Goal: Answer question/provide support: Share knowledge or assist other users

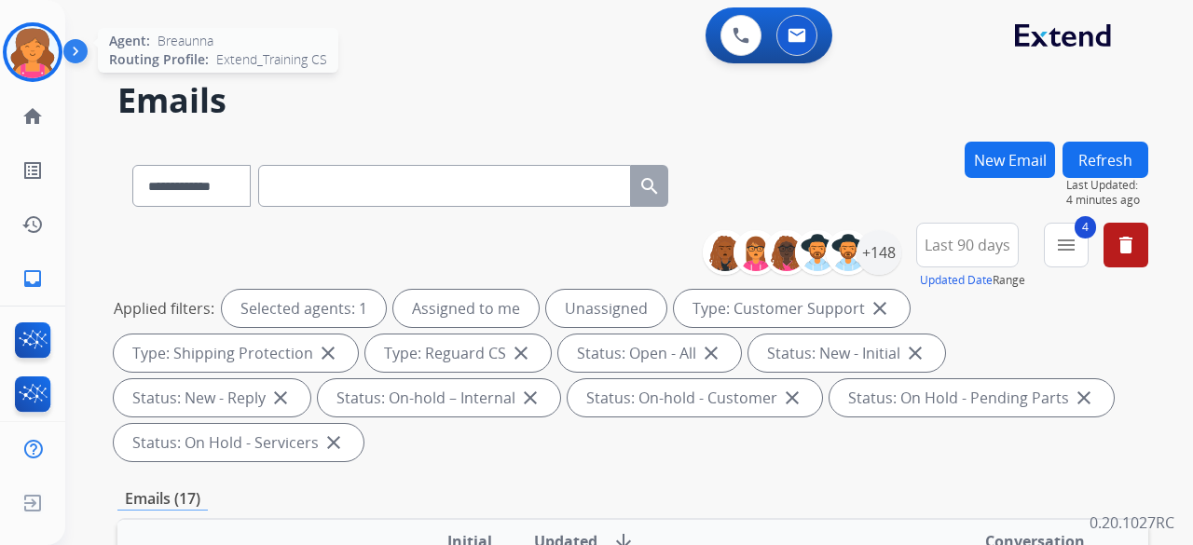
click at [34, 55] on img at bounding box center [33, 52] width 52 height 52
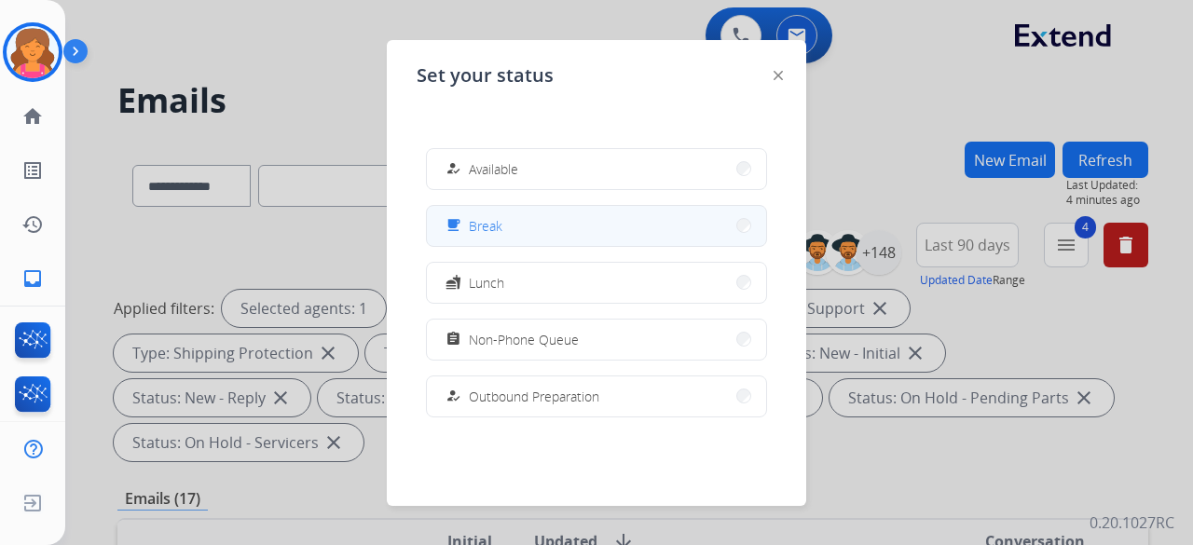
click at [706, 246] on div "free_breakfast Break" at bounding box center [596, 226] width 341 height 42
click at [711, 235] on button "free_breakfast Break" at bounding box center [596, 226] width 339 height 40
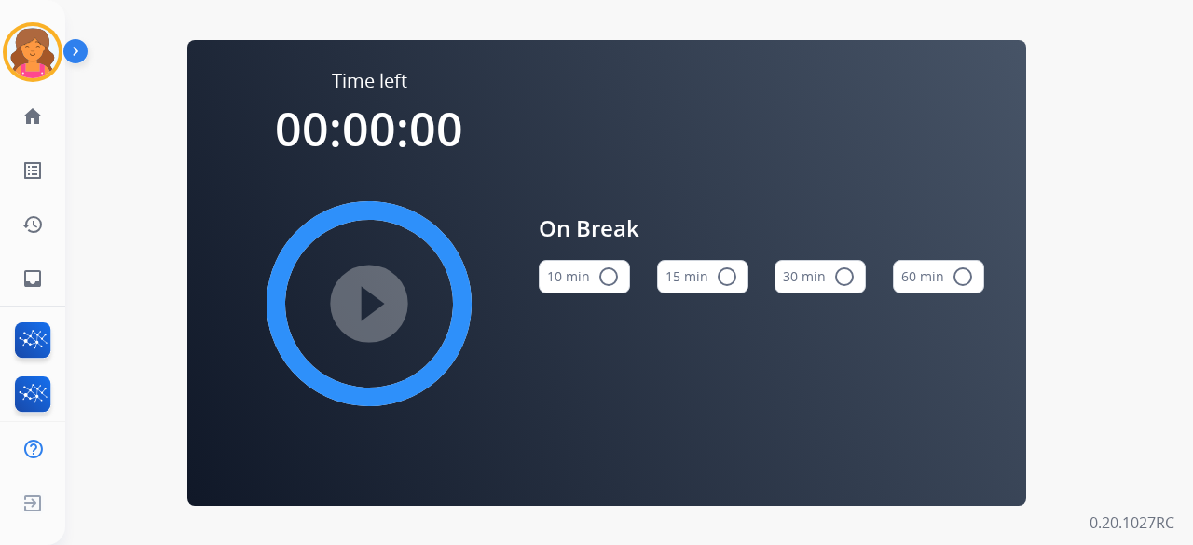
click at [705, 290] on button "15 min radio_button_unchecked" at bounding box center [702, 277] width 91 height 34
click at [368, 301] on mat-icon "play_circle_filled" at bounding box center [369, 304] width 22 height 22
click at [157, 75] on div "Time left 00:00:00 play_circle_filled On Break 10 min radio_button_unchecked 15…" at bounding box center [606, 272] width 1083 height 545
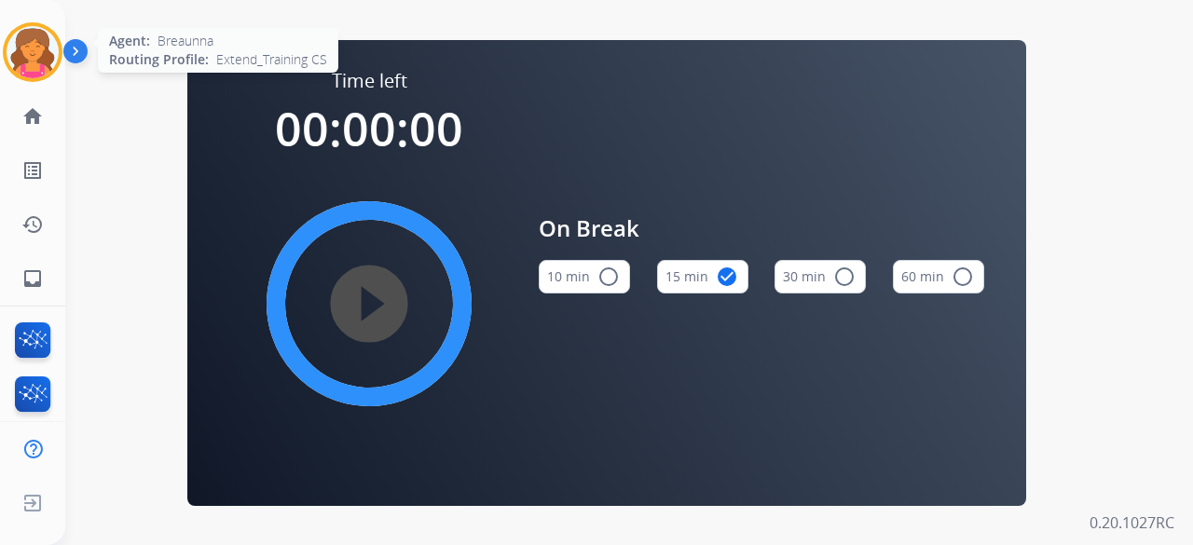
click at [20, 37] on img at bounding box center [33, 52] width 52 height 52
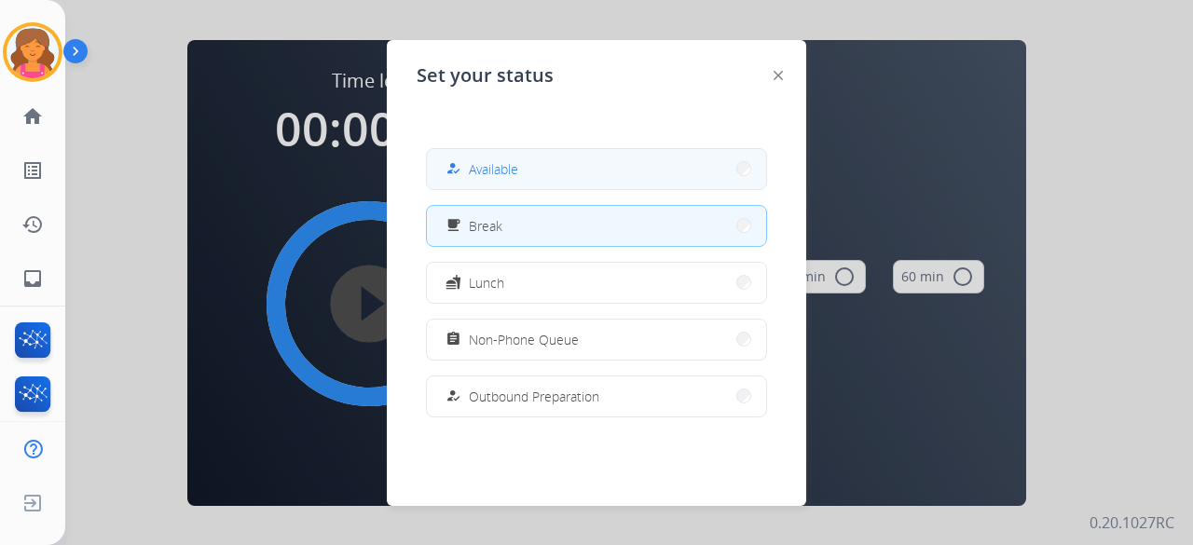
click at [624, 187] on button "how_to_reg Available" at bounding box center [596, 169] width 339 height 40
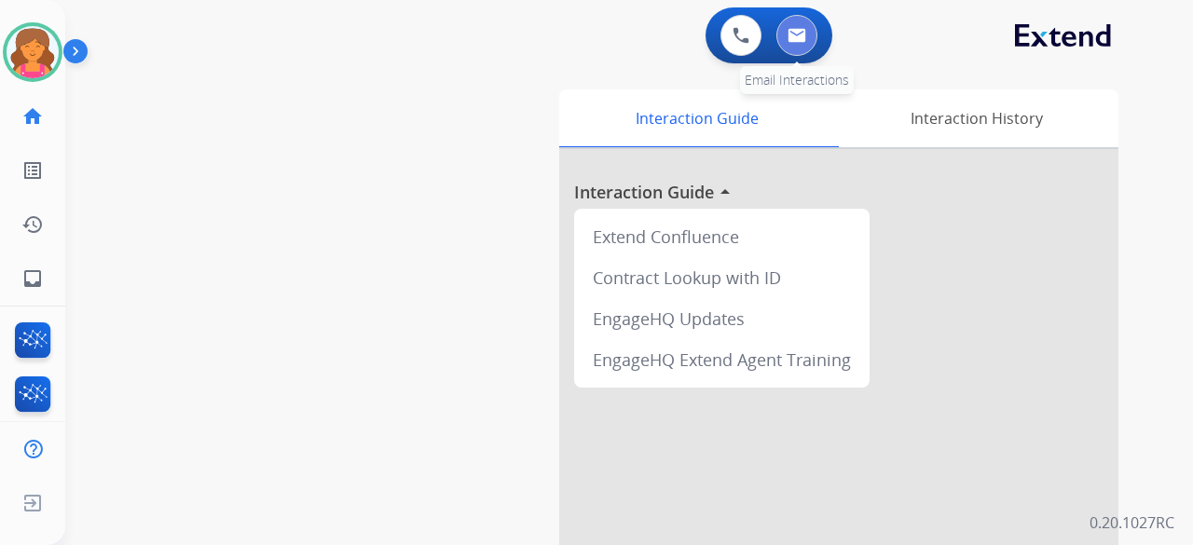
click at [790, 45] on button at bounding box center [796, 35] width 41 height 41
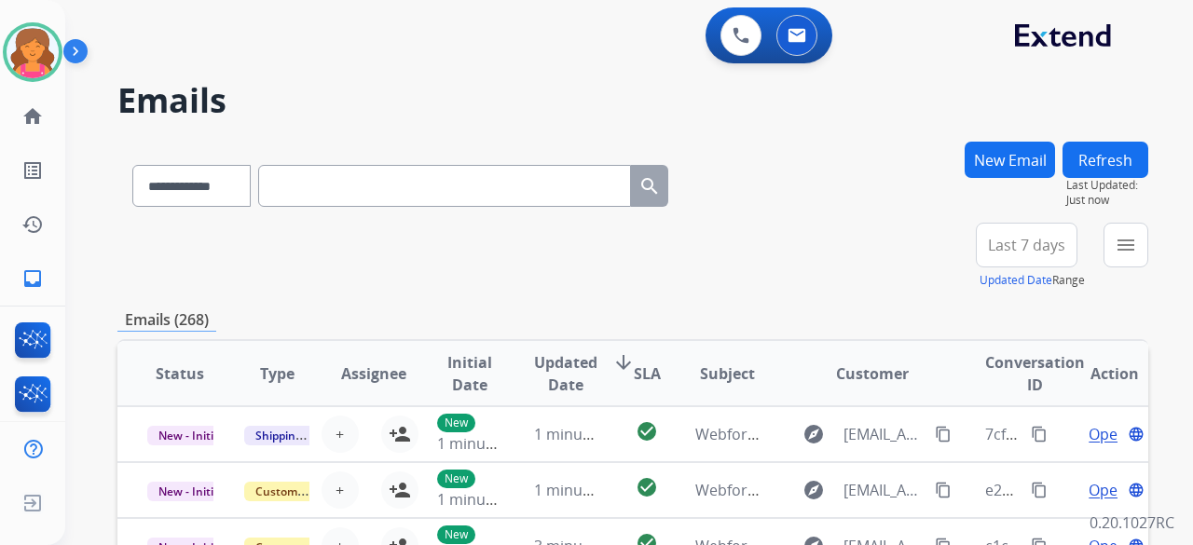
click at [995, 245] on span "Last 7 days" at bounding box center [1026, 244] width 77 height 7
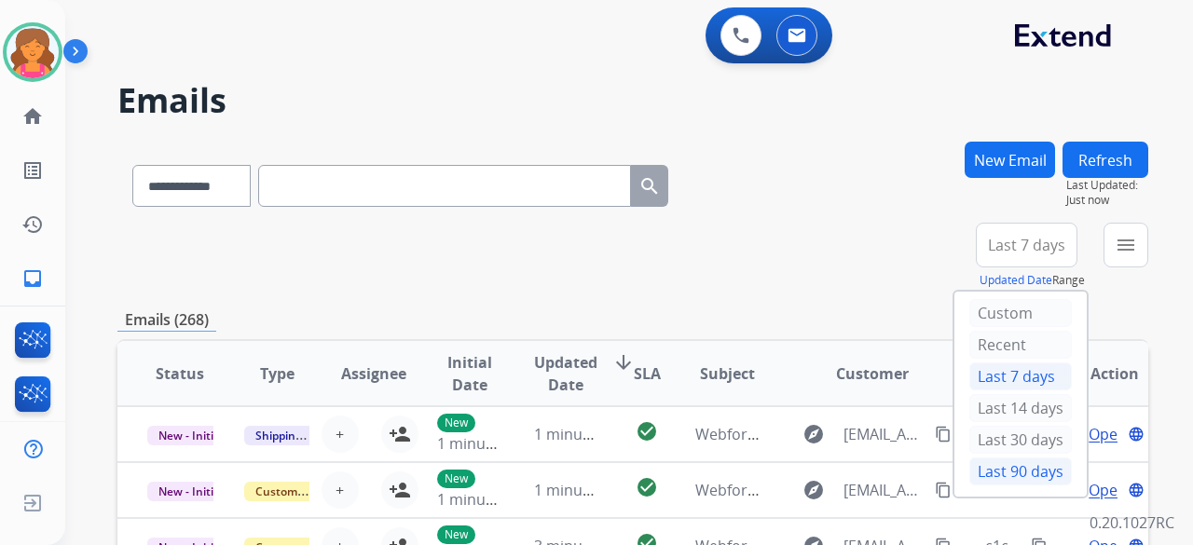
click at [1017, 469] on div "Last 90 days" at bounding box center [1020, 471] width 102 height 28
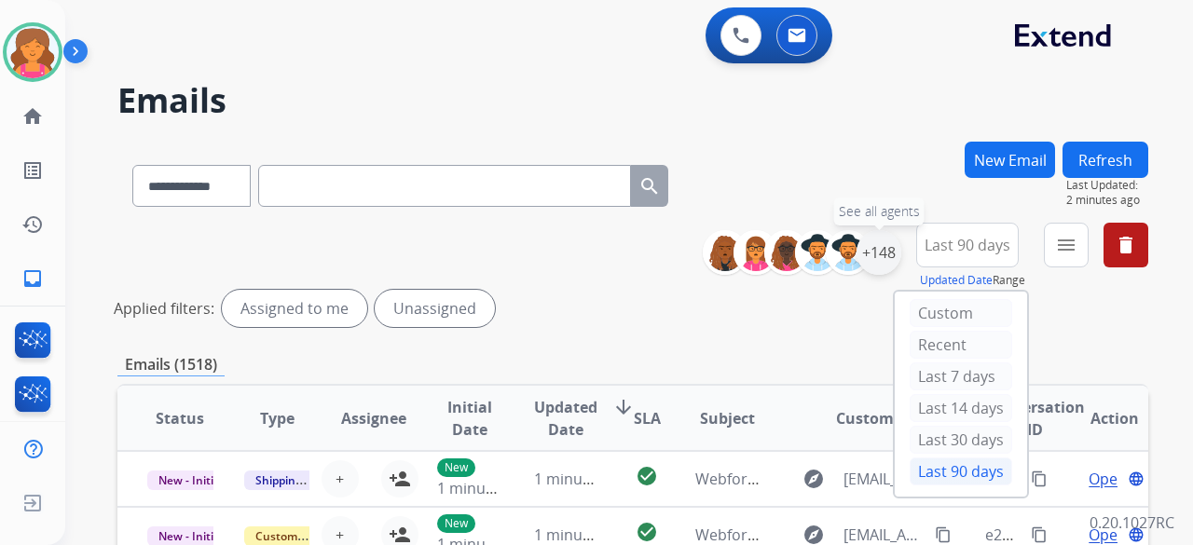
click at [881, 249] on div "+148" at bounding box center [878, 252] width 45 height 45
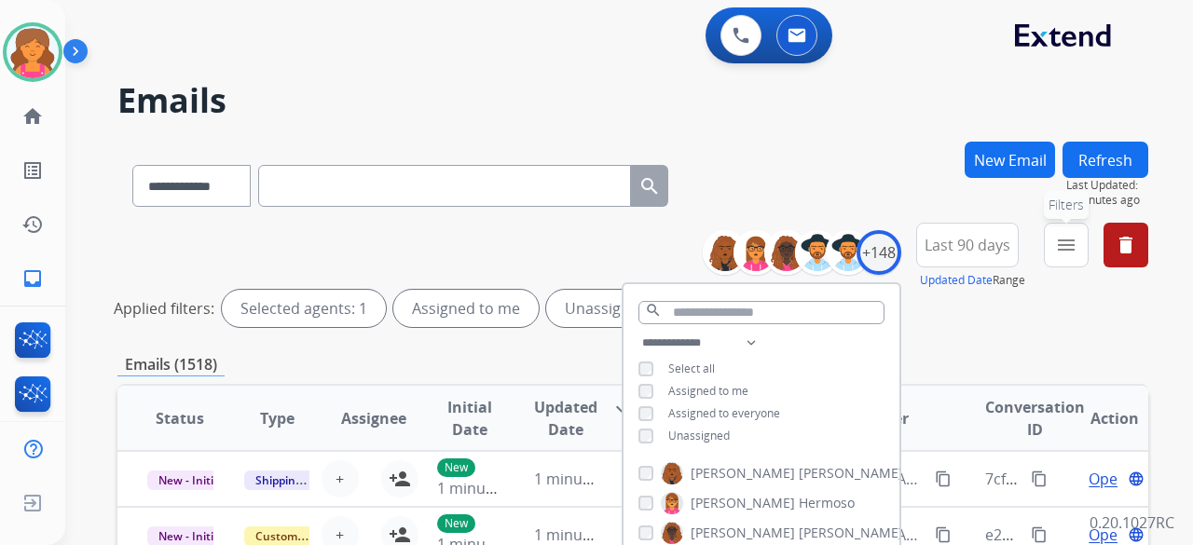
click at [1066, 256] on button "menu Filters" at bounding box center [1066, 245] width 45 height 45
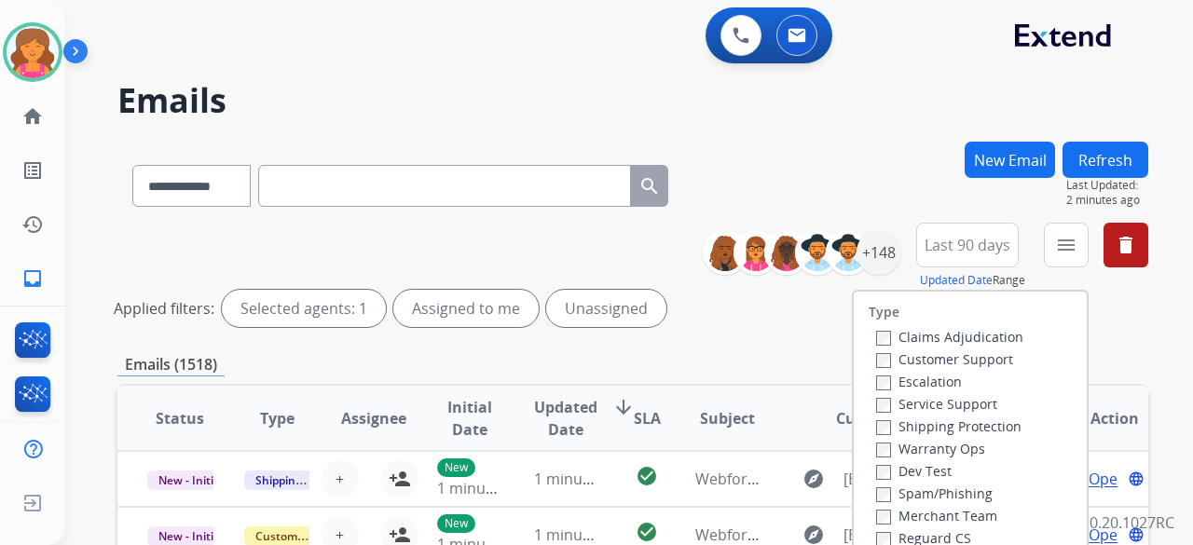
click at [956, 362] on label "Customer Support" at bounding box center [944, 359] width 137 height 18
click at [939, 415] on div "Shipping Protection" at bounding box center [949, 426] width 147 height 22
click at [931, 425] on label "Shipping Protection" at bounding box center [948, 426] width 145 height 18
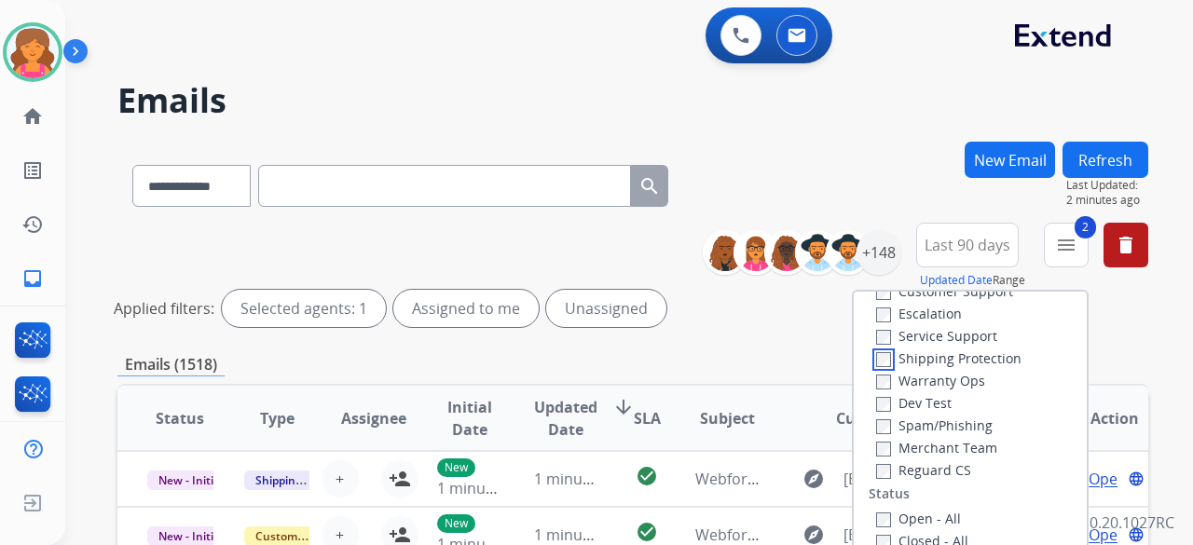
scroll to position [93, 0]
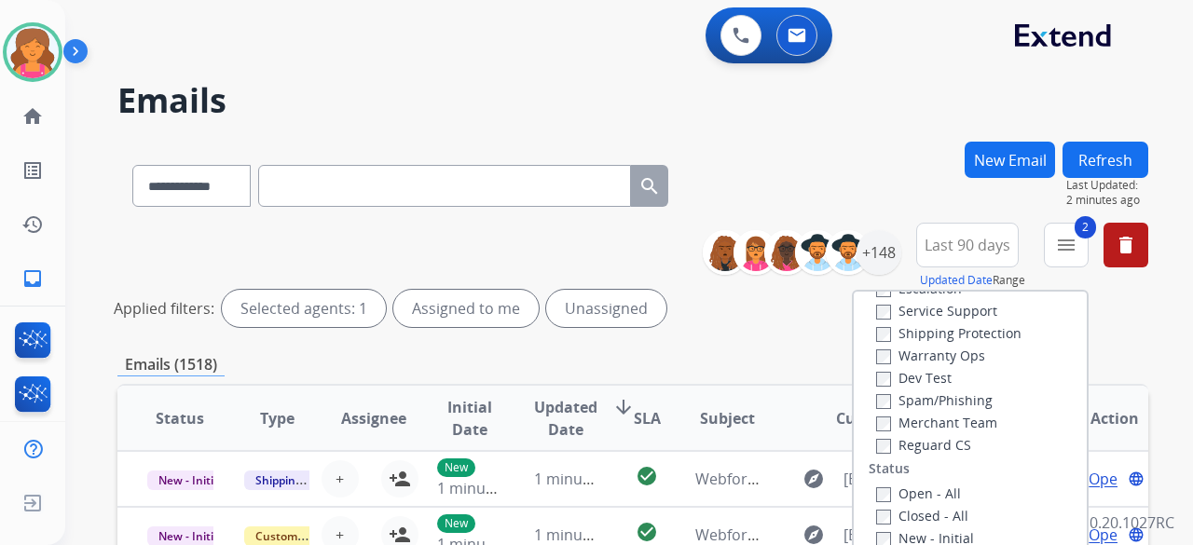
click at [913, 439] on label "Reguard CS" at bounding box center [923, 445] width 95 height 18
click at [886, 490] on label "Open - All" at bounding box center [918, 494] width 85 height 18
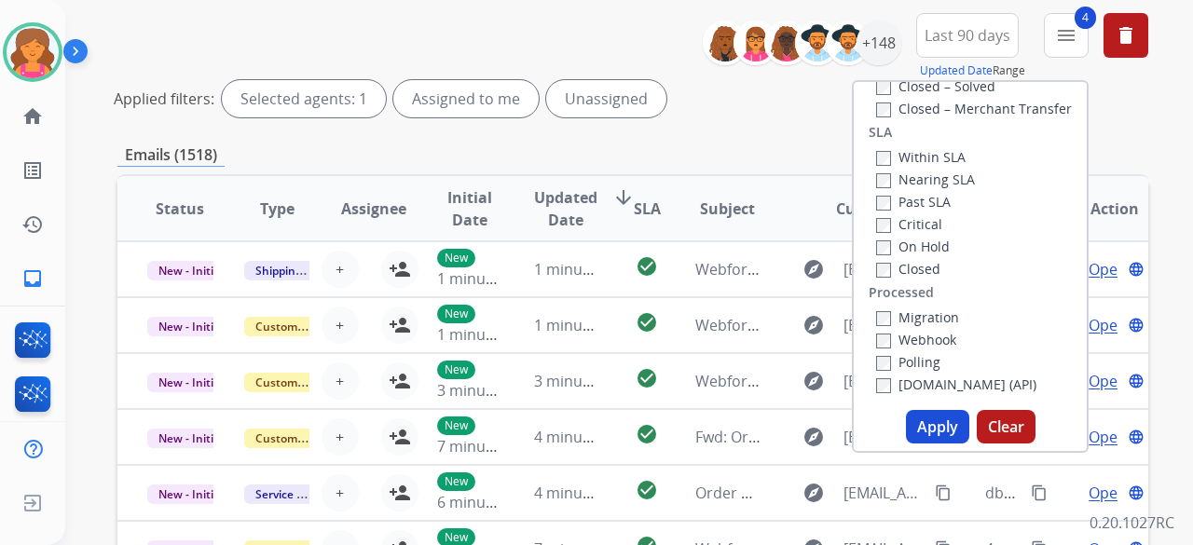
scroll to position [280, 0]
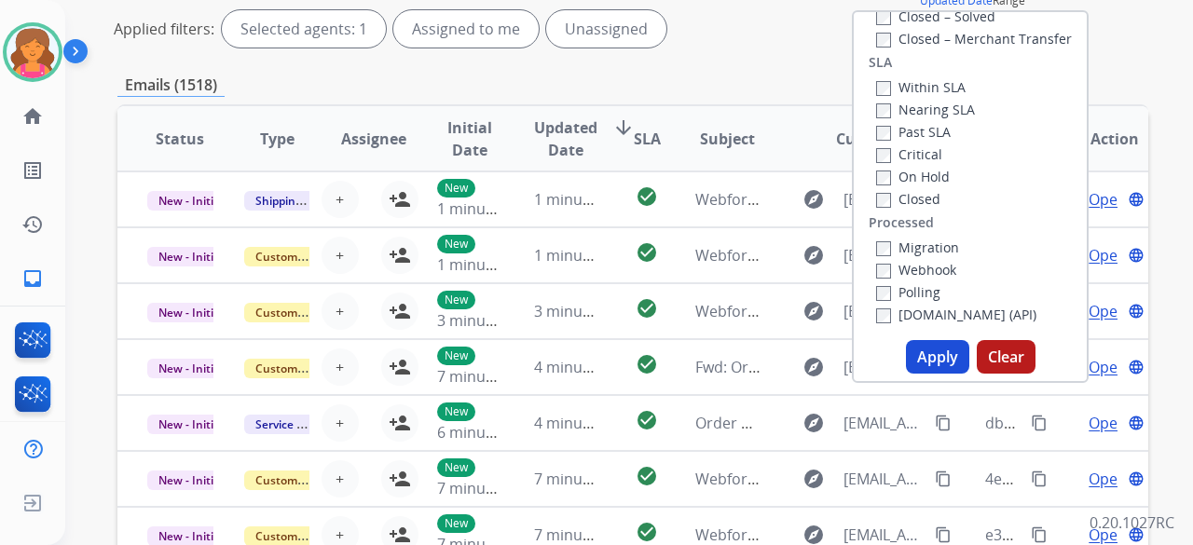
click at [922, 348] on button "Apply" at bounding box center [937, 357] width 63 height 34
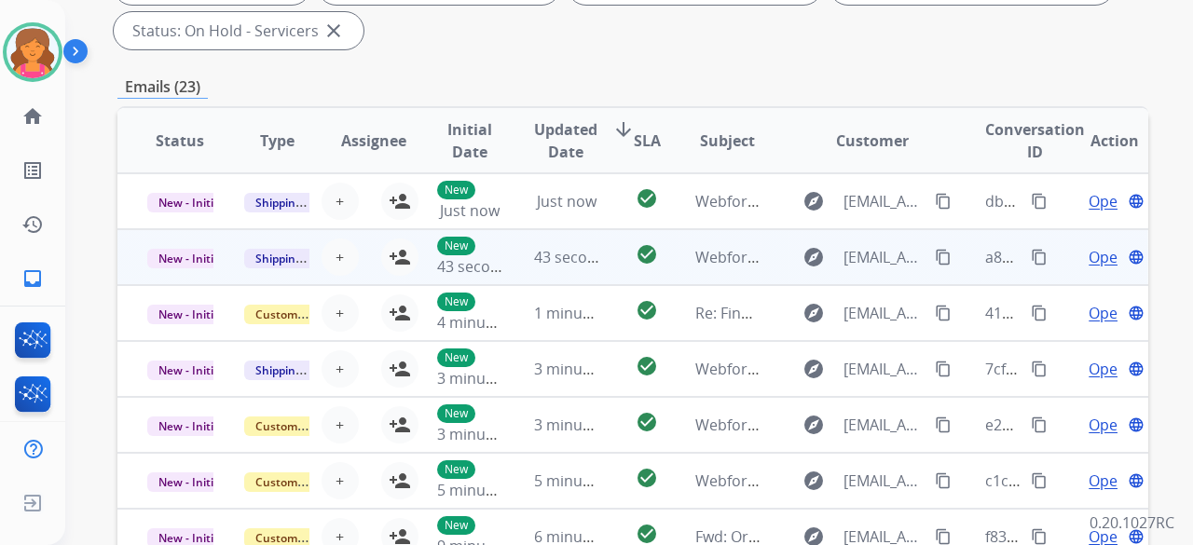
scroll to position [466, 0]
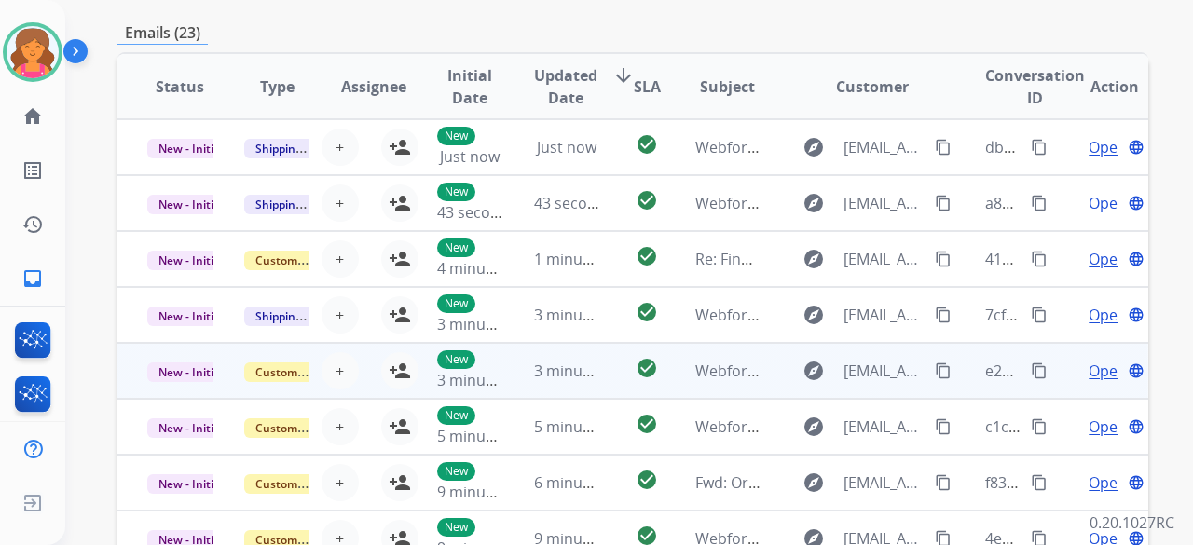
click at [611, 367] on td "check_circle" at bounding box center [632, 371] width 64 height 56
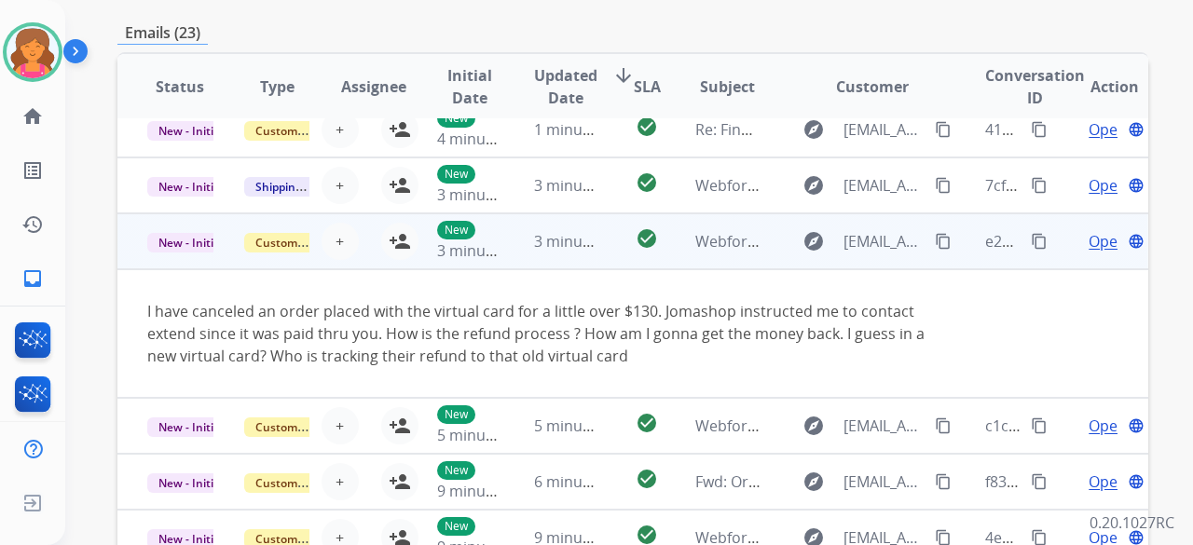
scroll to position [130, 0]
click at [394, 236] on mat-icon "person_add" at bounding box center [400, 240] width 22 height 22
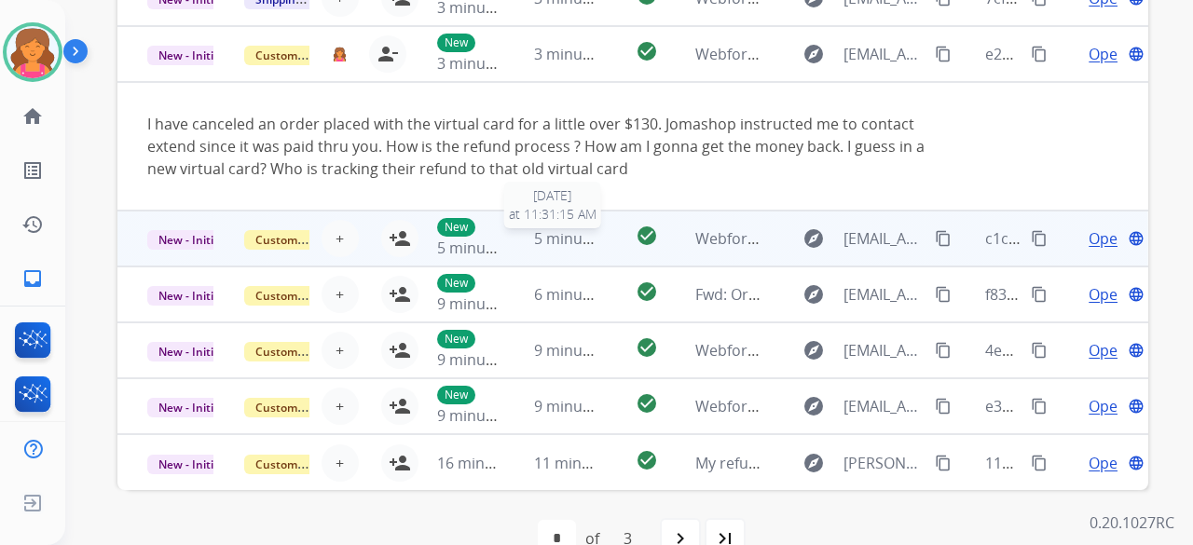
click at [583, 248] on span "5 minutes ago" at bounding box center [584, 238] width 100 height 20
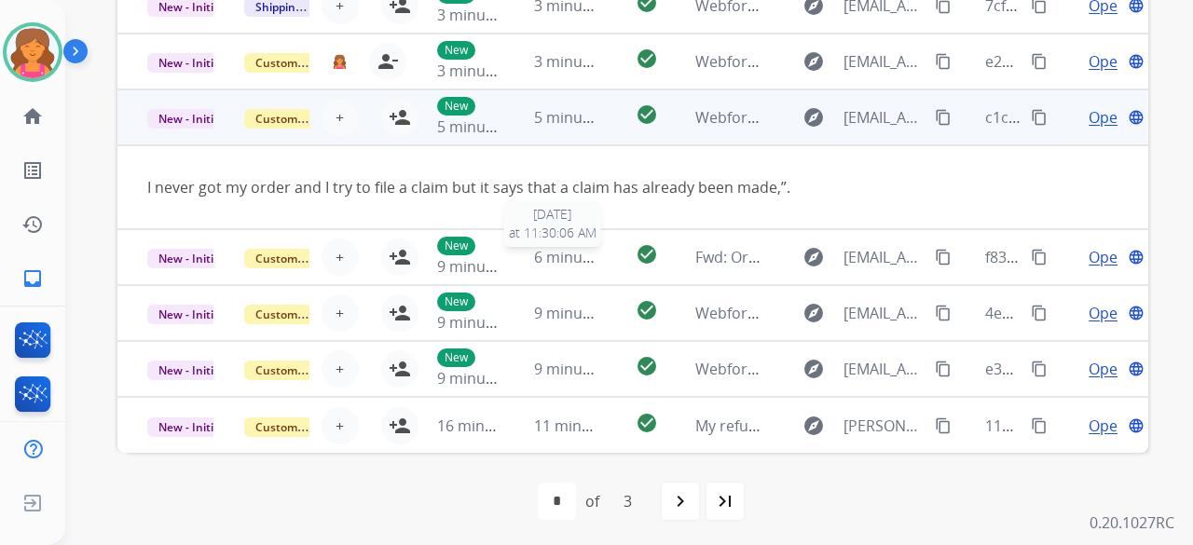
scroll to position [693, 0]
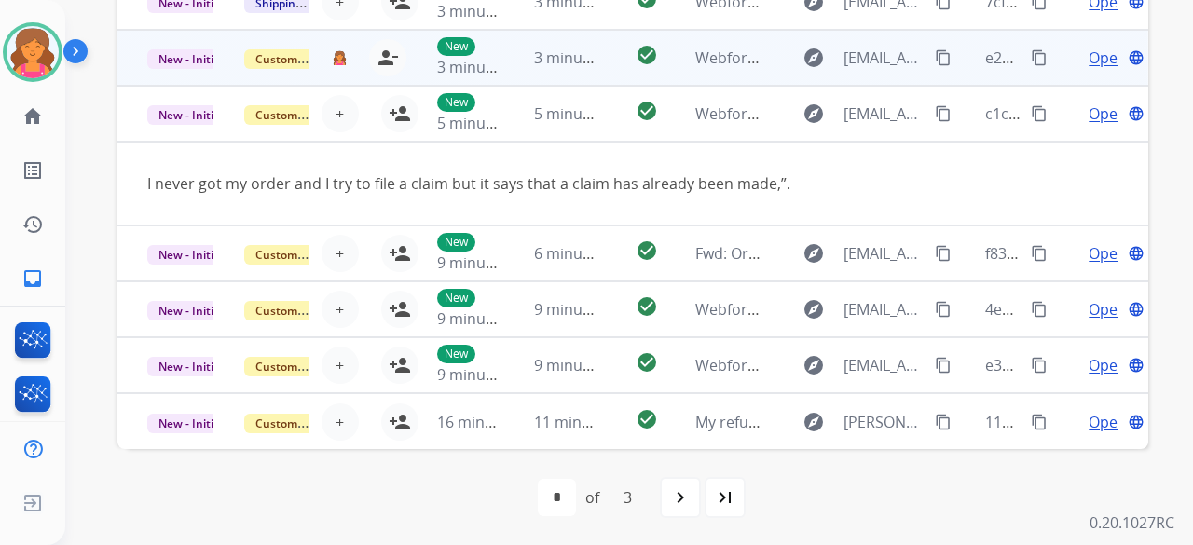
click at [514, 64] on td "3 minutes ago" at bounding box center [552, 58] width 97 height 56
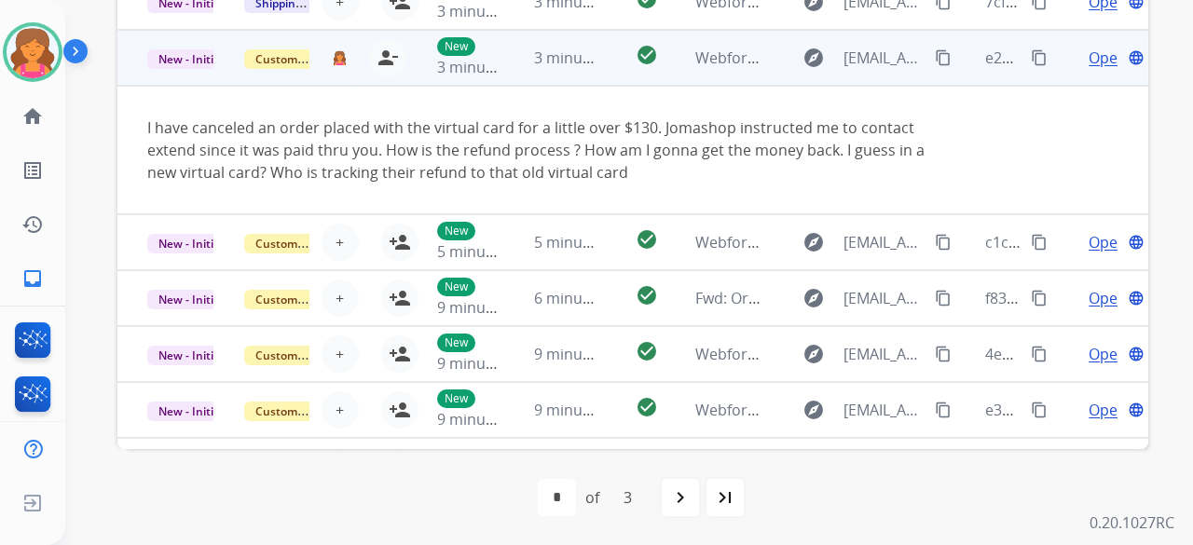
scroll to position [130, 0]
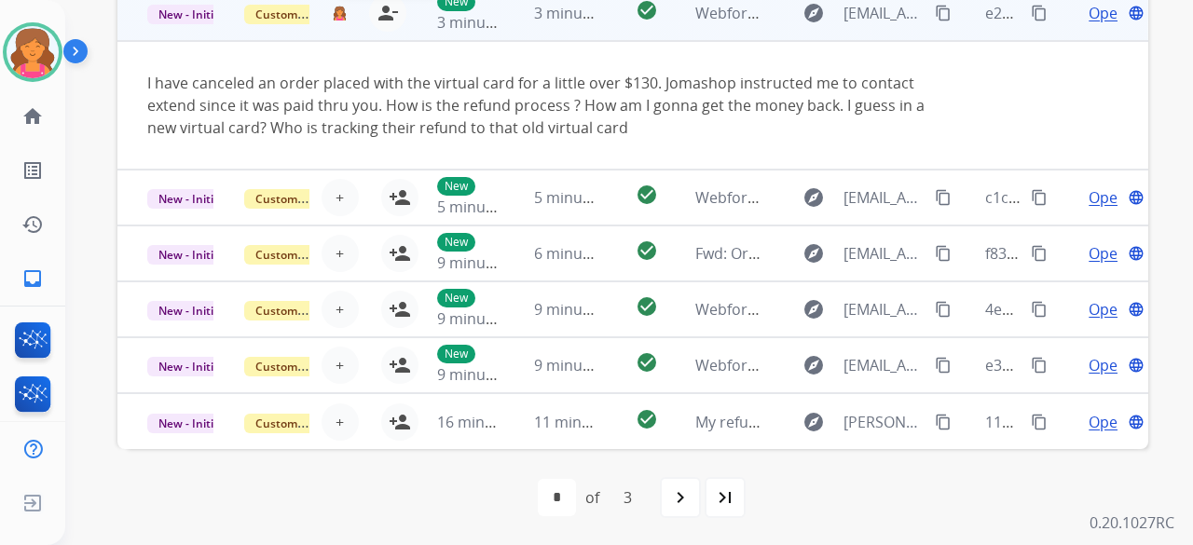
click at [395, 8] on button "person_remove [PERSON_NAME] to Me" at bounding box center [387, 12] width 37 height 37
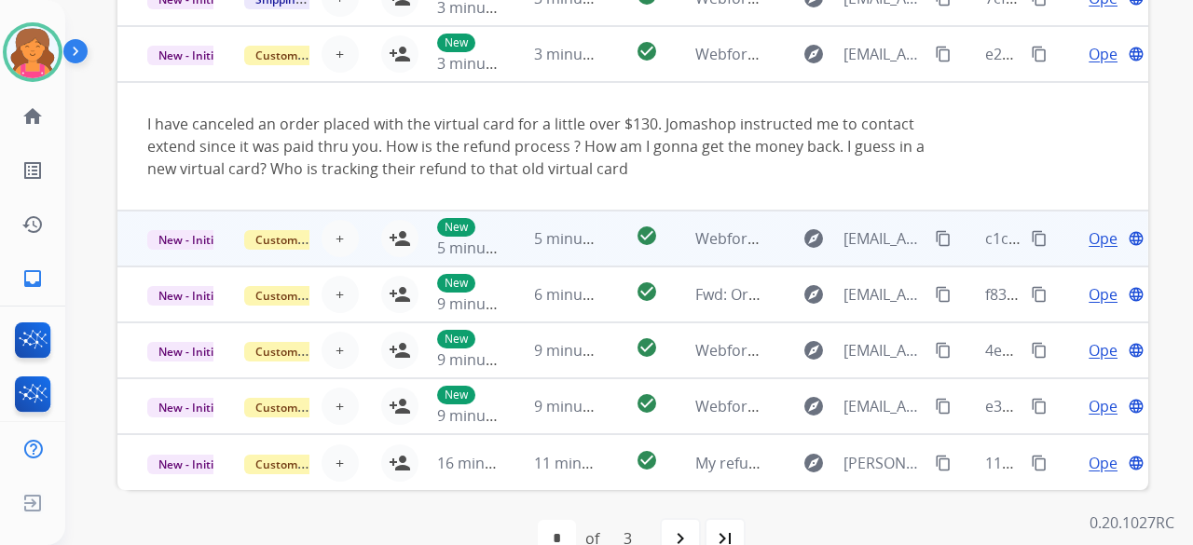
click at [520, 225] on td "5 minutes ago" at bounding box center [552, 239] width 97 height 56
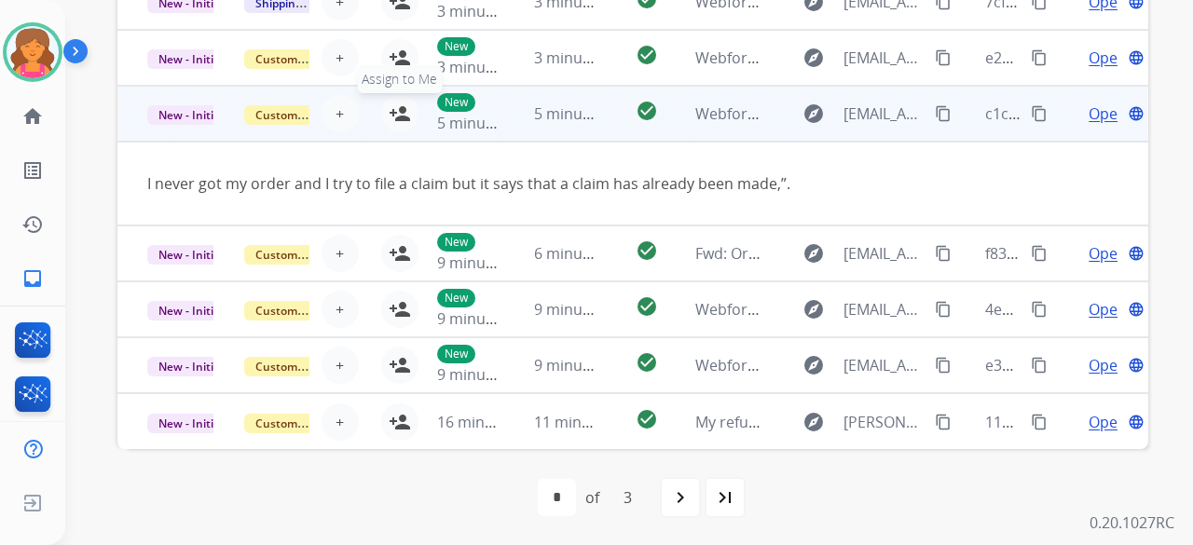
click at [389, 118] on mat-icon "person_add" at bounding box center [400, 113] width 22 height 22
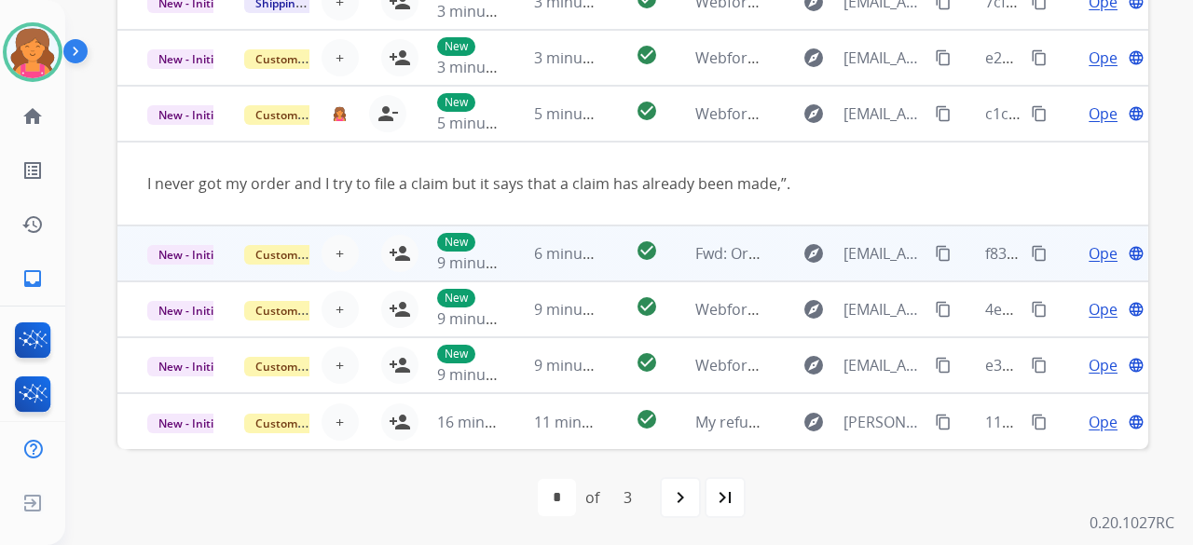
click at [505, 267] on td "6 minutes ago" at bounding box center [552, 253] width 97 height 56
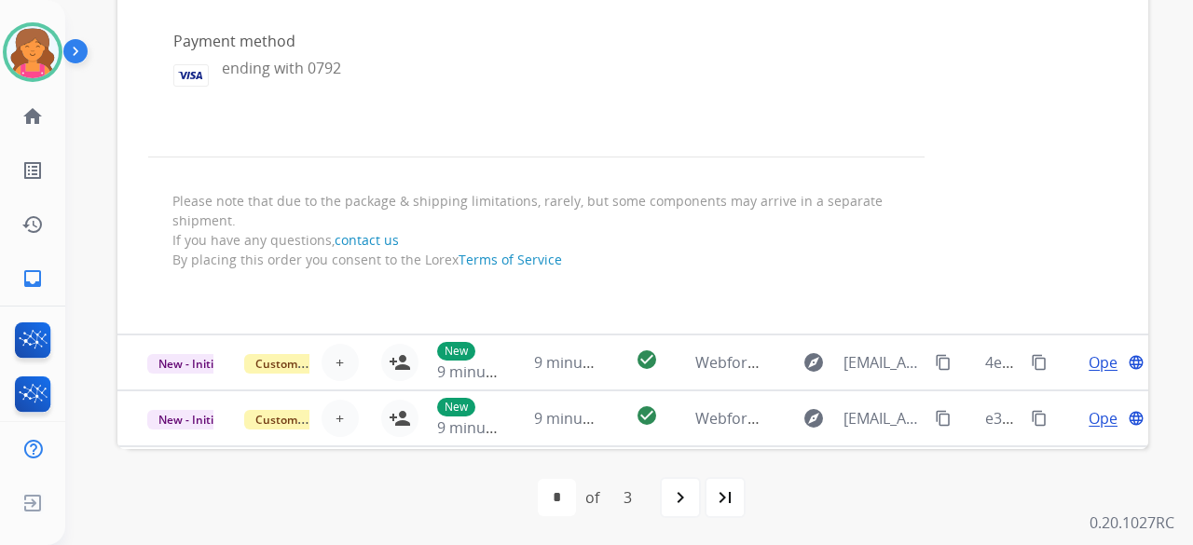
scroll to position [2493, 0]
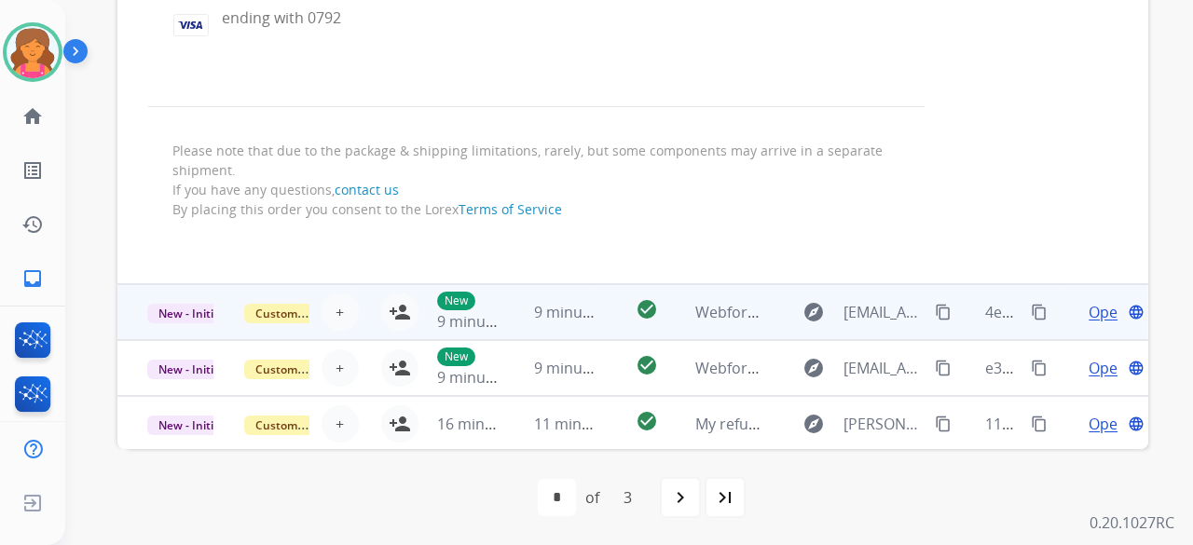
click at [514, 305] on td "9 minutes ago" at bounding box center [552, 312] width 97 height 56
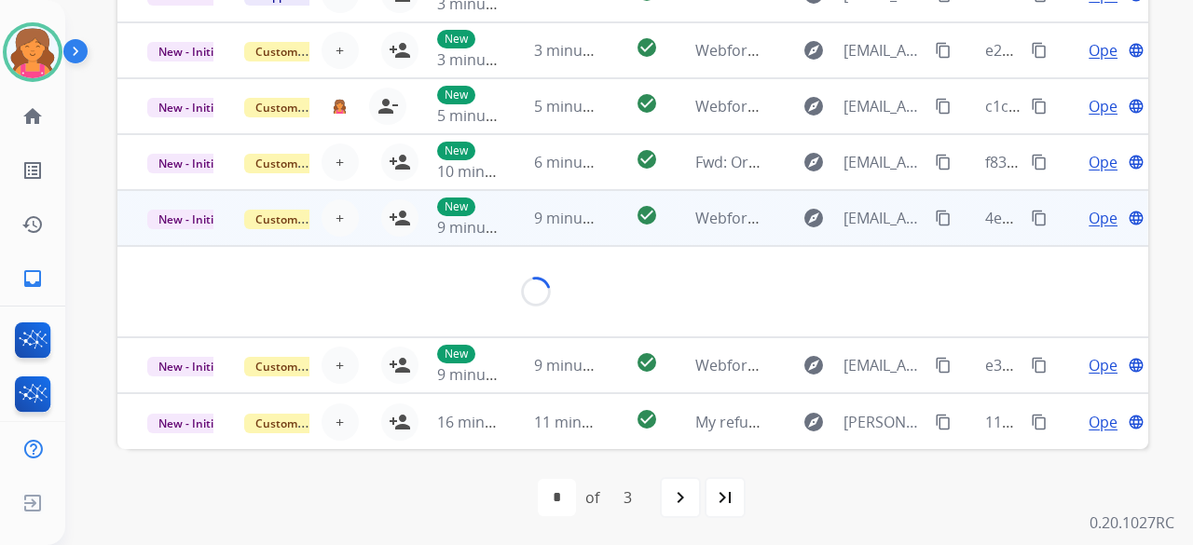
scroll to position [86, 0]
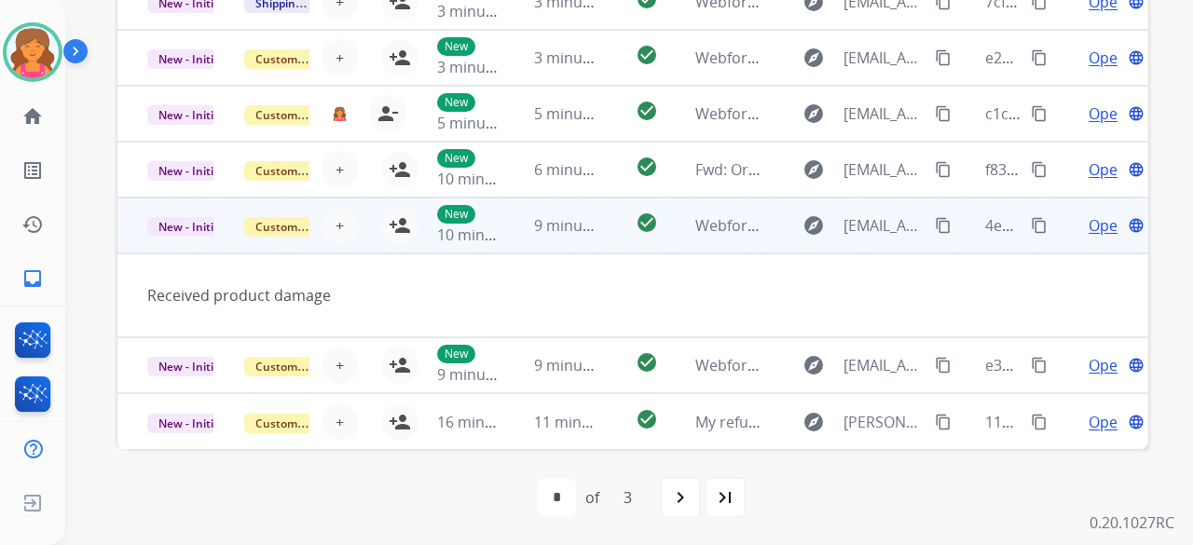
click at [407, 223] on td "New 10 minutes ago" at bounding box center [455, 226] width 97 height 56
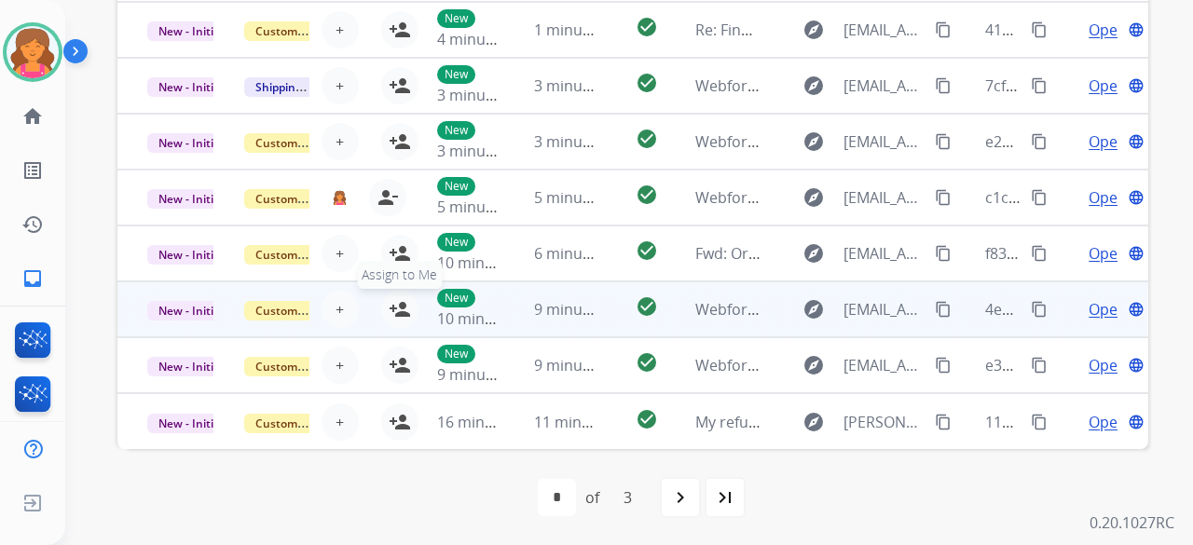
click at [399, 310] on mat-icon "person_add" at bounding box center [400, 309] width 22 height 22
click at [408, 307] on td "New 10 minutes ago" at bounding box center [455, 309] width 97 height 56
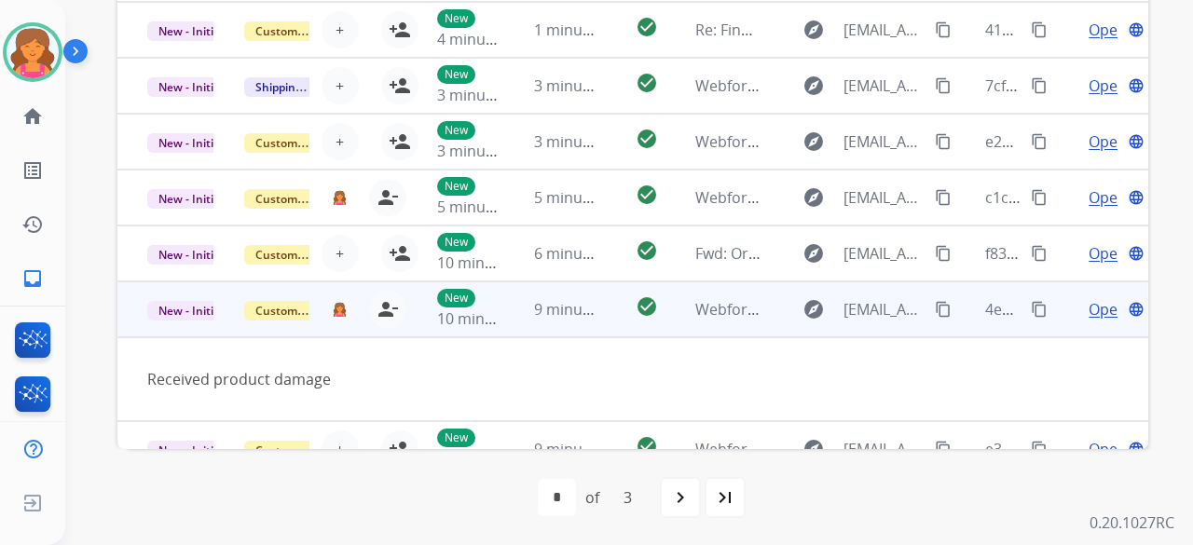
scroll to position [86, 0]
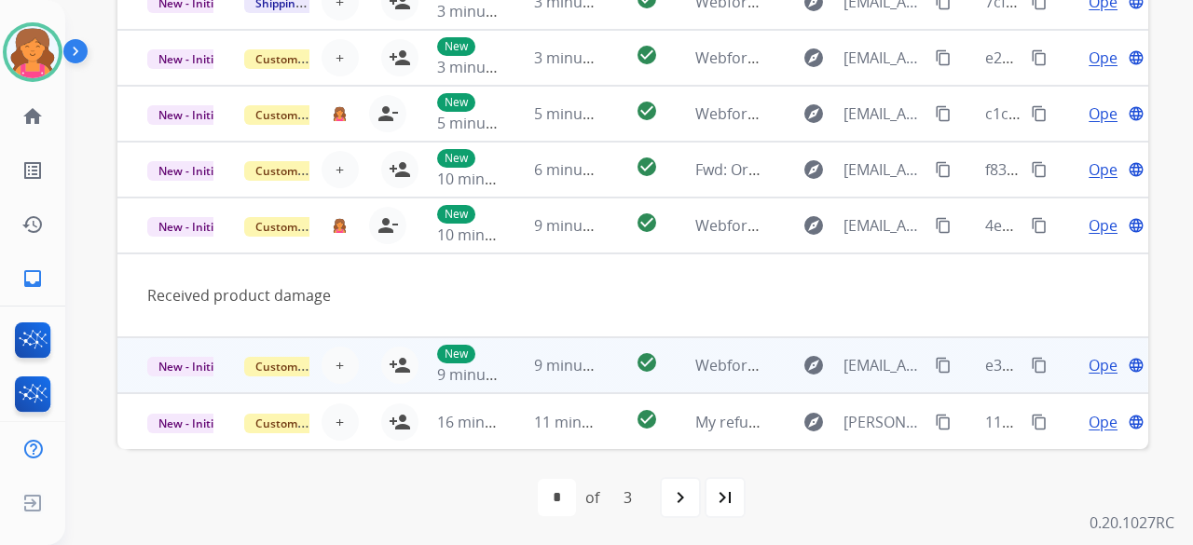
click at [592, 360] on tr "New - Initial Customer Support + Select agent person_add Assign to Me New 9 min…" at bounding box center [632, 365] width 1031 height 56
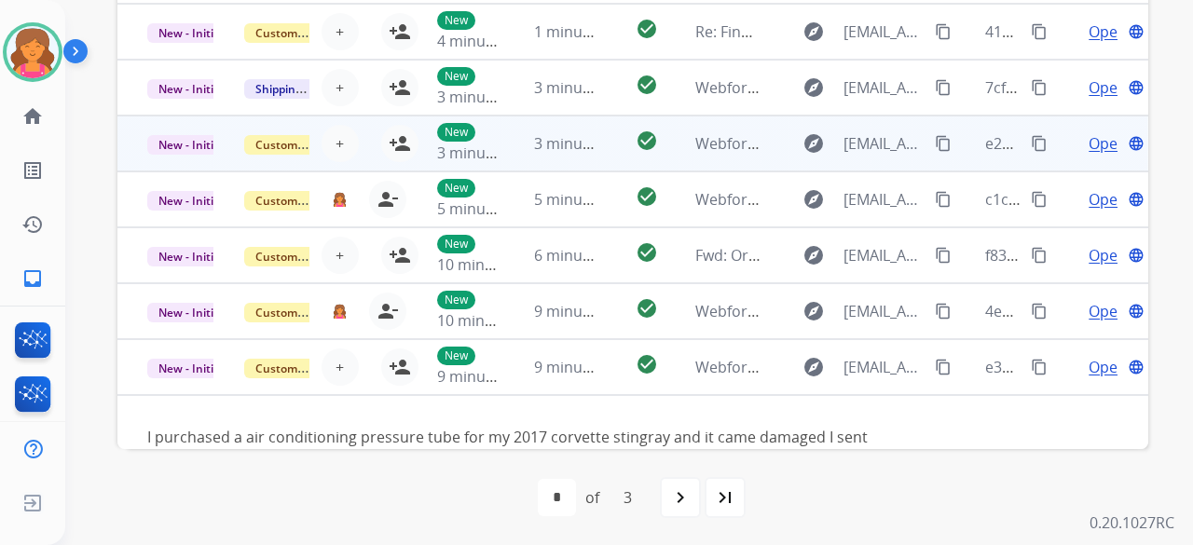
scroll to position [0, 0]
click at [585, 148] on span "3 minutes ago" at bounding box center [584, 143] width 100 height 20
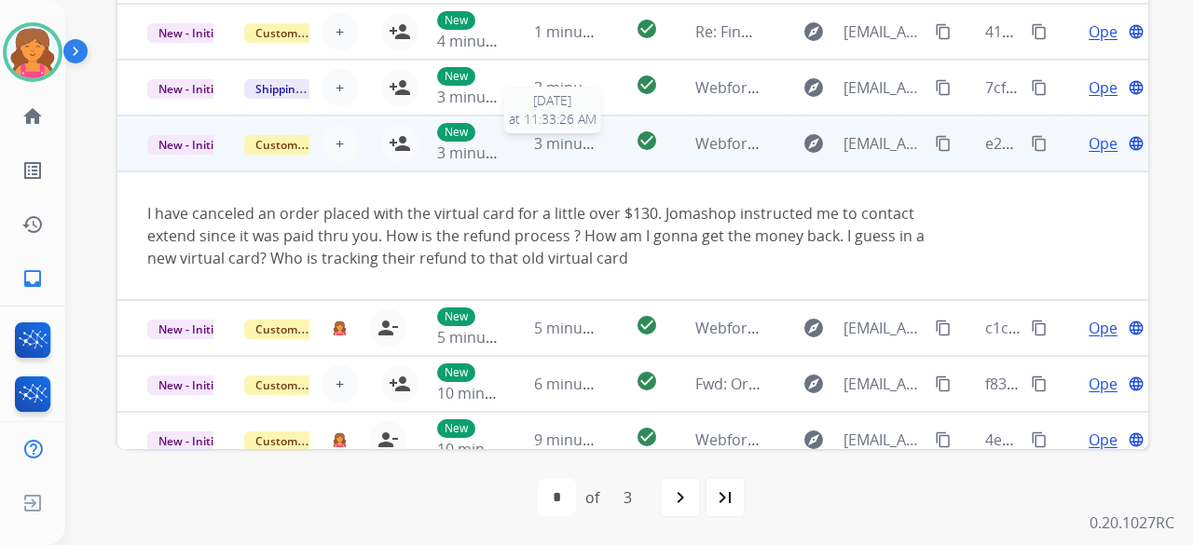
scroll to position [130, 0]
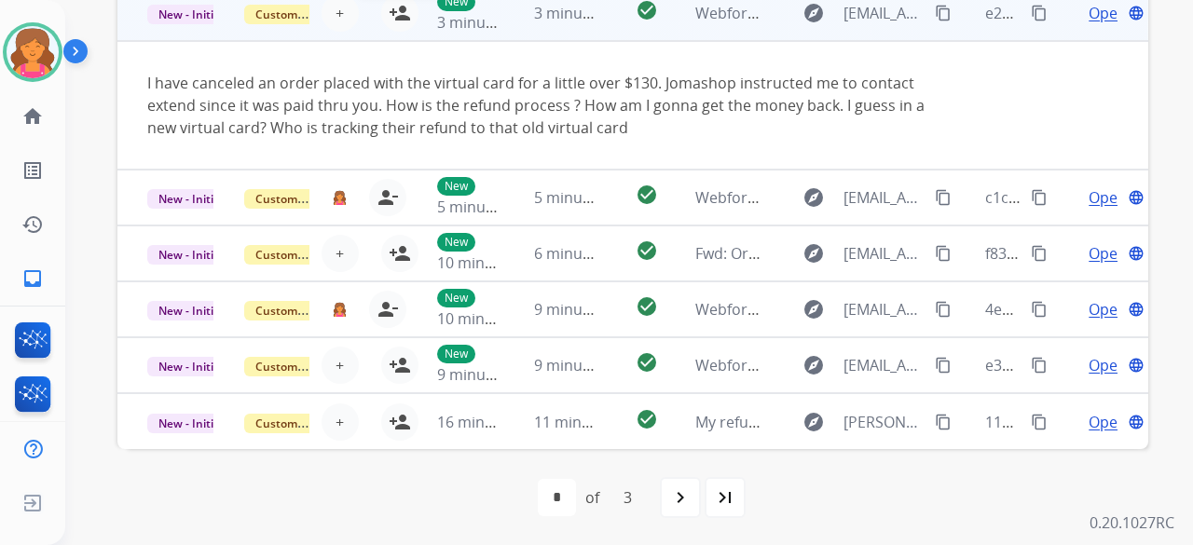
click at [393, 20] on mat-icon "person_add" at bounding box center [400, 13] width 22 height 22
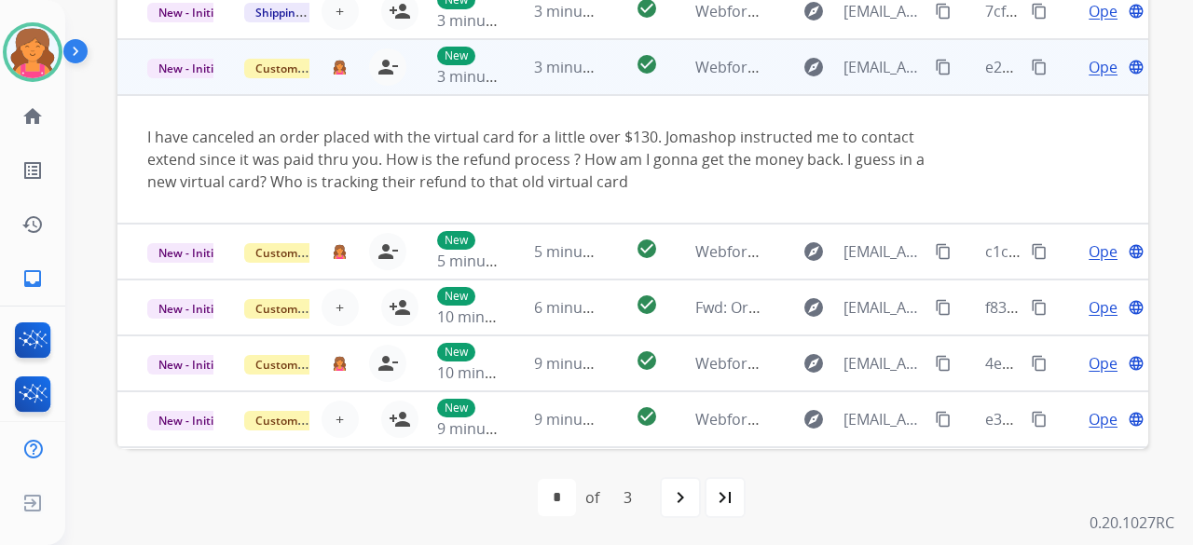
scroll to position [37, 0]
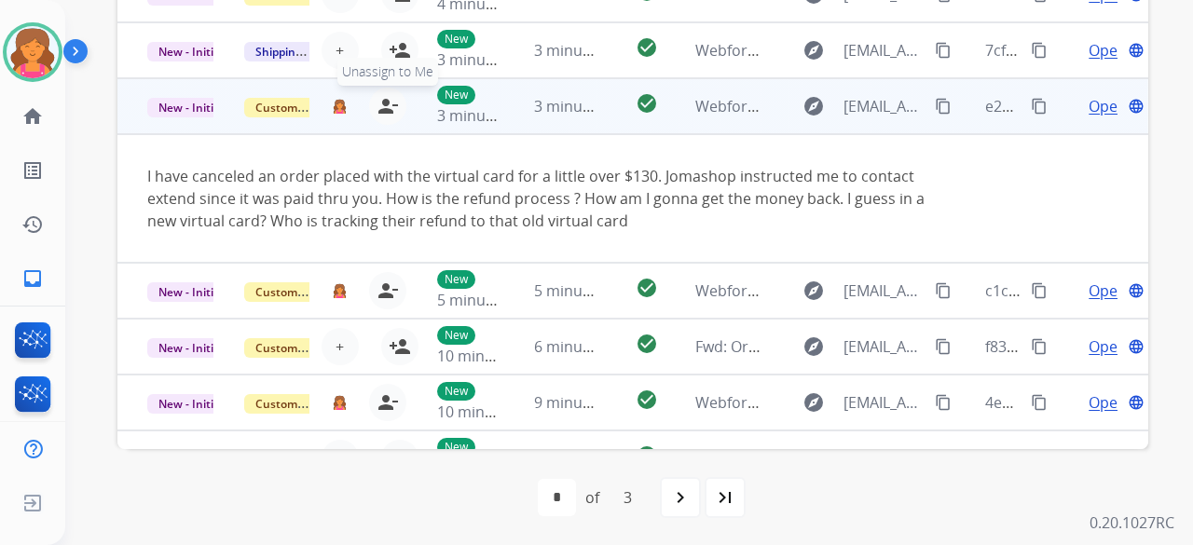
click at [386, 107] on mat-icon "person_remove" at bounding box center [387, 106] width 22 height 22
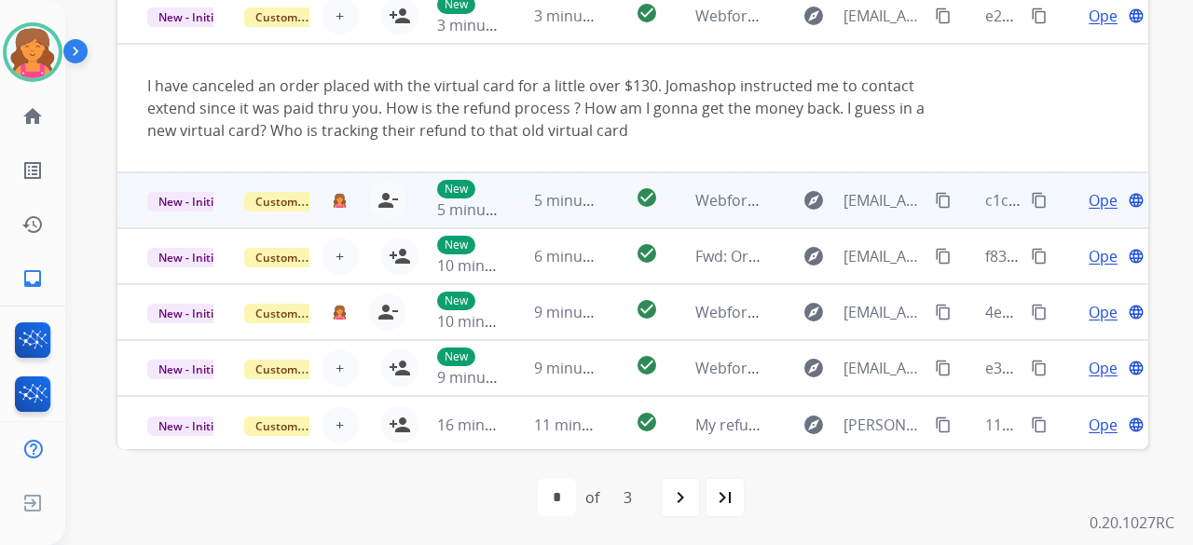
scroll to position [130, 0]
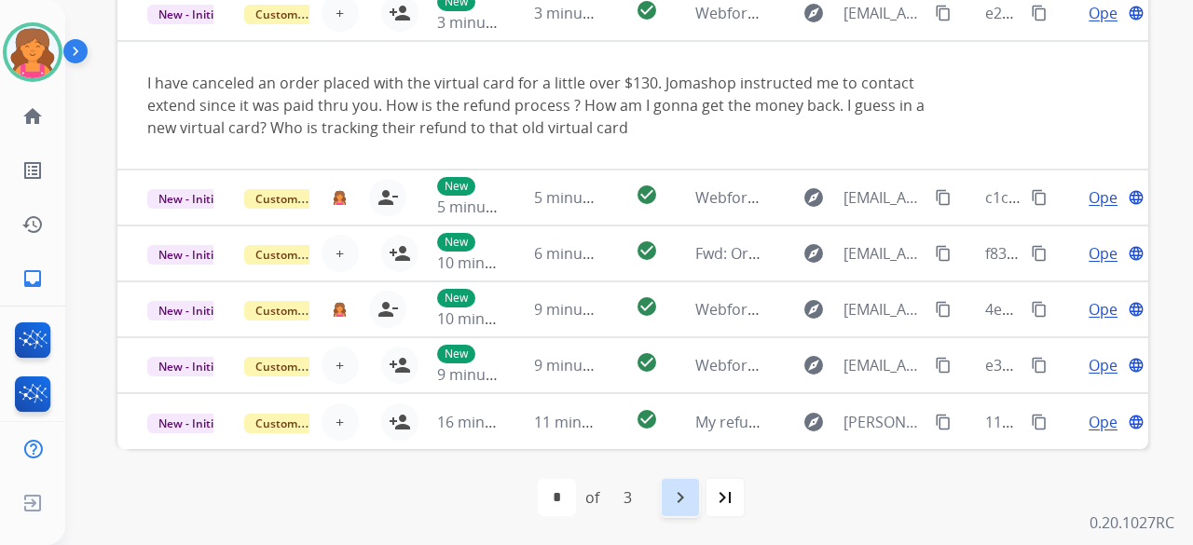
click at [665, 500] on div "navigate_next" at bounding box center [680, 497] width 41 height 41
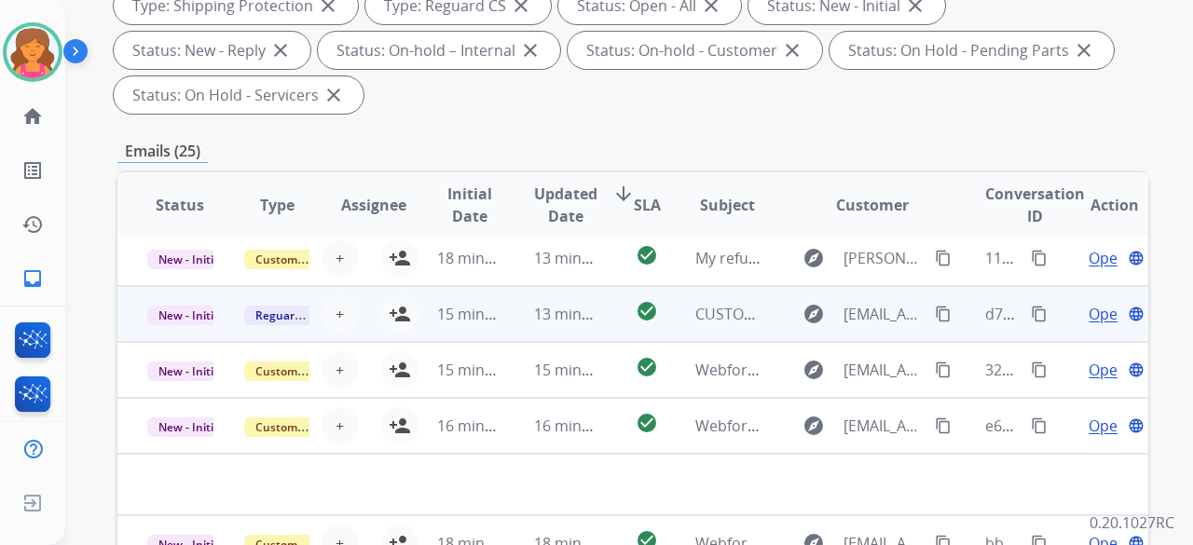
scroll to position [373, 0]
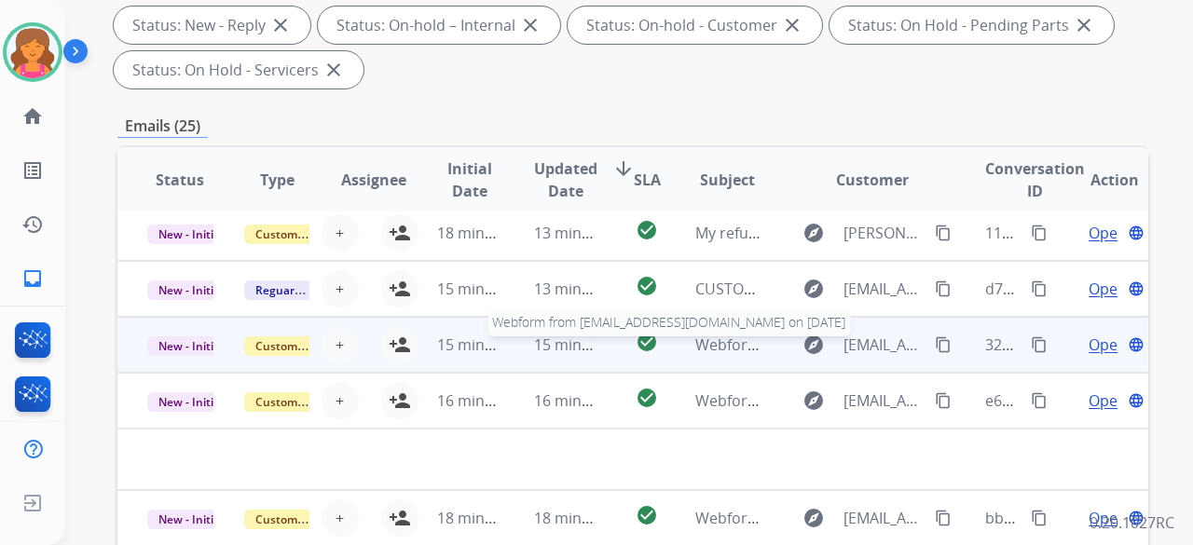
click at [738, 353] on span "Webform from [EMAIL_ADDRESS][DOMAIN_NAME] on [DATE]" at bounding box center [906, 344] width 422 height 20
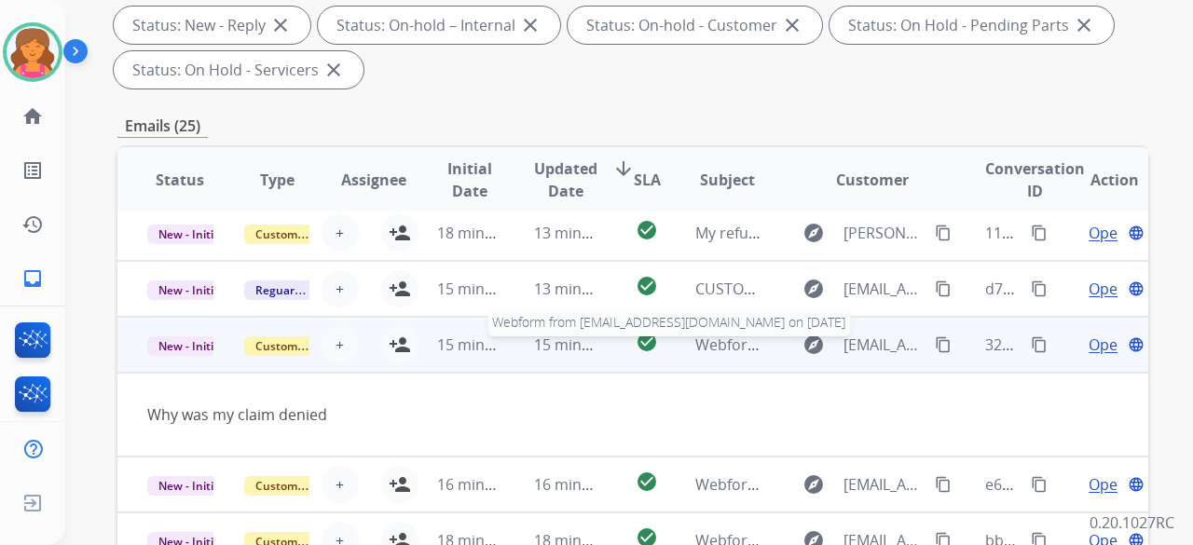
scroll to position [86, 0]
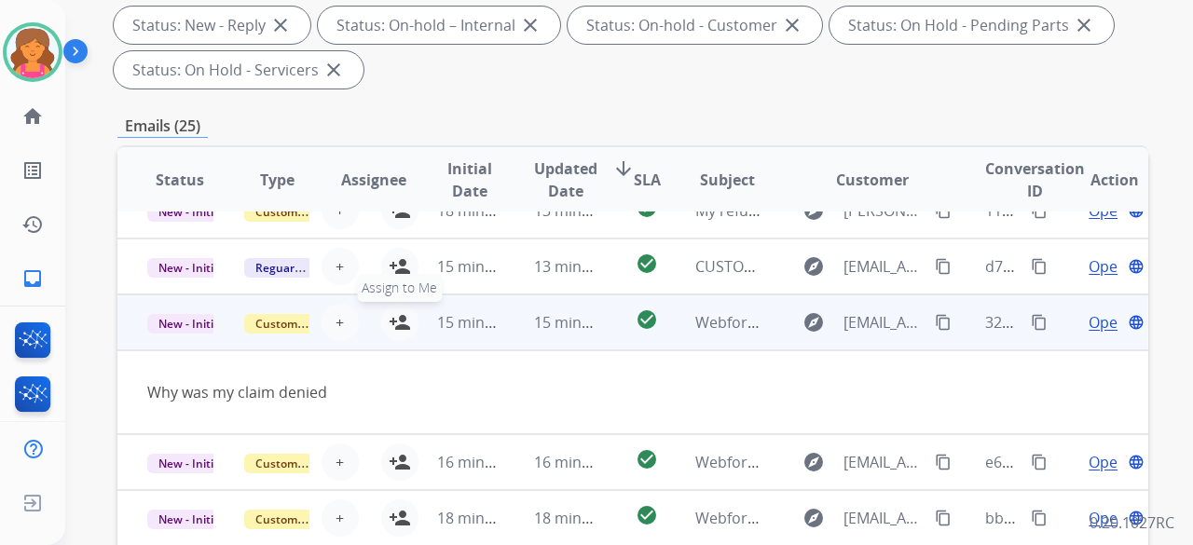
click at [394, 325] on mat-icon "person_add" at bounding box center [400, 322] width 22 height 22
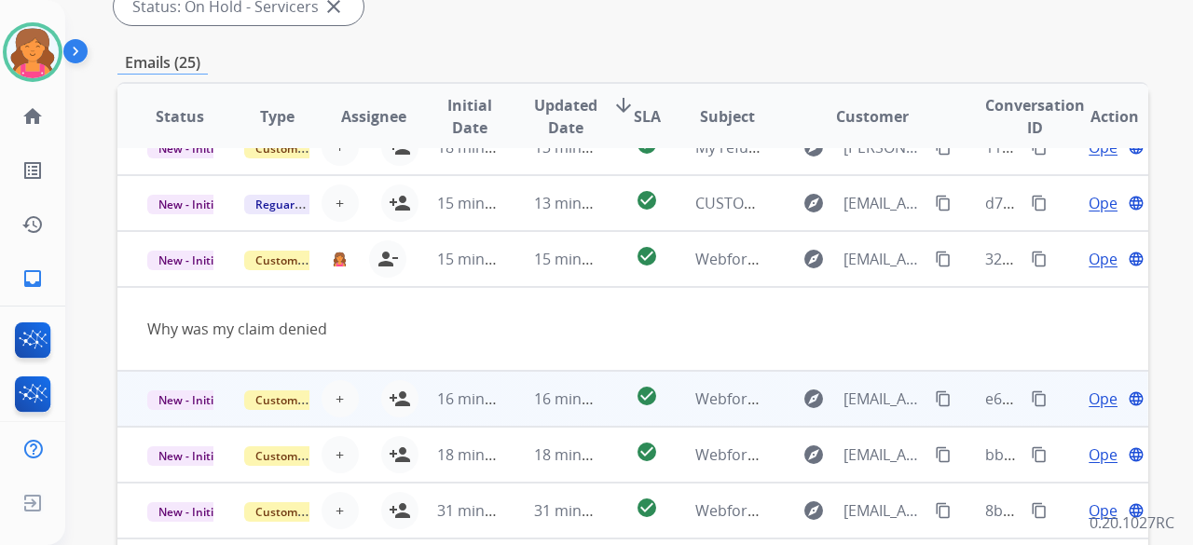
scroll to position [466, 0]
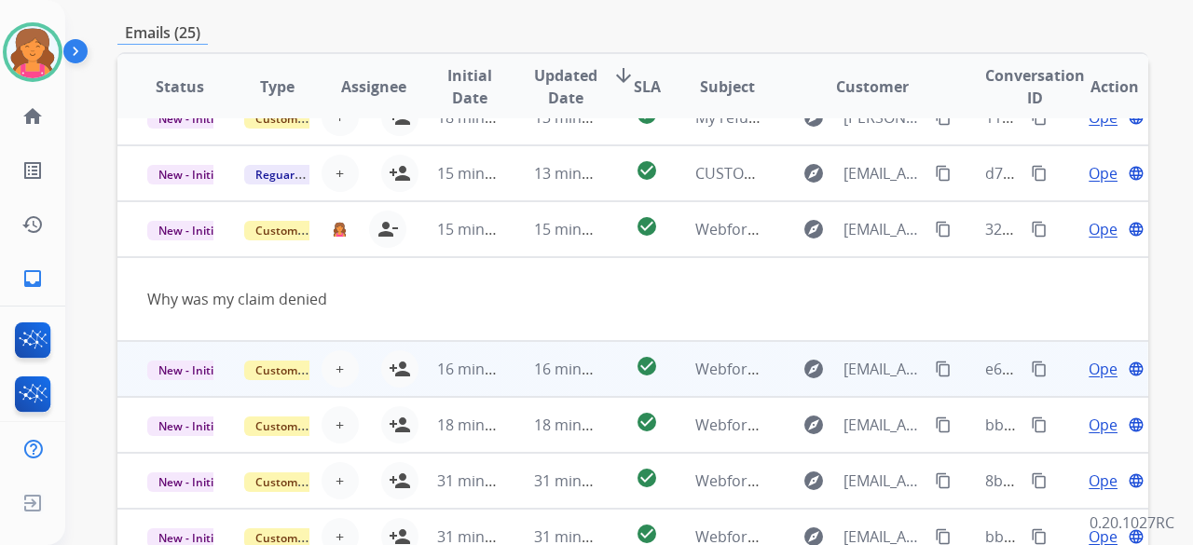
click at [775, 364] on td "explore [EMAIL_ADDRESS][DOMAIN_NAME] content_copy" at bounding box center [857, 369] width 193 height 56
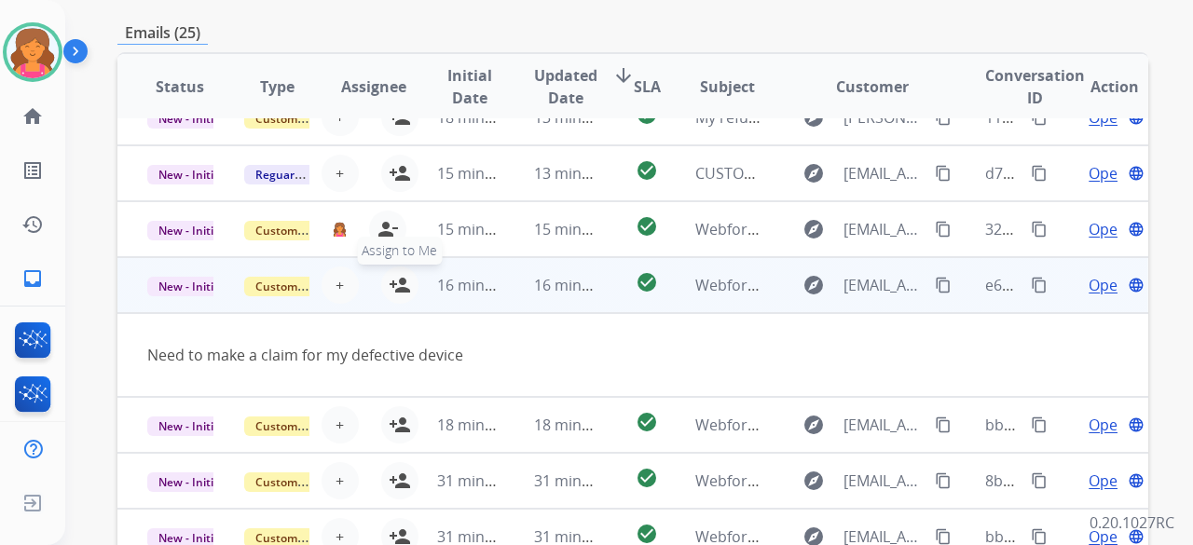
click at [396, 276] on mat-icon "person_add" at bounding box center [400, 285] width 22 height 22
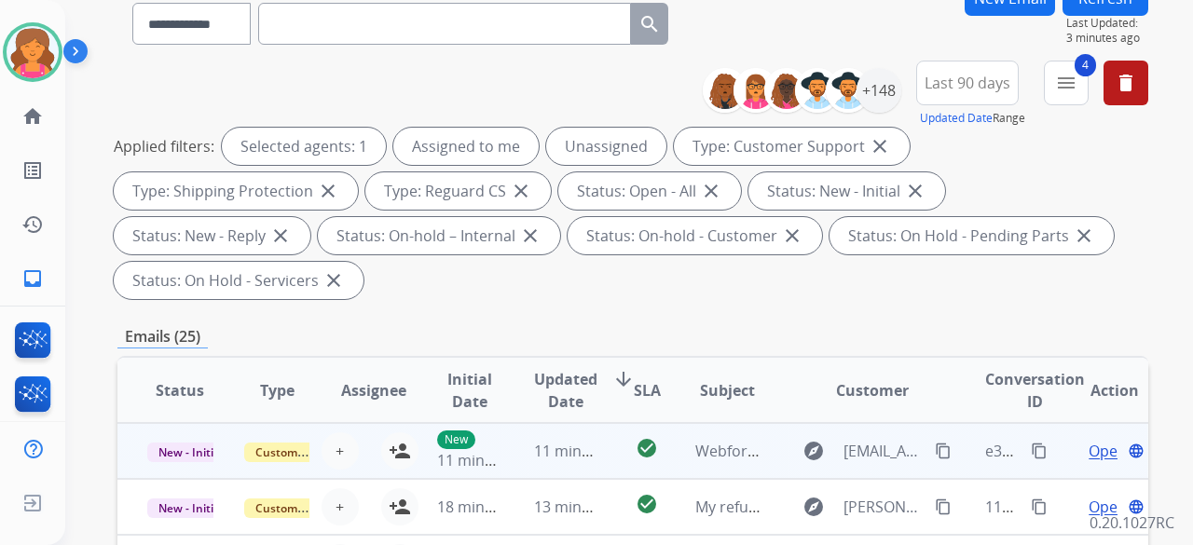
scroll to position [93, 0]
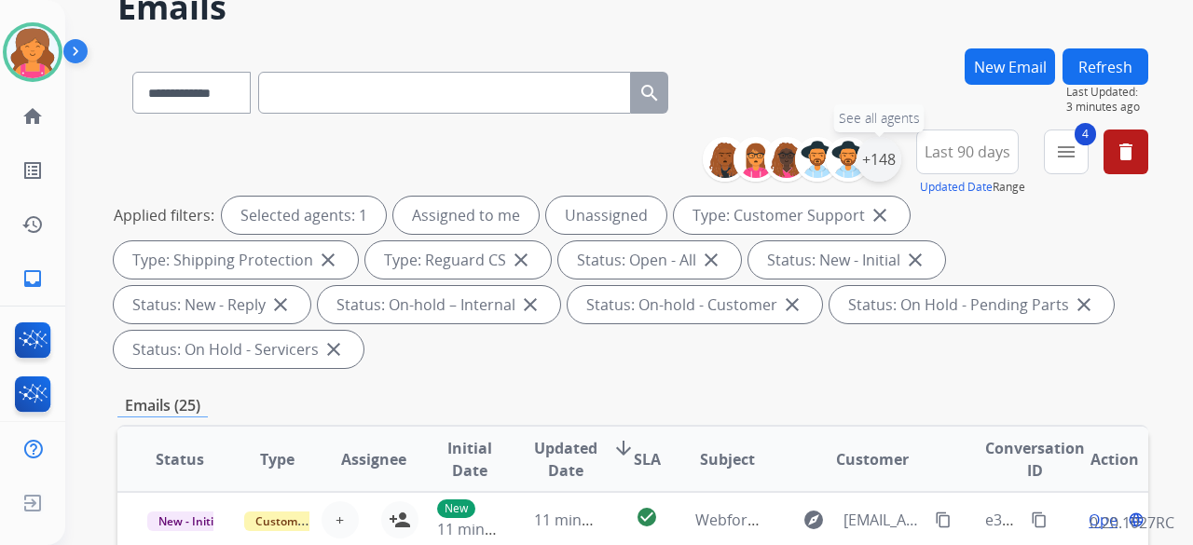
click at [887, 168] on div "+148" at bounding box center [878, 159] width 45 height 45
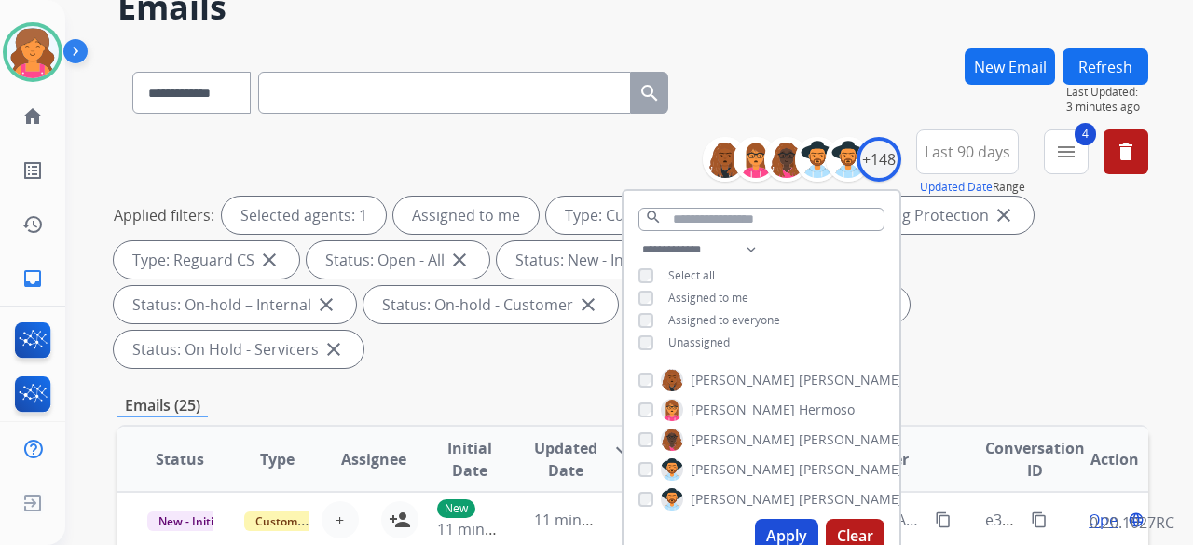
click at [777, 544] on button "Apply" at bounding box center [786, 536] width 63 height 34
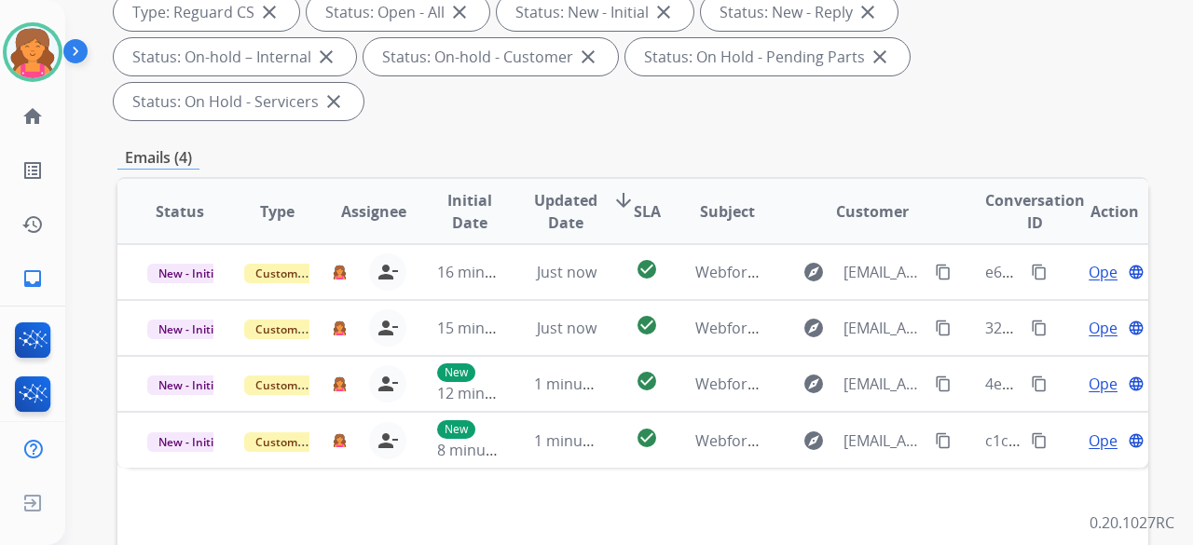
scroll to position [373, 0]
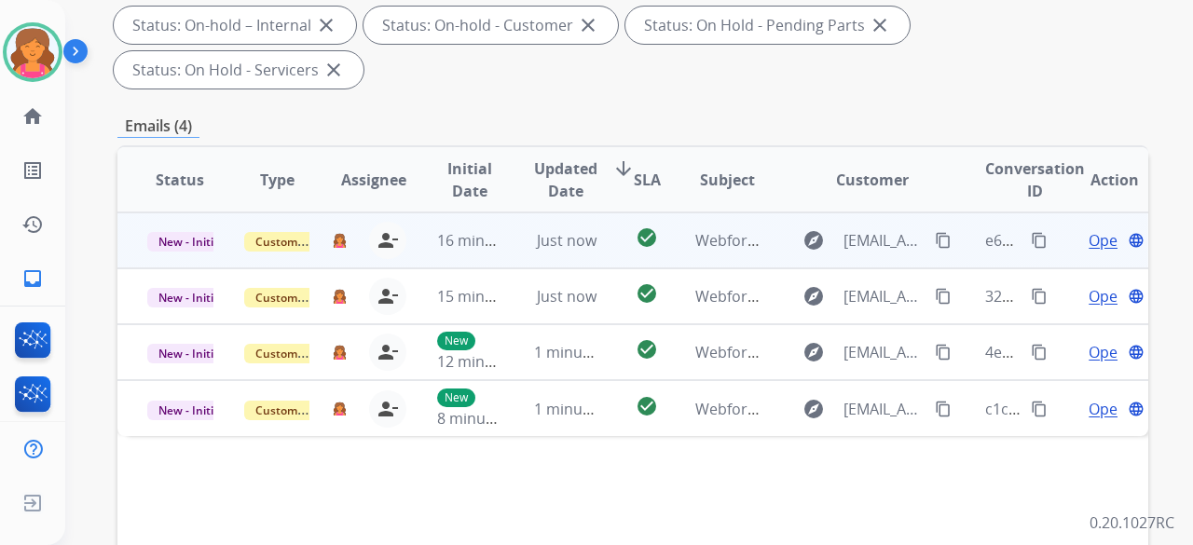
click at [1089, 229] on span "Open" at bounding box center [1107, 240] width 38 height 22
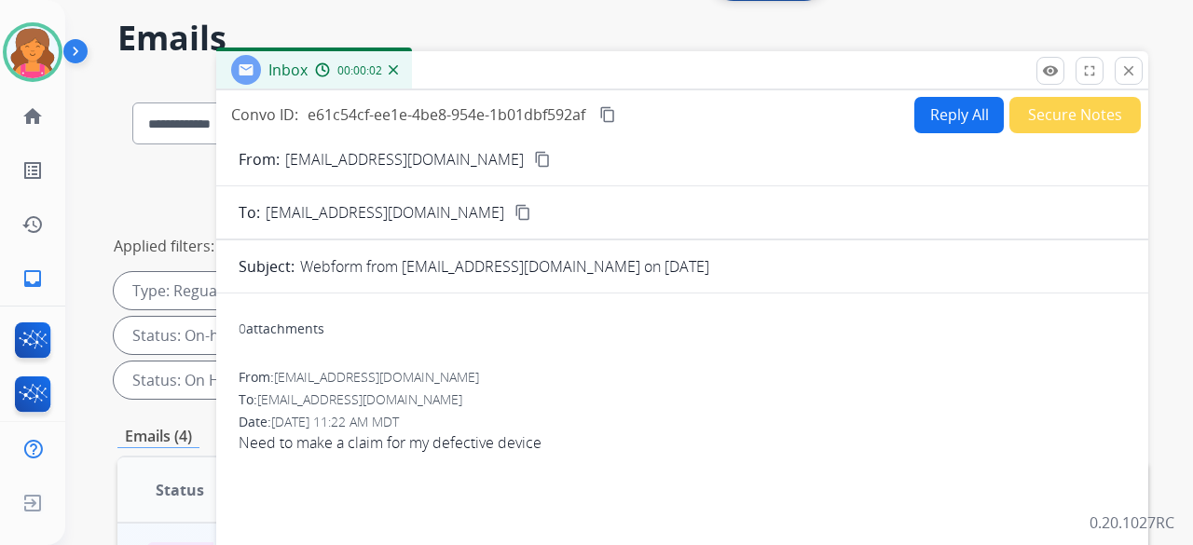
scroll to position [0, 0]
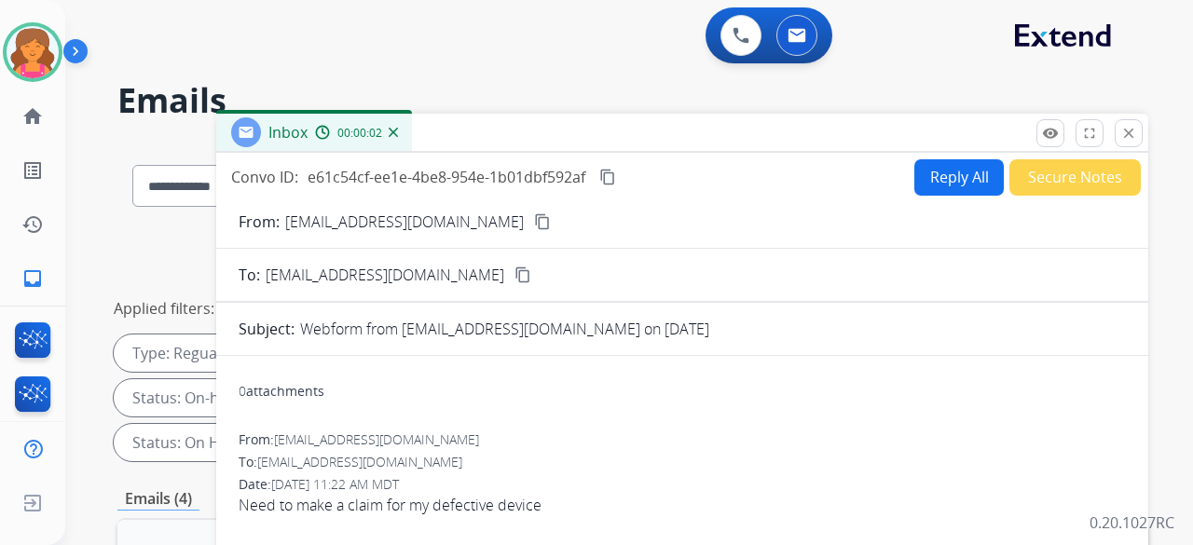
click at [534, 227] on mat-icon "content_copy" at bounding box center [542, 221] width 17 height 17
click at [935, 185] on button "Reply All" at bounding box center [958, 177] width 89 height 36
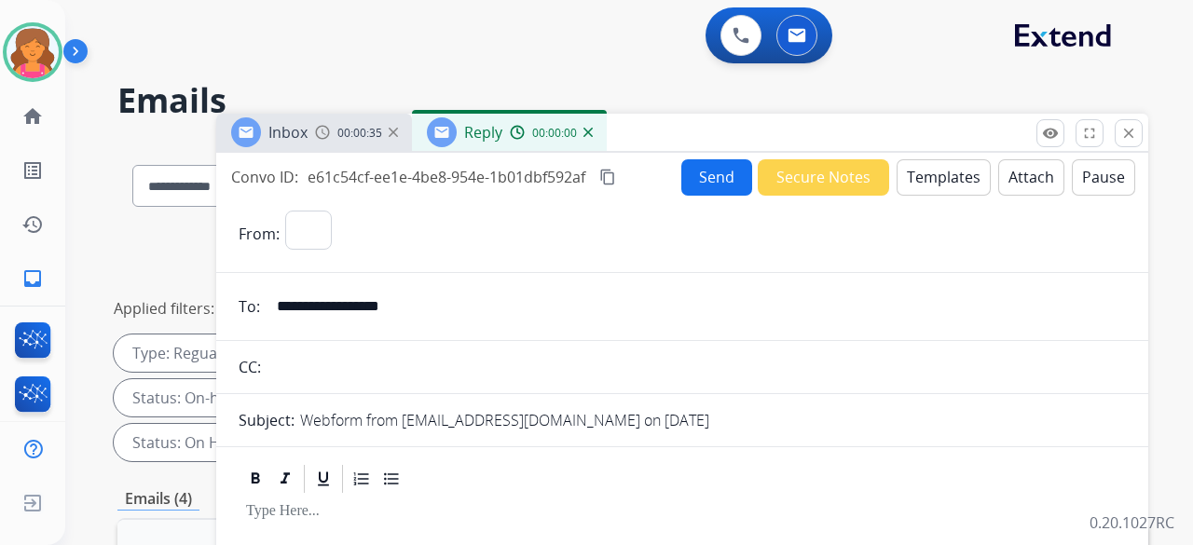
select select "**********"
click at [935, 185] on button "Templates" at bounding box center [943, 177] width 94 height 36
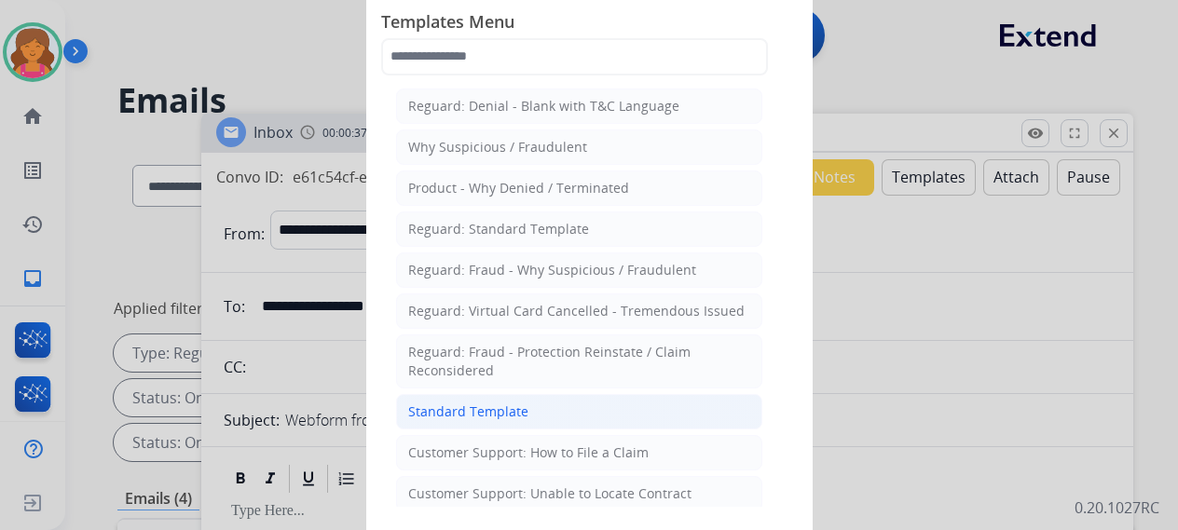
click at [567, 396] on li "Standard Template" at bounding box center [579, 411] width 366 height 35
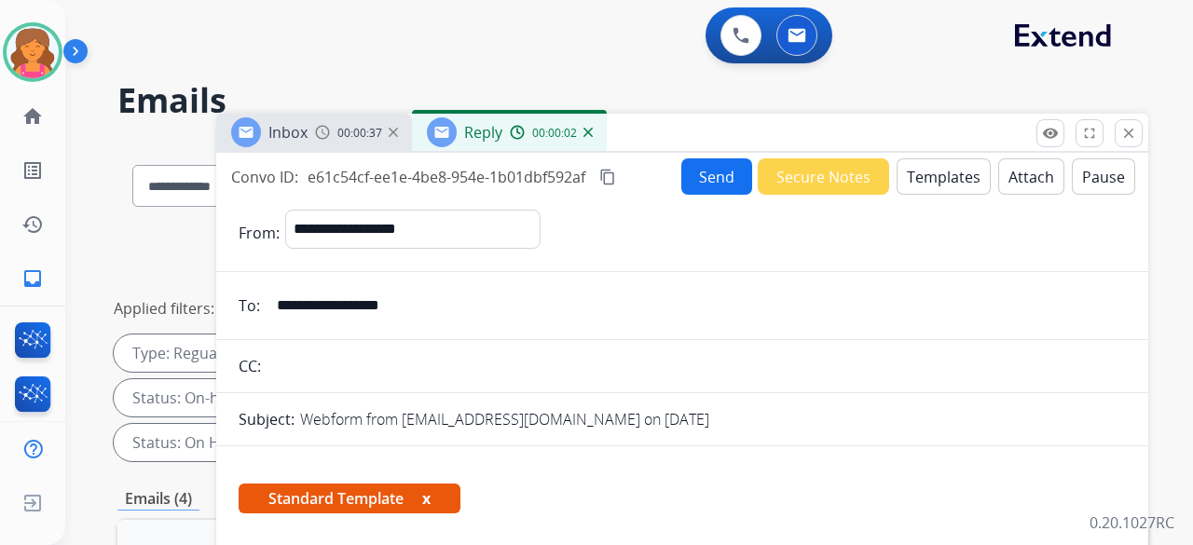
scroll to position [406, 0]
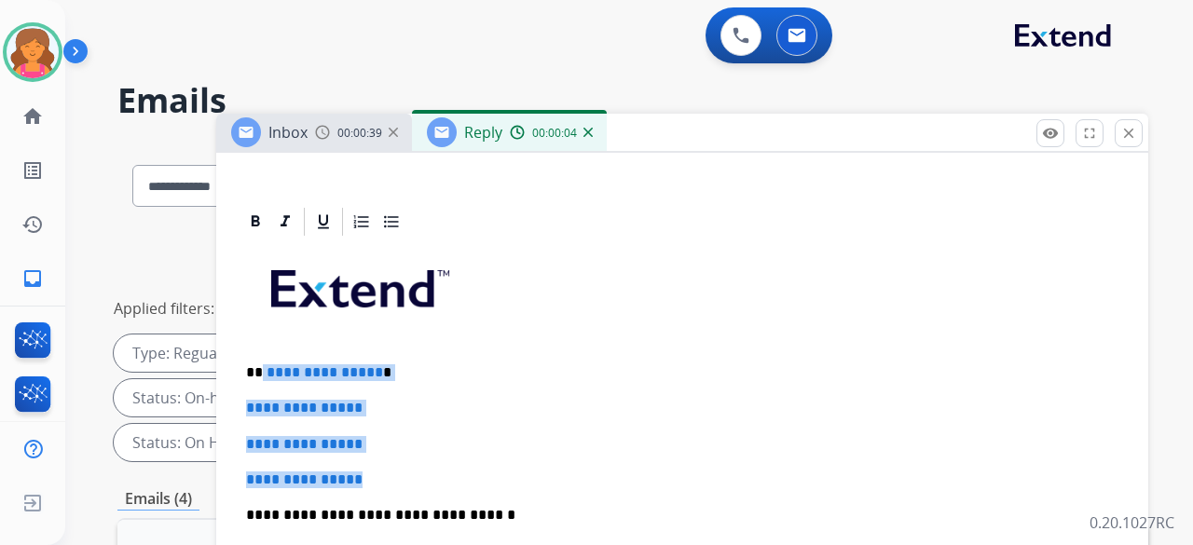
drag, startPoint x: 376, startPoint y: 442, endPoint x: 263, endPoint y: 329, distance: 160.1
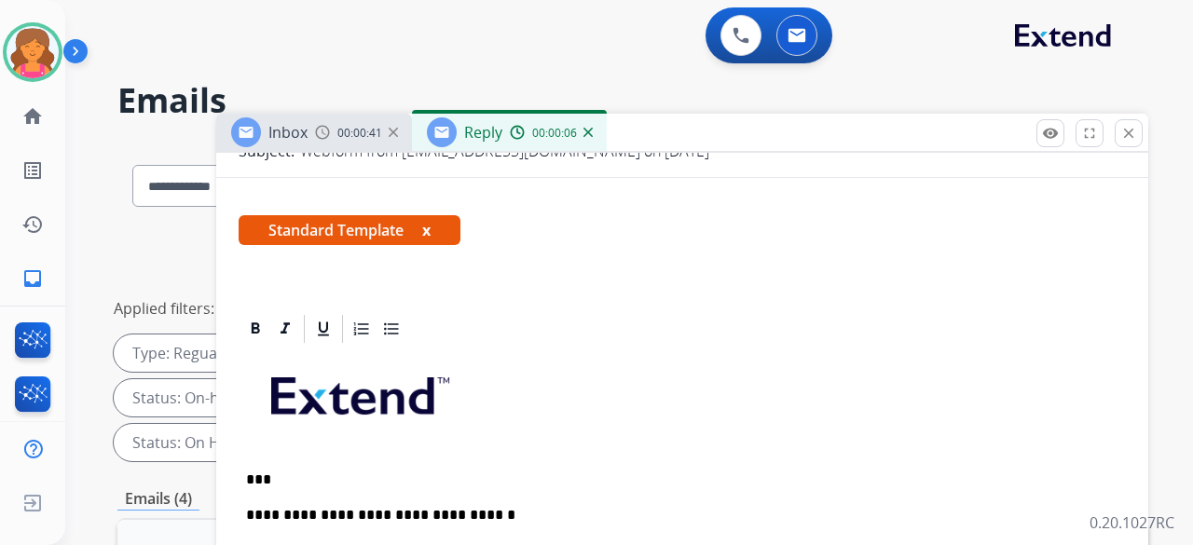
scroll to position [335, 0]
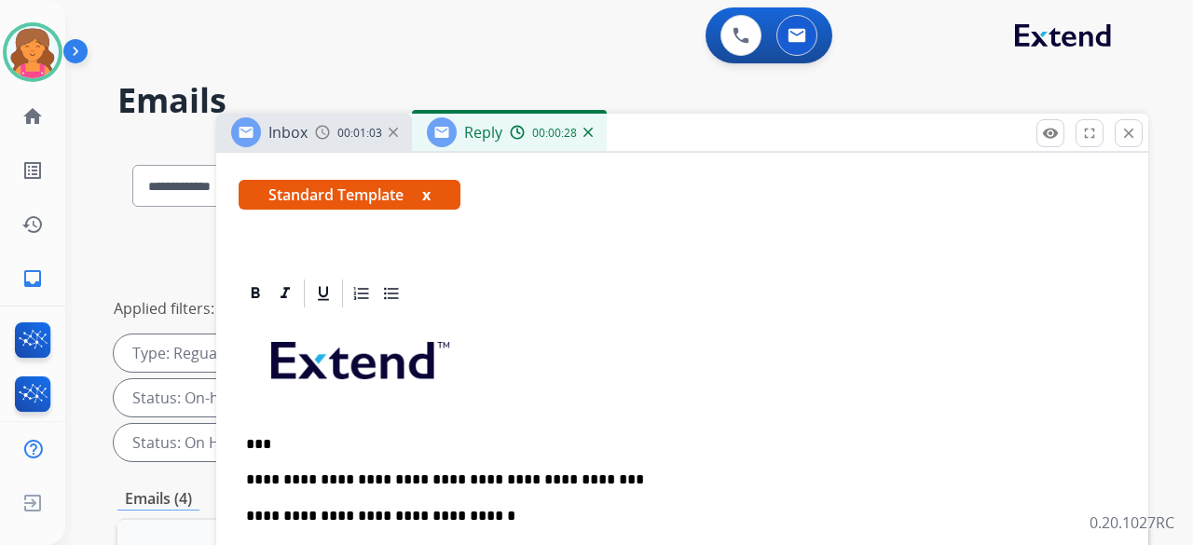
click at [612, 471] on p "**********" at bounding box center [674, 479] width 857 height 17
click at [859, 471] on p "**********" at bounding box center [674, 479] width 857 height 17
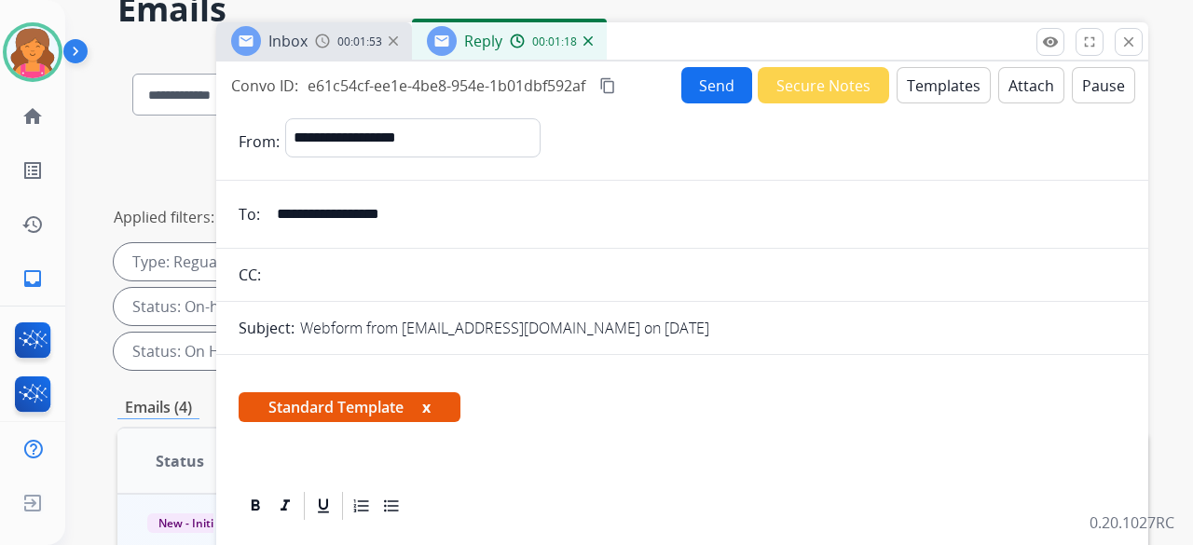
scroll to position [0, 0]
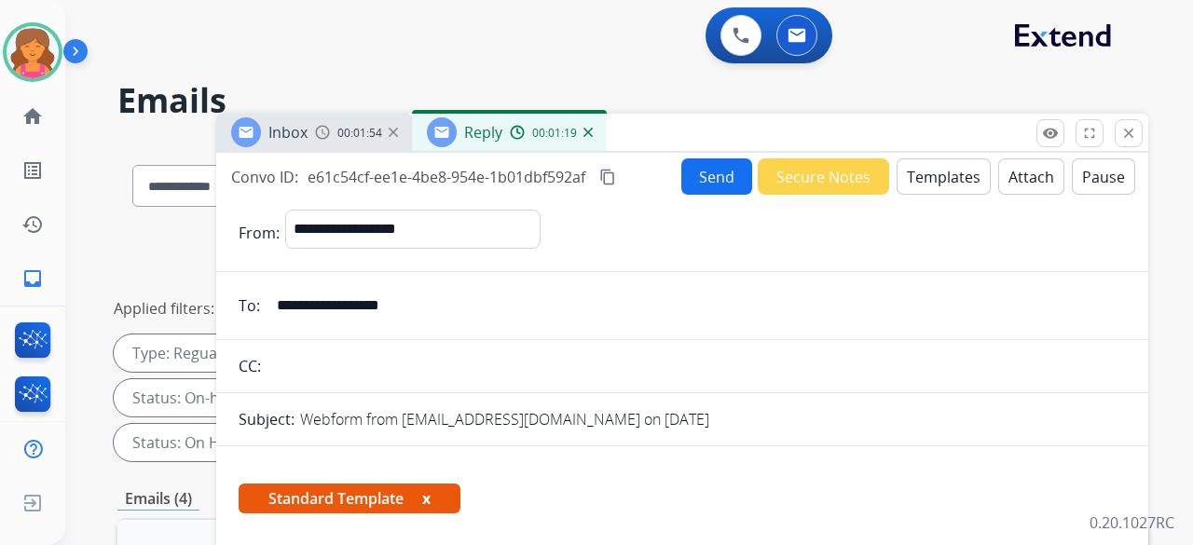
click at [606, 176] on mat-icon "content_copy" at bounding box center [607, 177] width 17 height 17
click at [697, 176] on button "Send" at bounding box center [716, 176] width 71 height 36
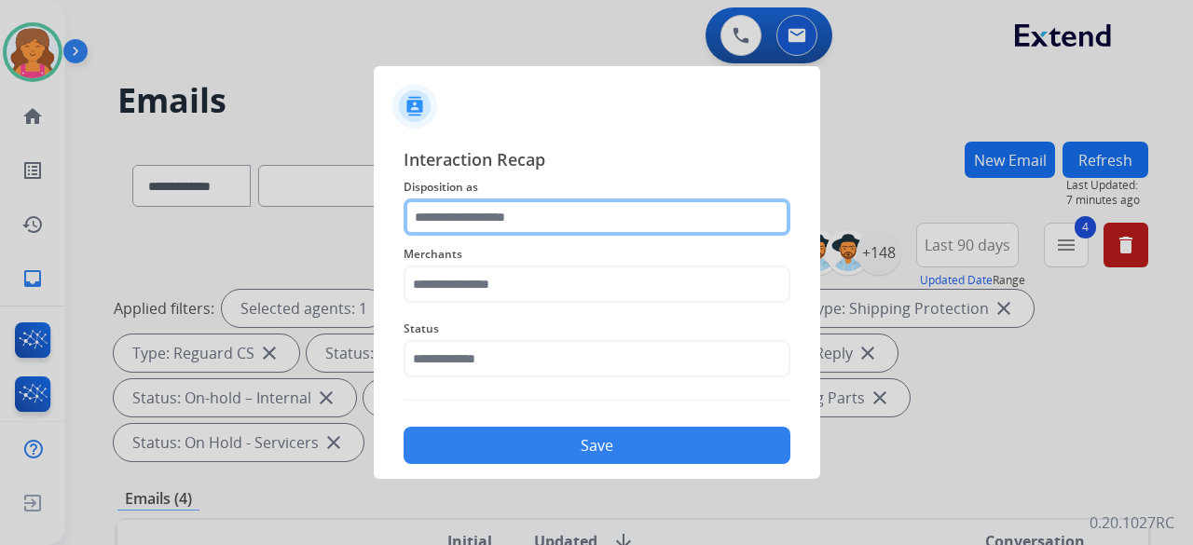
click at [464, 225] on input "text" at bounding box center [596, 216] width 387 height 37
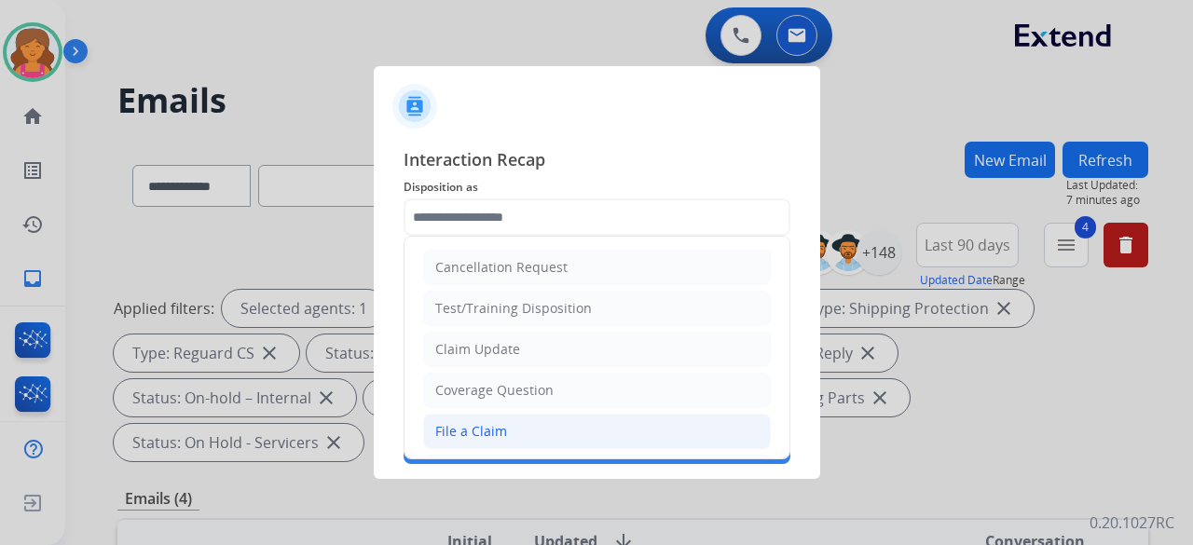
click at [524, 416] on li "File a Claim" at bounding box center [597, 431] width 348 height 35
type input "**********"
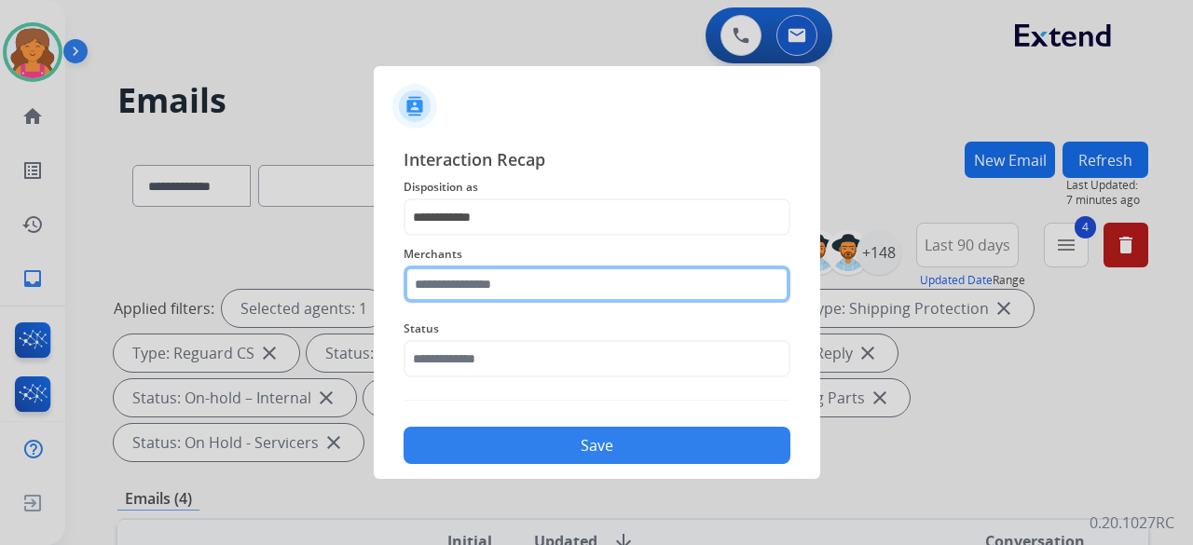
click at [506, 295] on div "Merchants" at bounding box center [596, 273] width 387 height 75
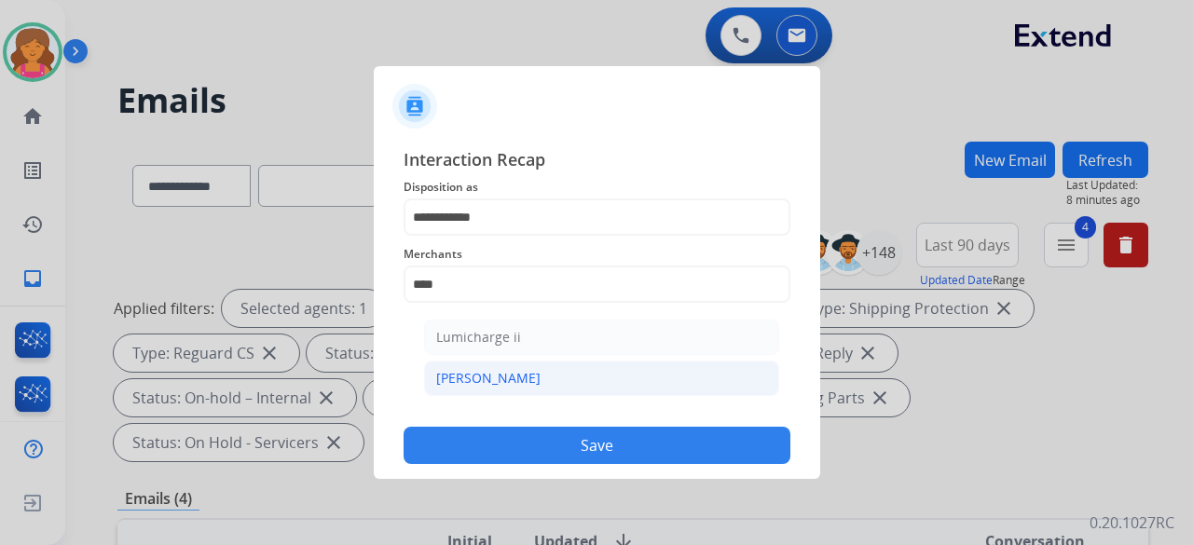
click at [493, 377] on li "[PERSON_NAME]" at bounding box center [601, 378] width 355 height 35
type input "********"
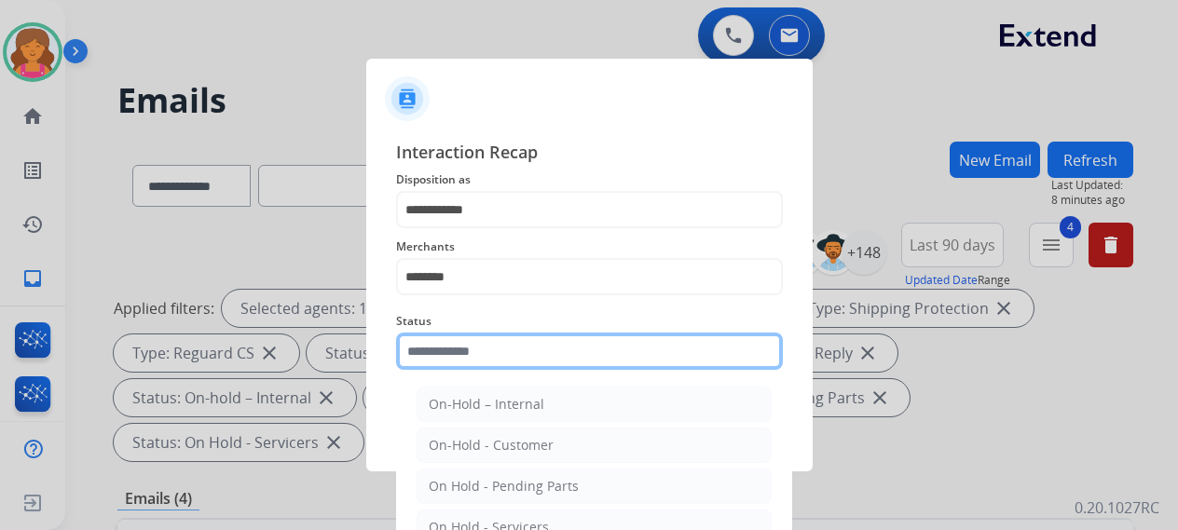
click at [496, 371] on div "Status On-Hold – Internal On-Hold - Customer On Hold - Pending Parts On Hold - …" at bounding box center [589, 340] width 387 height 75
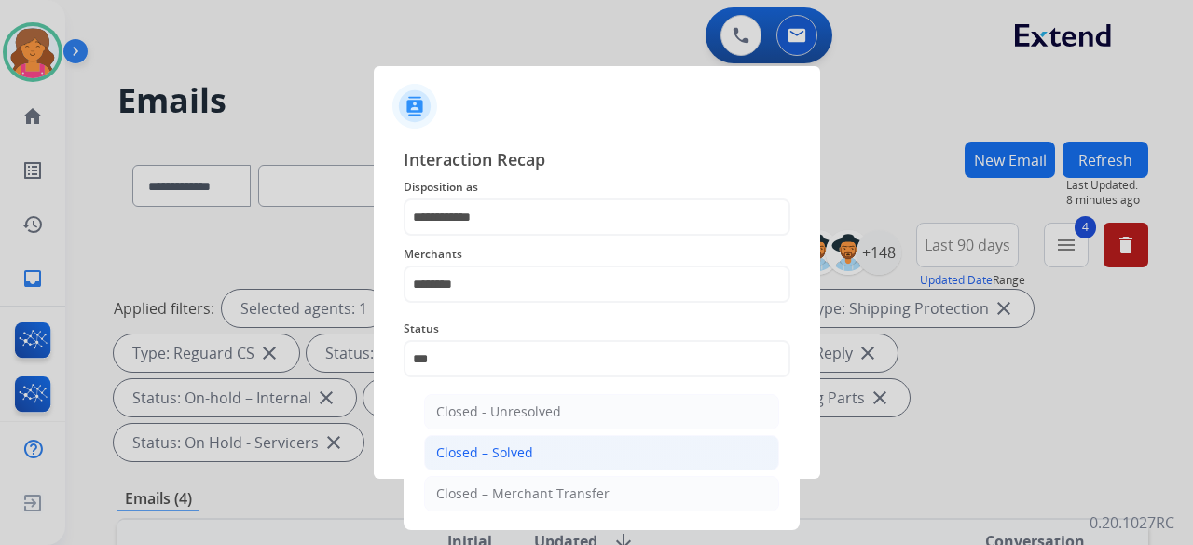
click at [490, 448] on div "Closed – Solved" at bounding box center [484, 453] width 97 height 19
type input "**********"
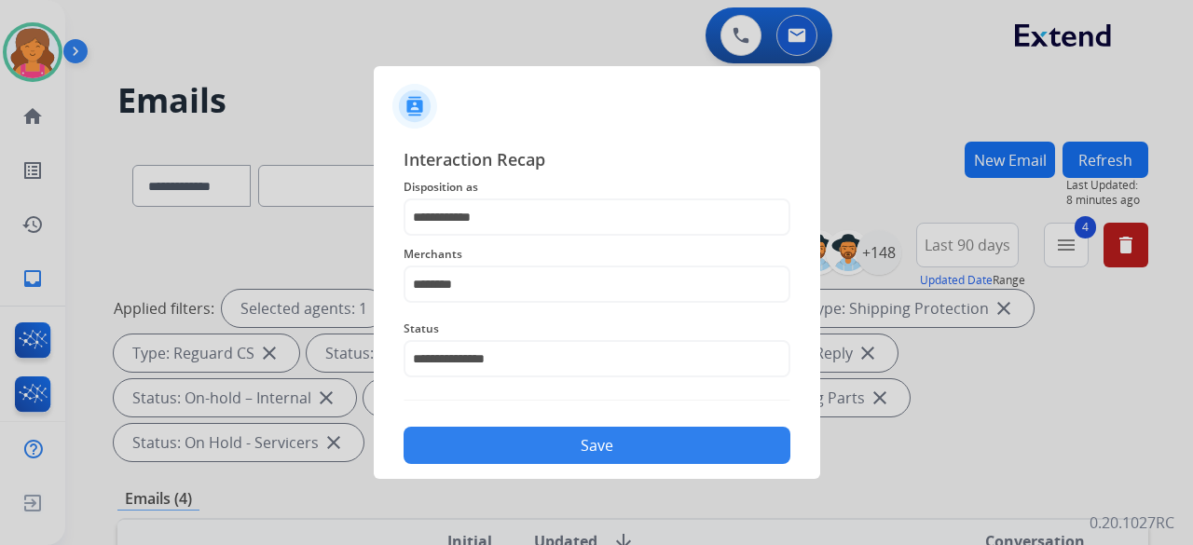
click at [504, 457] on button "Save" at bounding box center [596, 445] width 387 height 37
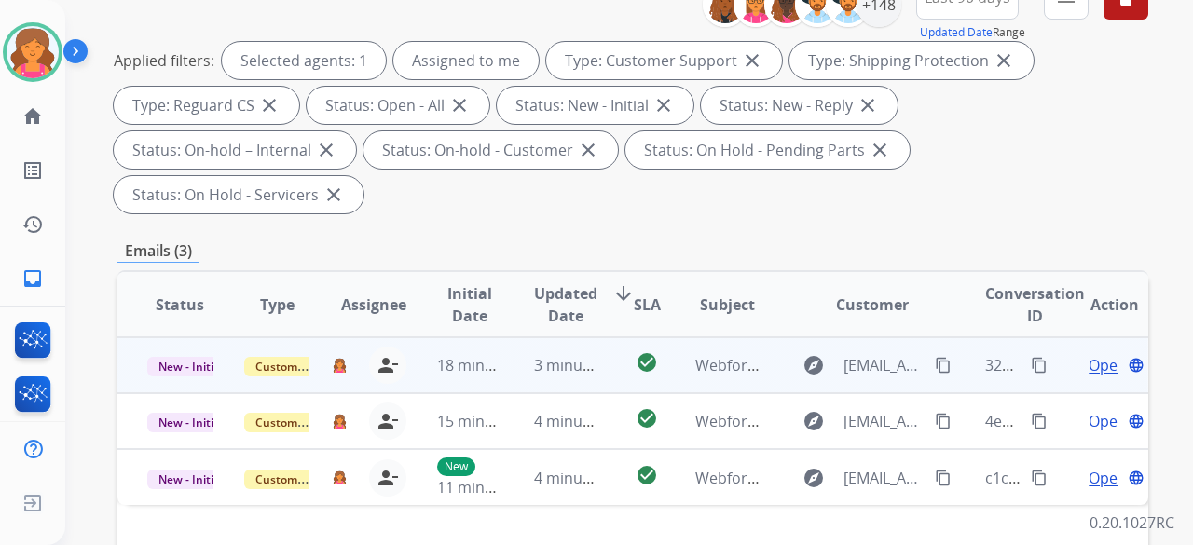
scroll to position [373, 0]
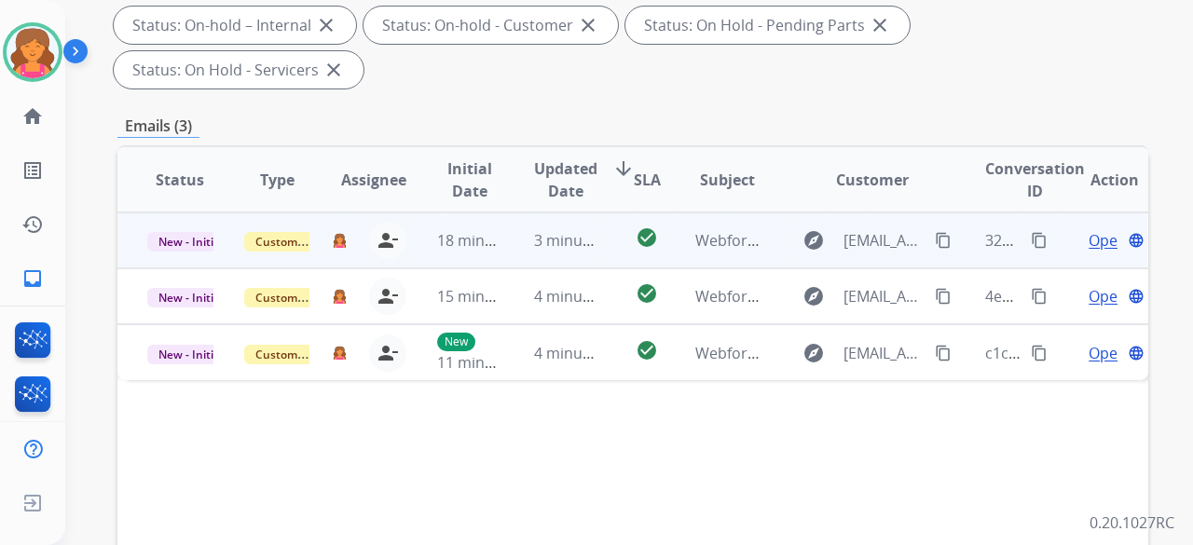
click at [1088, 229] on span "Open" at bounding box center [1107, 240] width 38 height 22
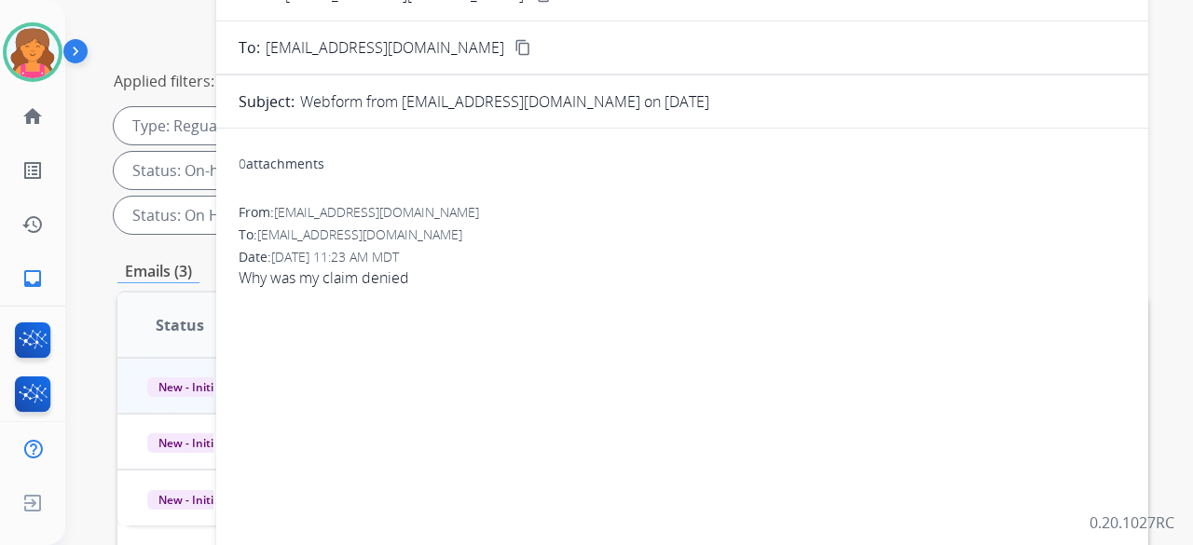
scroll to position [93, 0]
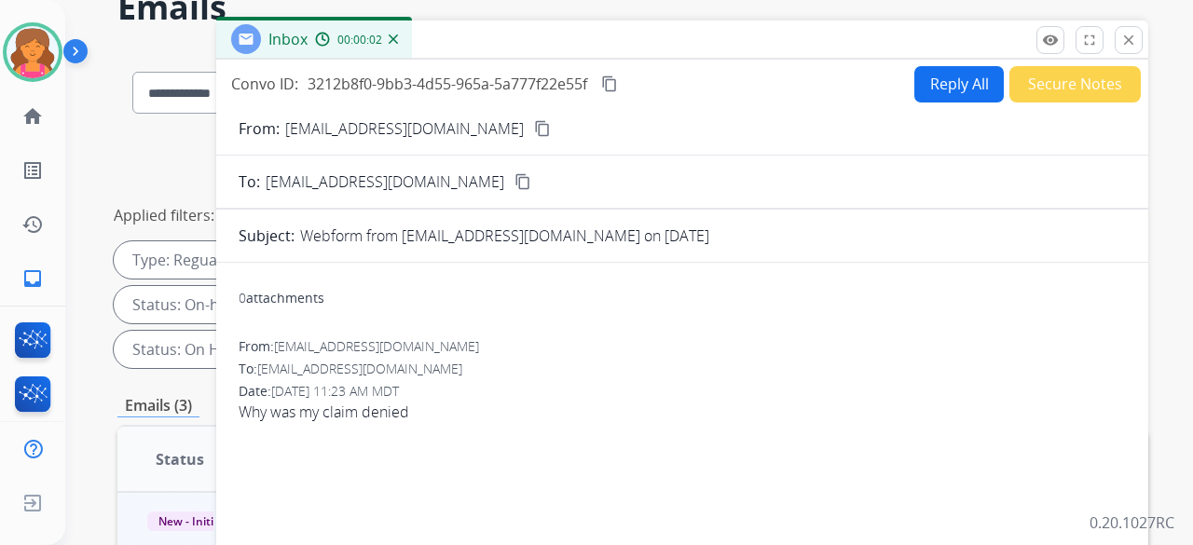
click at [531, 118] on button "content_copy" at bounding box center [542, 128] width 22 height 22
click at [932, 89] on button "Reply All" at bounding box center [958, 84] width 89 height 36
select select "**********"
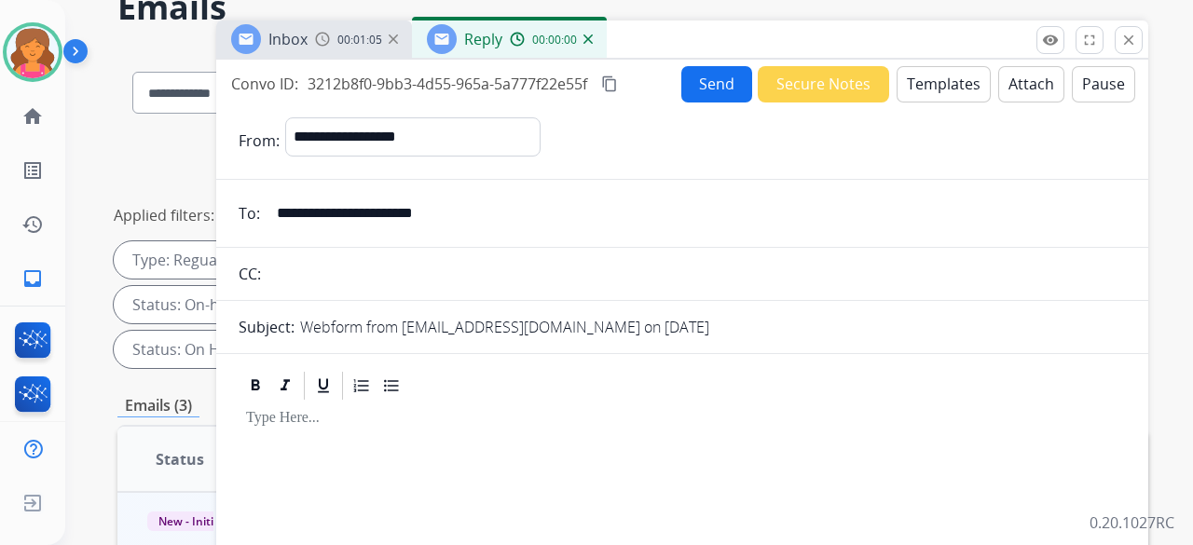
click at [932, 89] on button "Templates" at bounding box center [943, 84] width 94 height 36
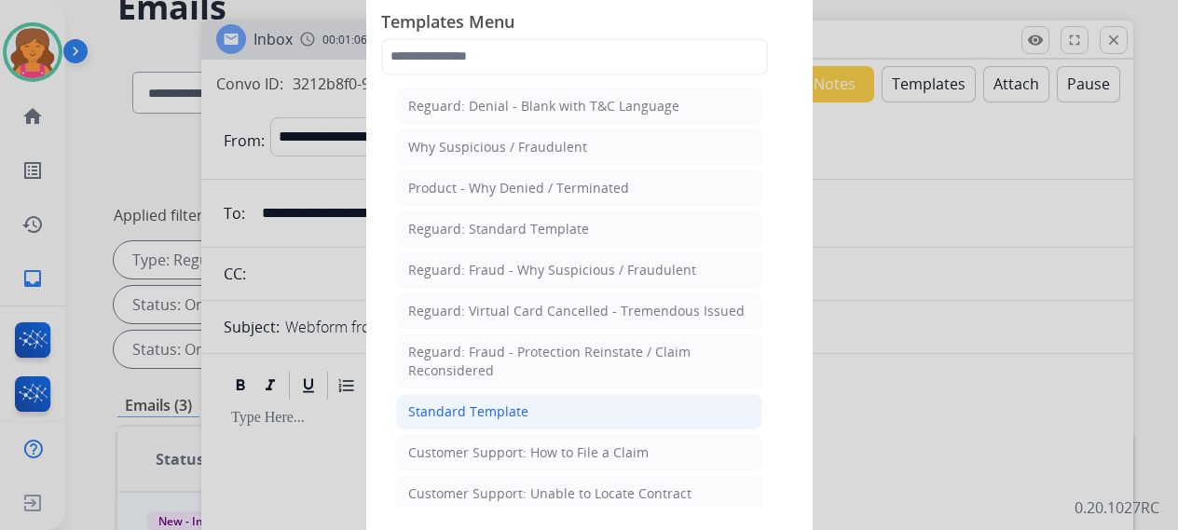
click at [551, 419] on li "Standard Template" at bounding box center [579, 411] width 366 height 35
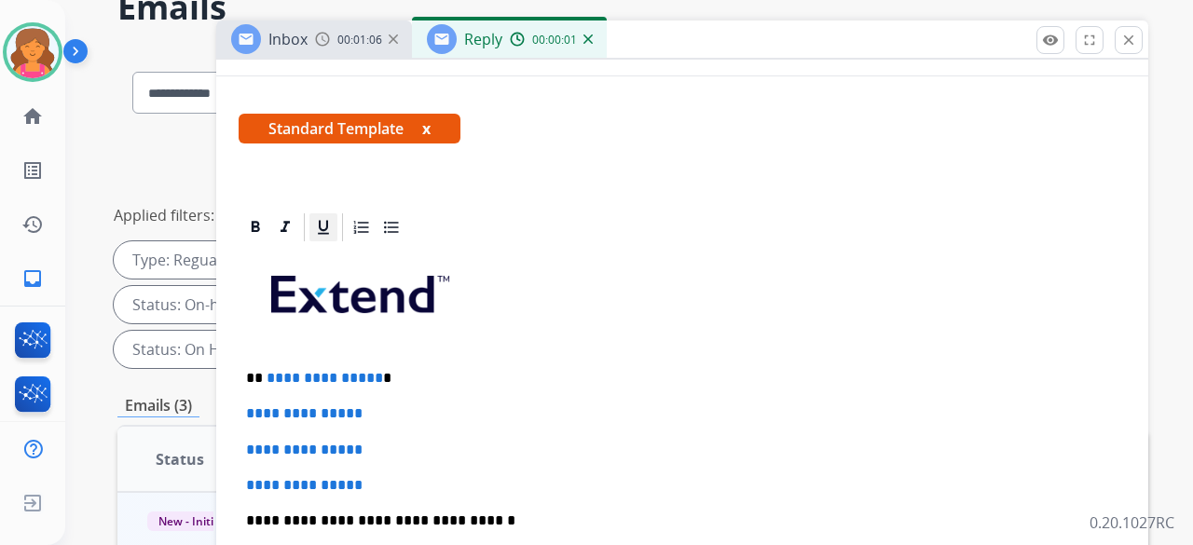
scroll to position [373, 0]
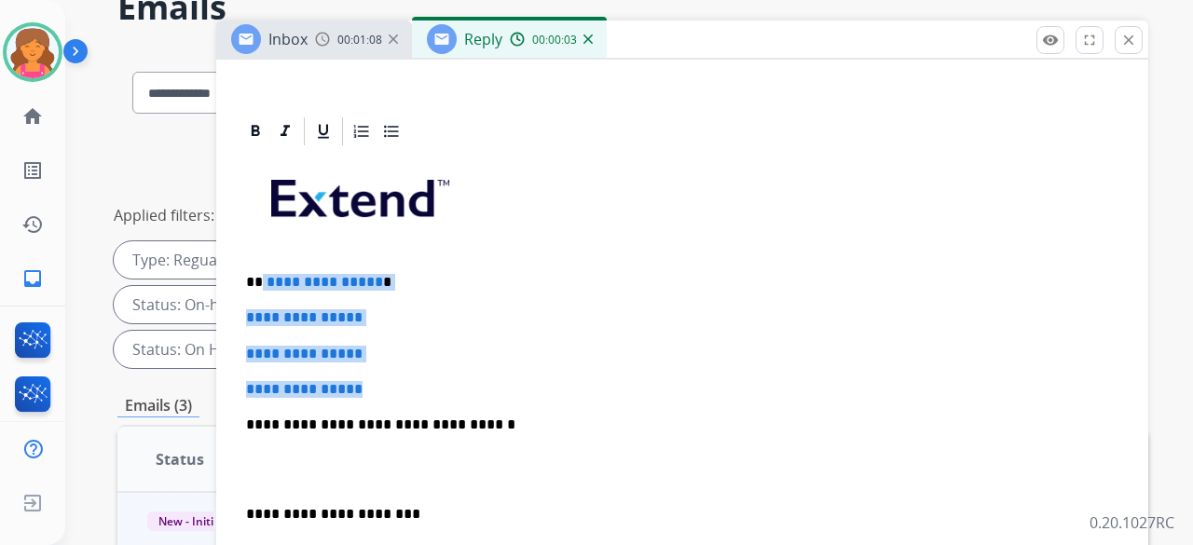
drag, startPoint x: 375, startPoint y: 393, endPoint x: 261, endPoint y: 275, distance: 164.7
click at [261, 275] on div "**********" at bounding box center [682, 468] width 887 height 641
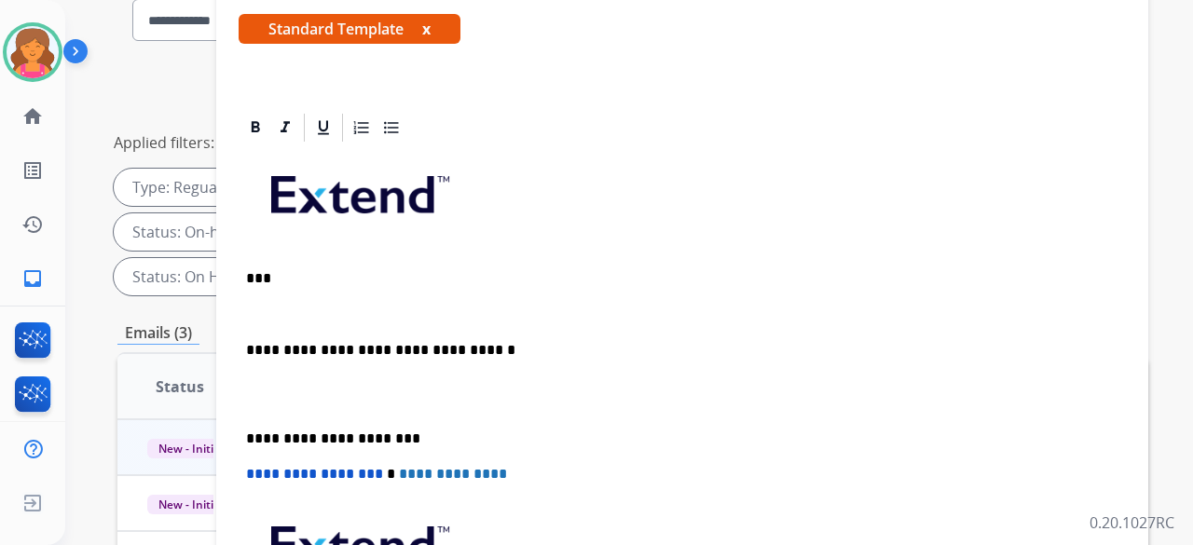
scroll to position [130, 0]
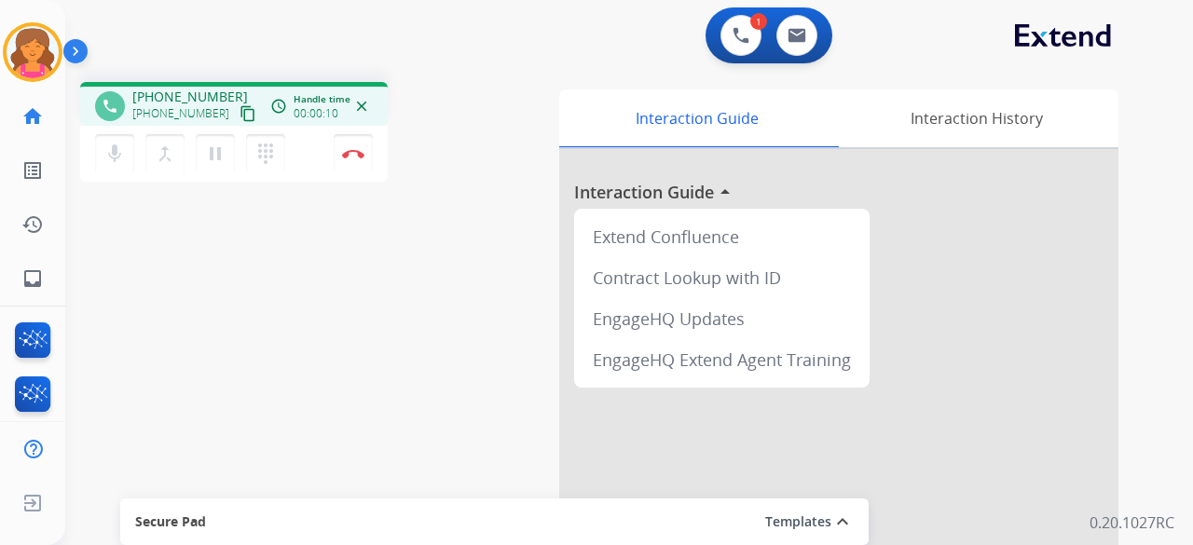
click at [239, 110] on mat-icon "content_copy" at bounding box center [247, 113] width 17 height 17
click at [354, 156] on img at bounding box center [353, 153] width 22 height 9
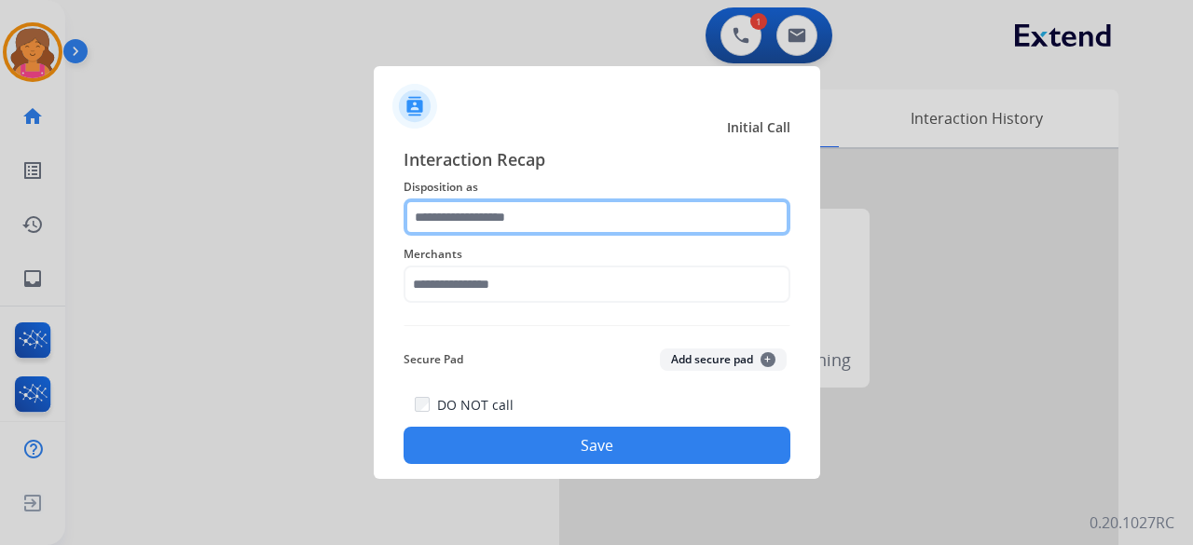
click at [449, 225] on input "text" at bounding box center [596, 216] width 387 height 37
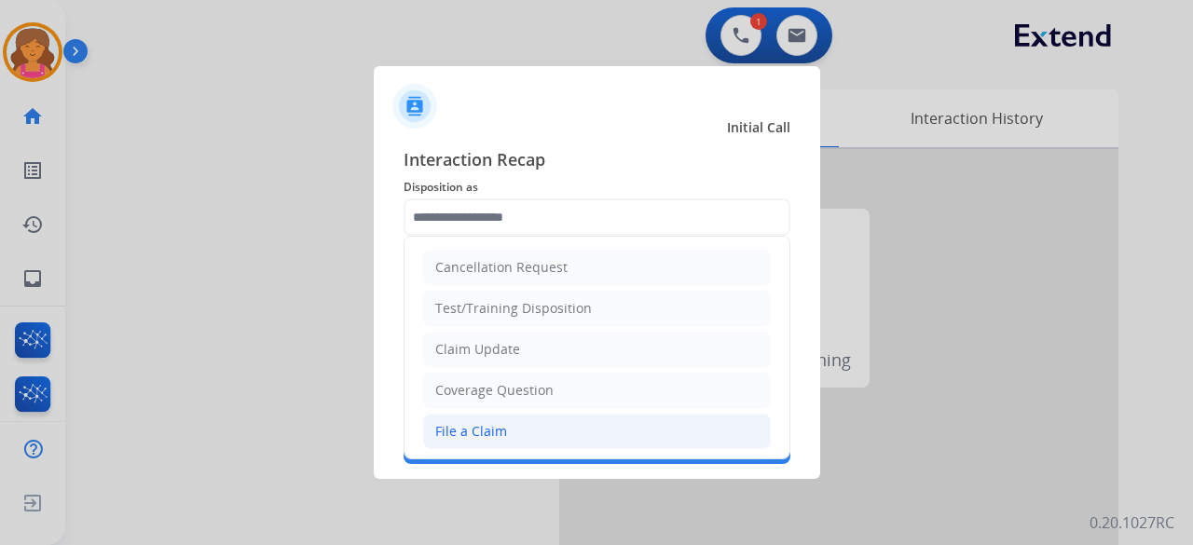
click at [486, 428] on div "File a Claim" at bounding box center [471, 431] width 72 height 19
type input "**********"
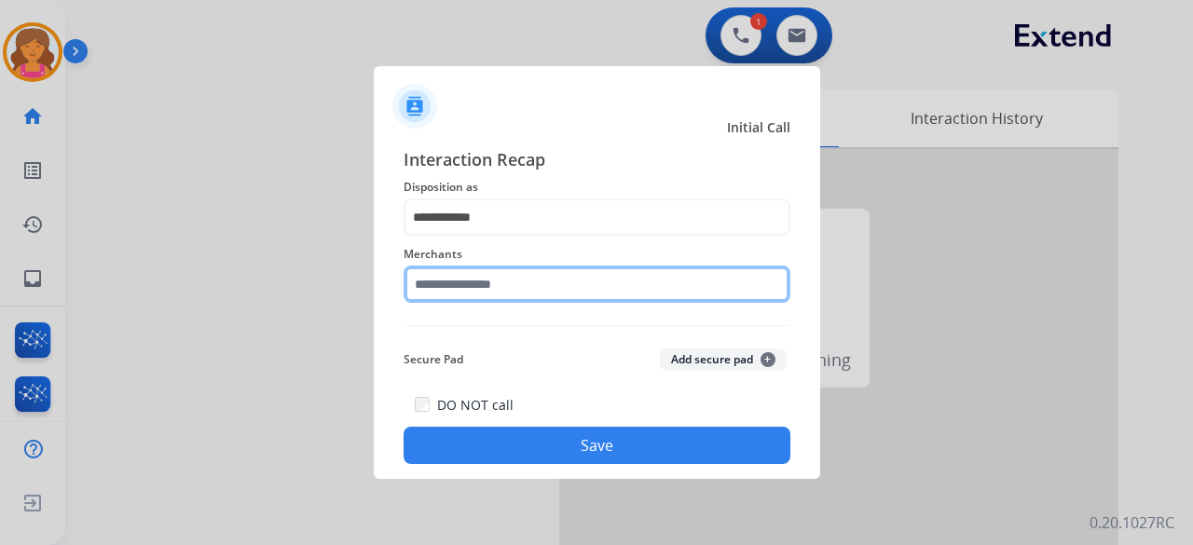
click at [494, 290] on input "text" at bounding box center [596, 284] width 387 height 37
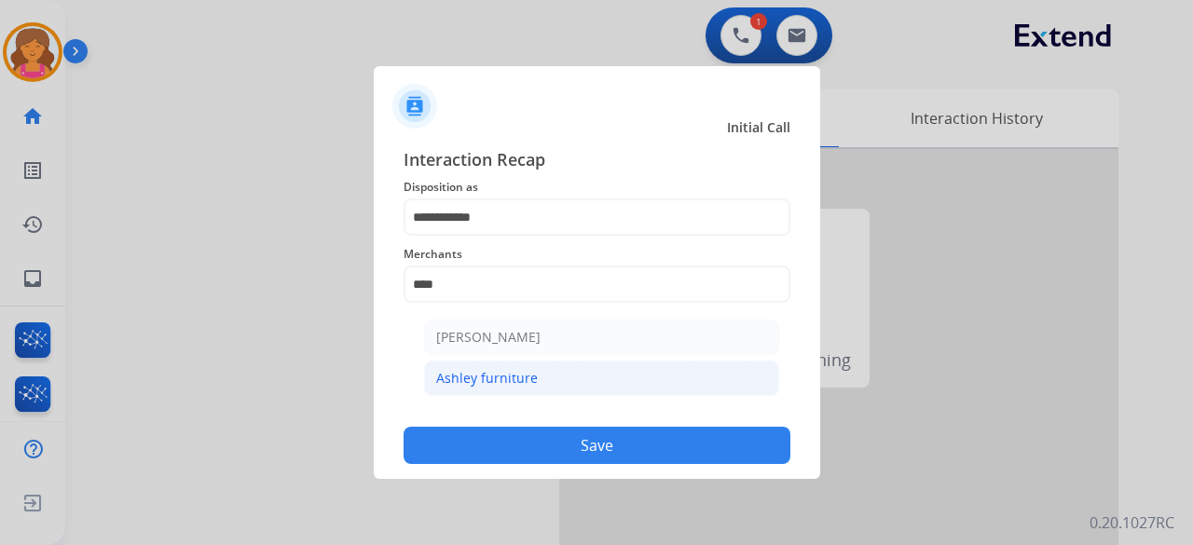
click at [440, 381] on div "Ashley furniture" at bounding box center [487, 378] width 102 height 19
type input "**********"
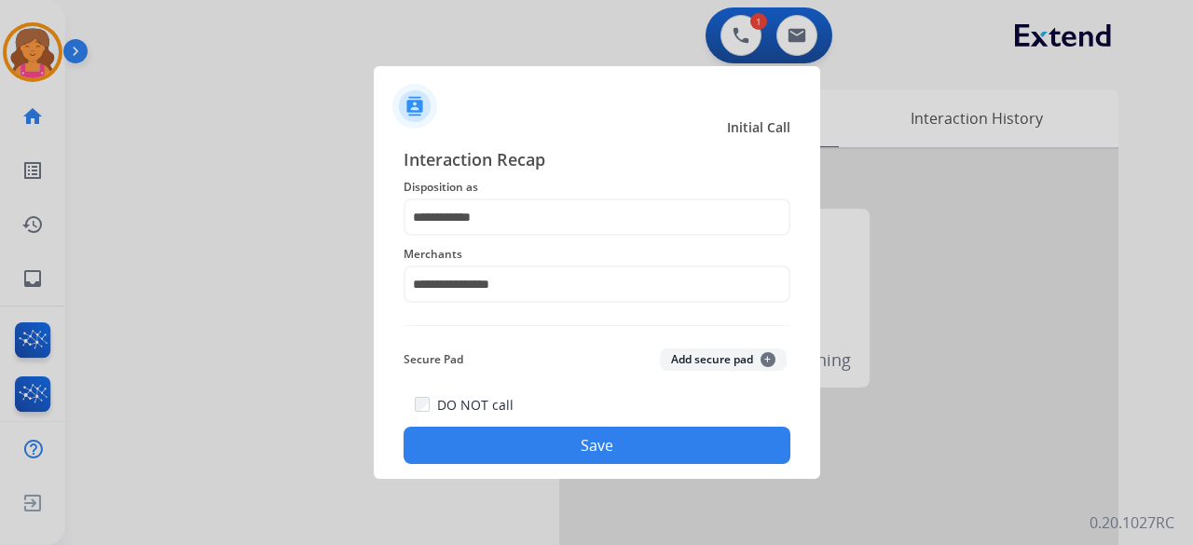
click at [445, 443] on button "Save" at bounding box center [596, 445] width 387 height 37
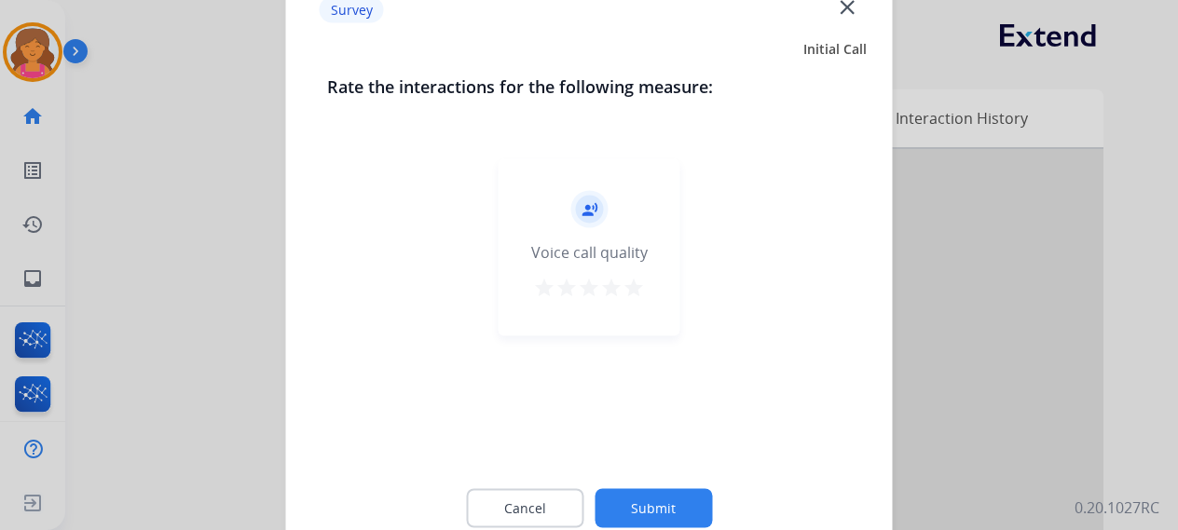
click at [632, 273] on div "record_voice_over Voice call quality star star star star star" at bounding box center [589, 246] width 182 height 177
click at [633, 296] on mat-icon "star" at bounding box center [633, 287] width 22 height 22
click at [680, 505] on button "Submit" at bounding box center [652, 507] width 117 height 39
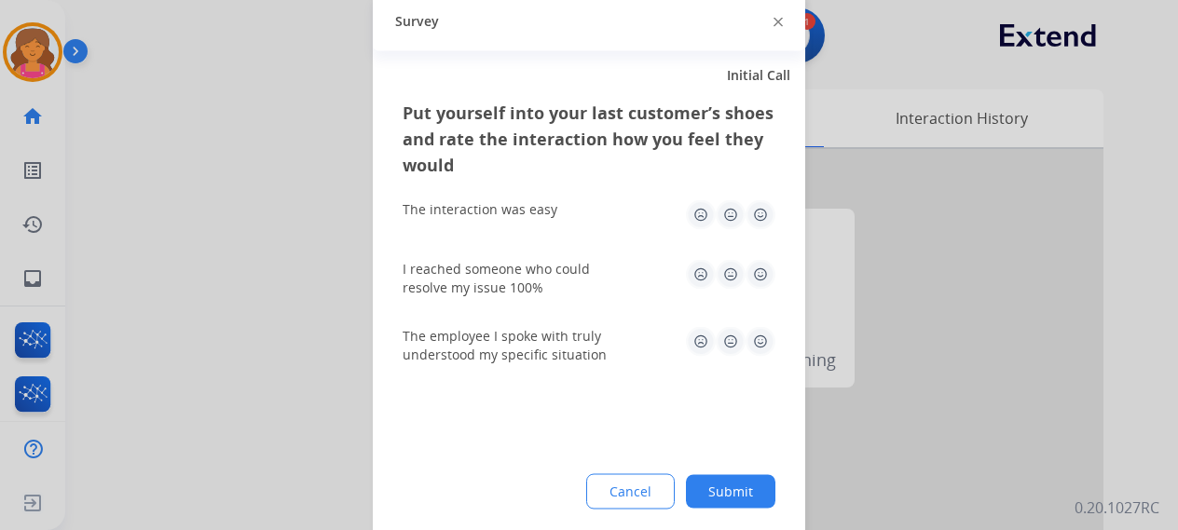
click at [755, 219] on img at bounding box center [760, 214] width 30 height 30
click at [759, 254] on div "I reached someone who could resolve my issue 100%" at bounding box center [589, 277] width 373 height 67
click at [758, 282] on img at bounding box center [760, 274] width 30 height 30
click at [766, 342] on img at bounding box center [760, 341] width 30 height 30
click at [741, 494] on button "Submit" at bounding box center [730, 491] width 89 height 34
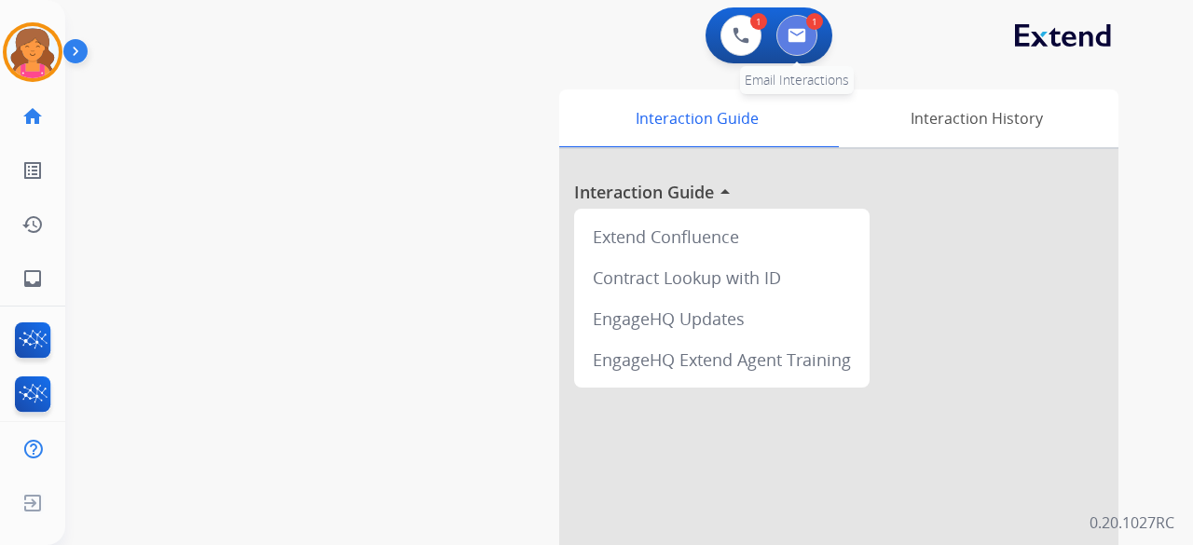
click at [799, 49] on button at bounding box center [796, 35] width 41 height 41
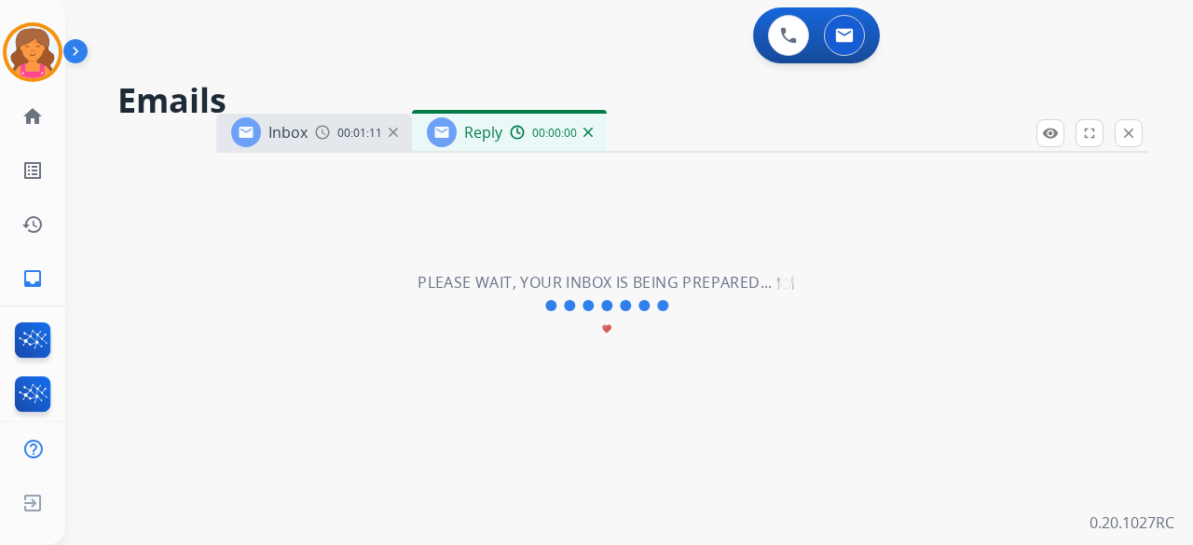
select select "**********"
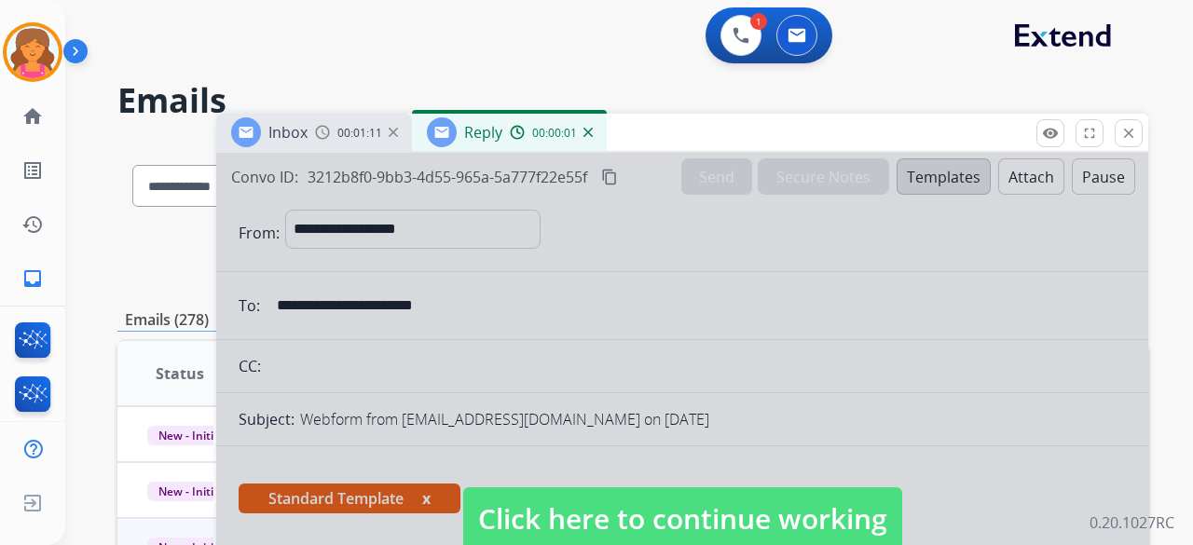
click at [498, 506] on span "Click here to continue working" at bounding box center [682, 518] width 439 height 63
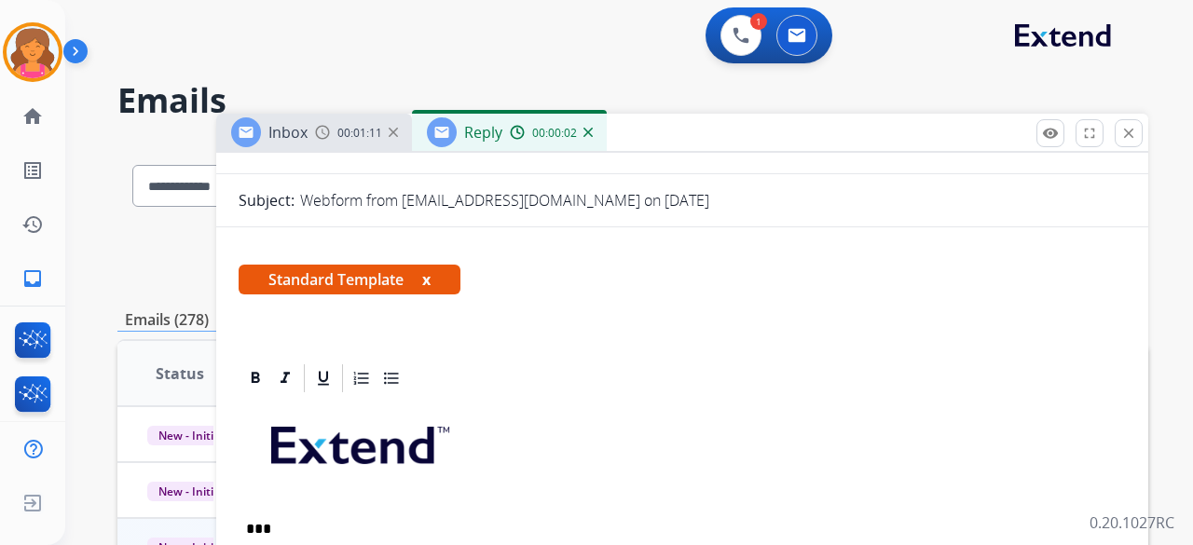
scroll to position [373, 0]
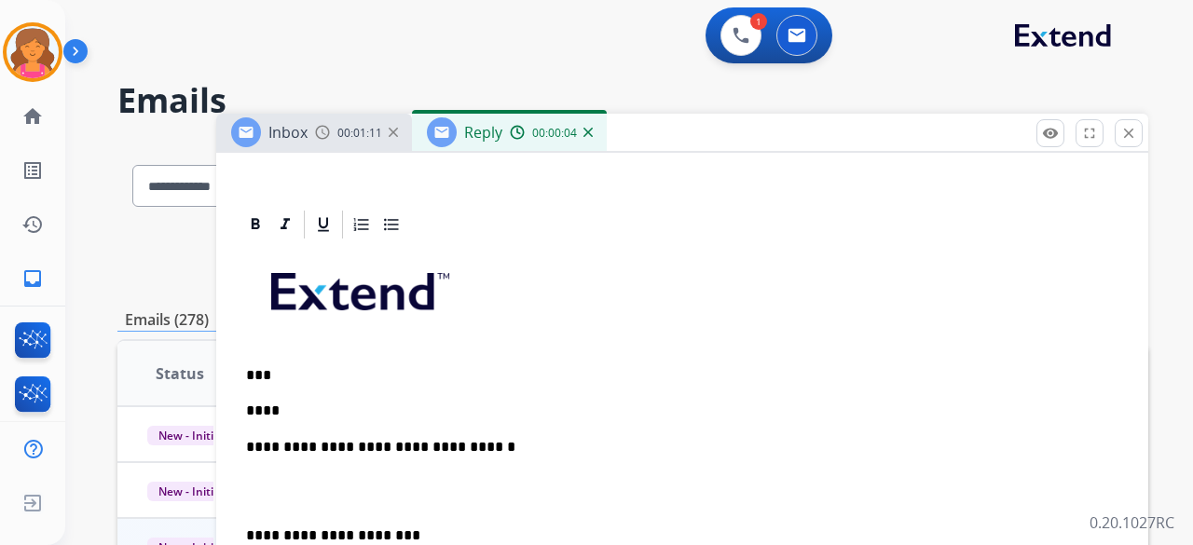
click at [336, 409] on p "****" at bounding box center [674, 411] width 857 height 17
click at [295, 416] on p "****" at bounding box center [674, 411] width 857 height 17
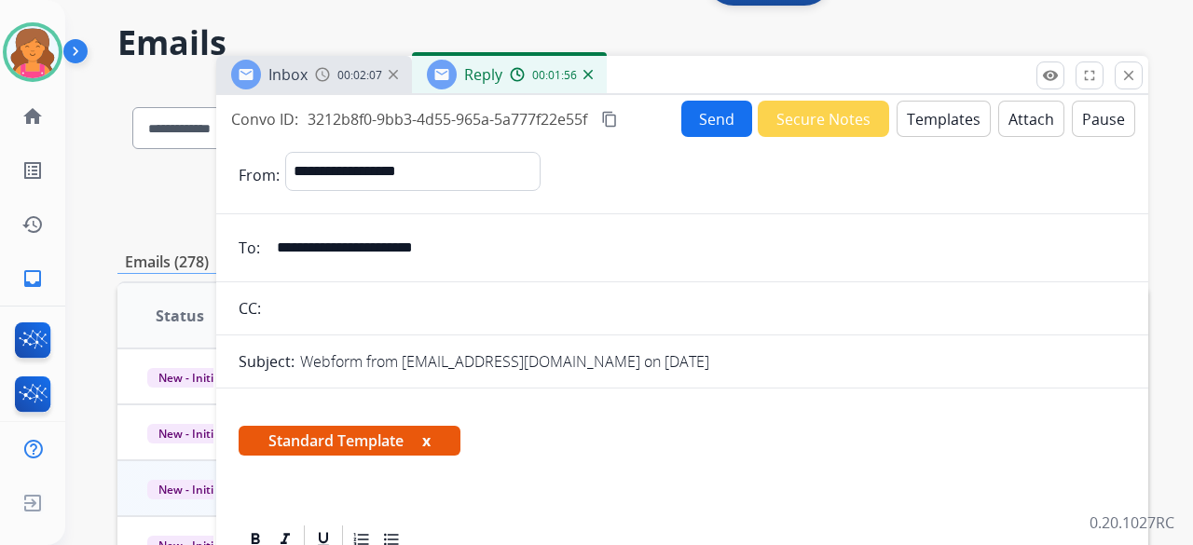
scroll to position [0, 0]
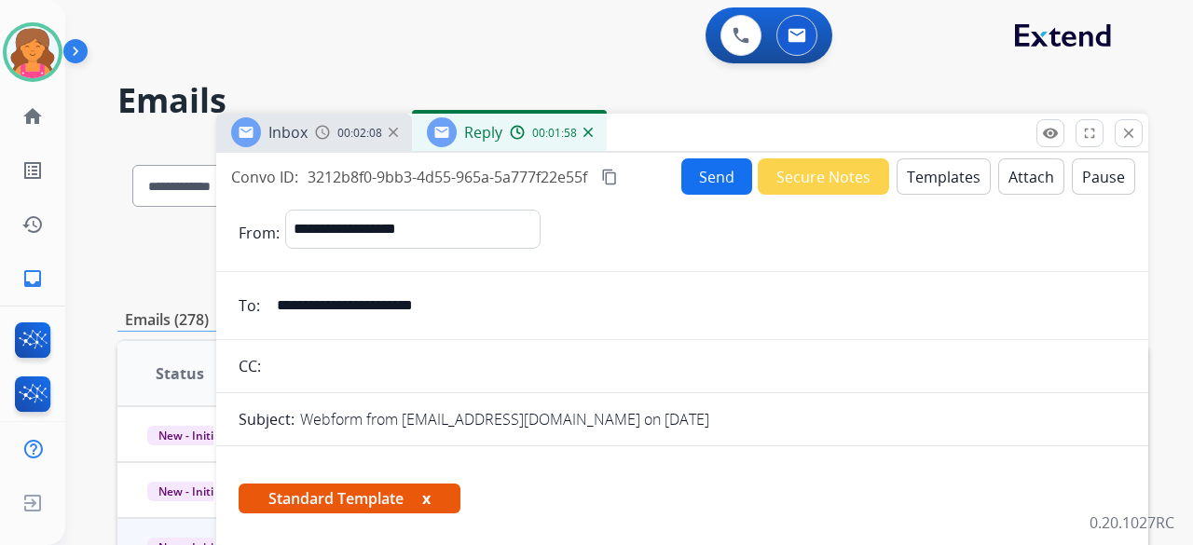
click at [703, 185] on button "Send" at bounding box center [716, 176] width 71 height 36
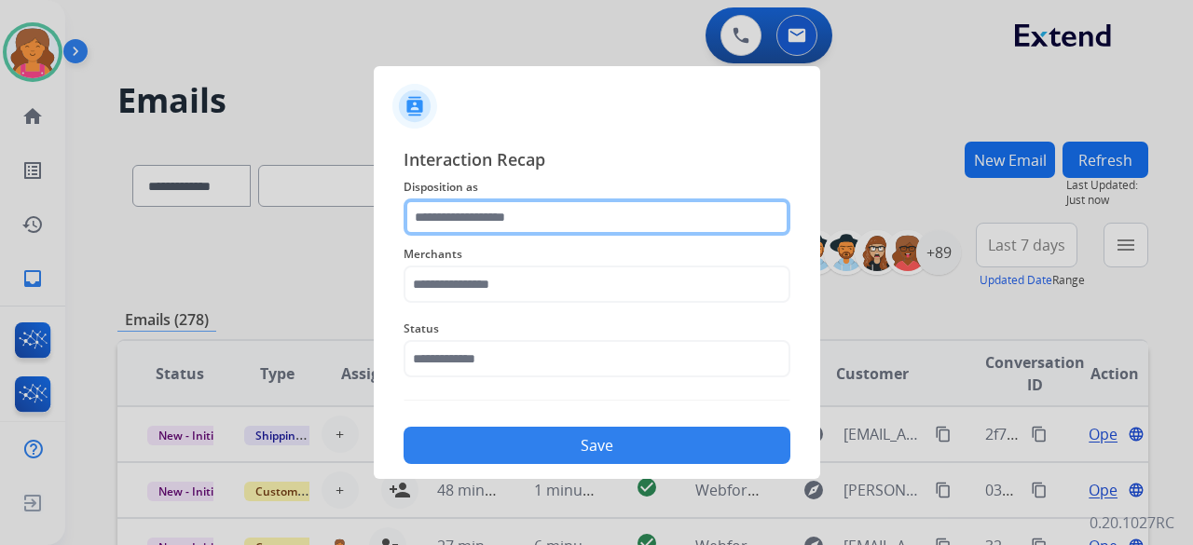
click at [581, 202] on input "text" at bounding box center [596, 216] width 387 height 37
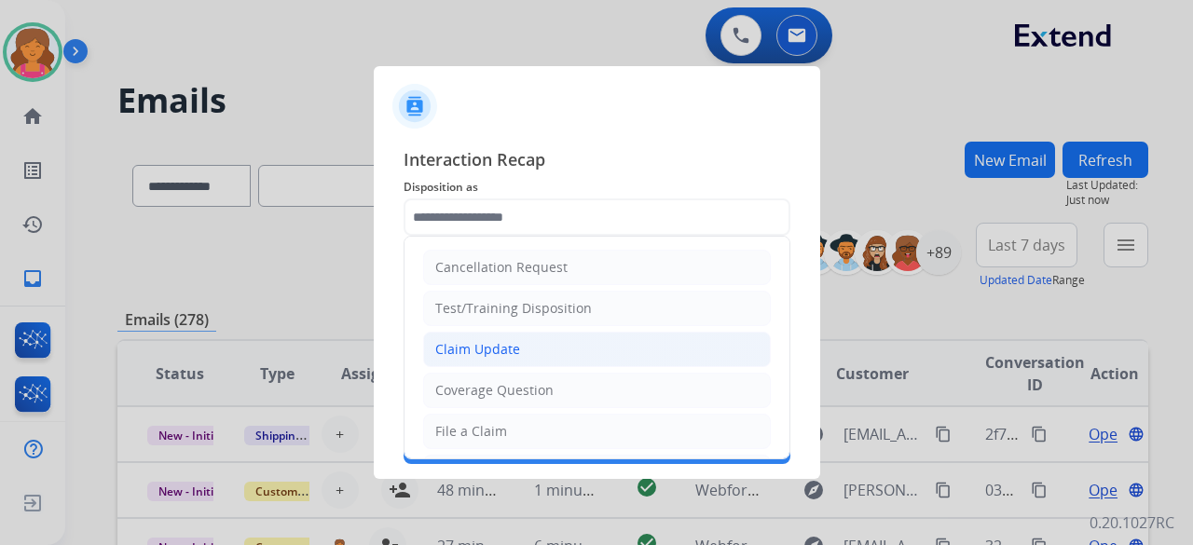
click at [490, 341] on div "Claim Update" at bounding box center [477, 349] width 85 height 19
type input "**********"
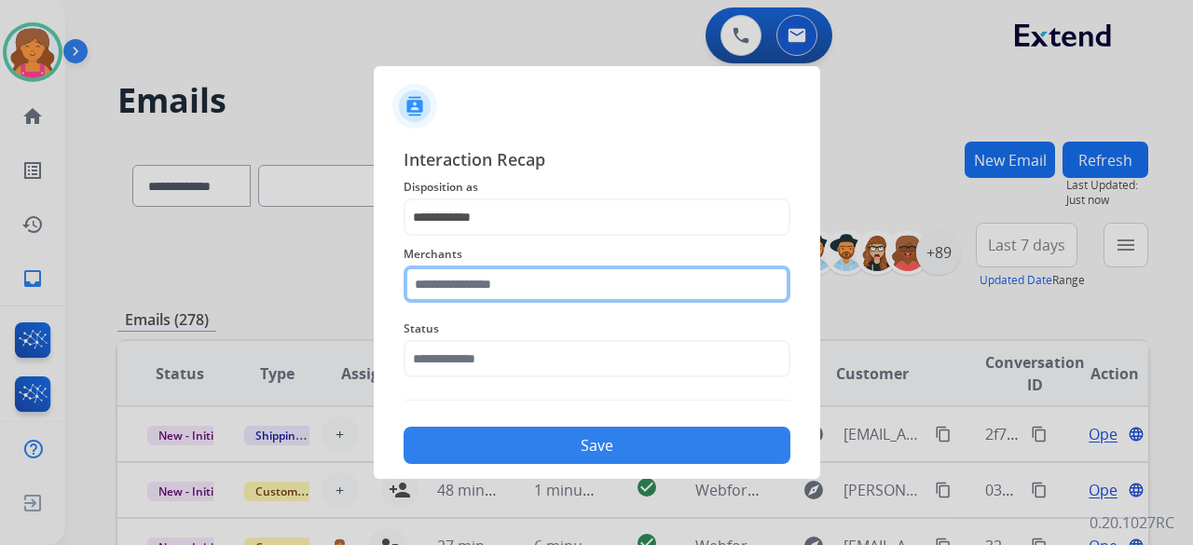
click at [425, 297] on div "Merchants" at bounding box center [596, 273] width 387 height 75
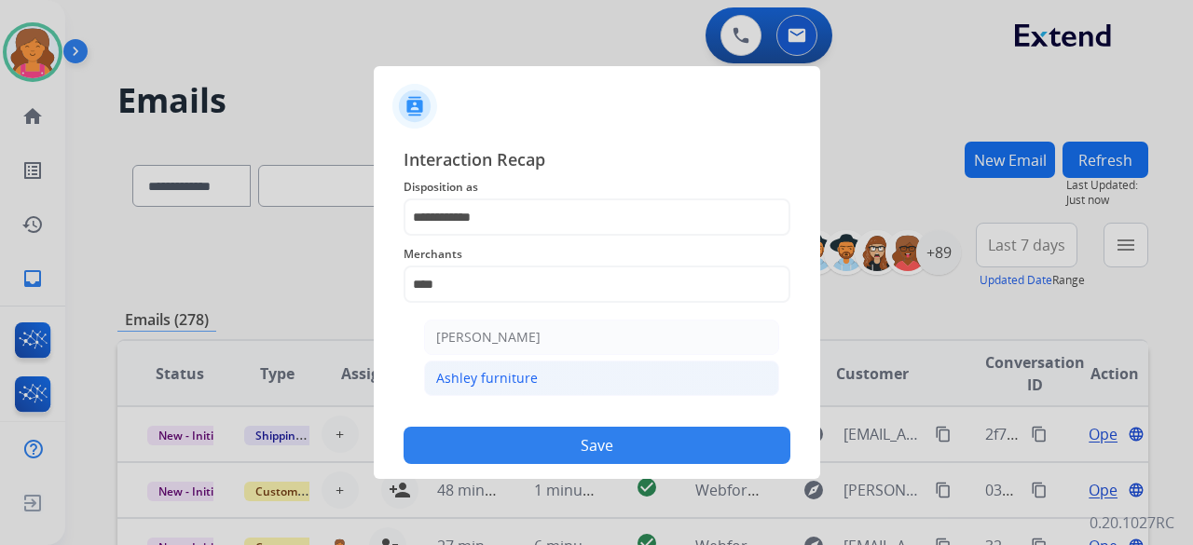
click at [492, 375] on div "Ashley furniture" at bounding box center [487, 378] width 102 height 19
type input "**********"
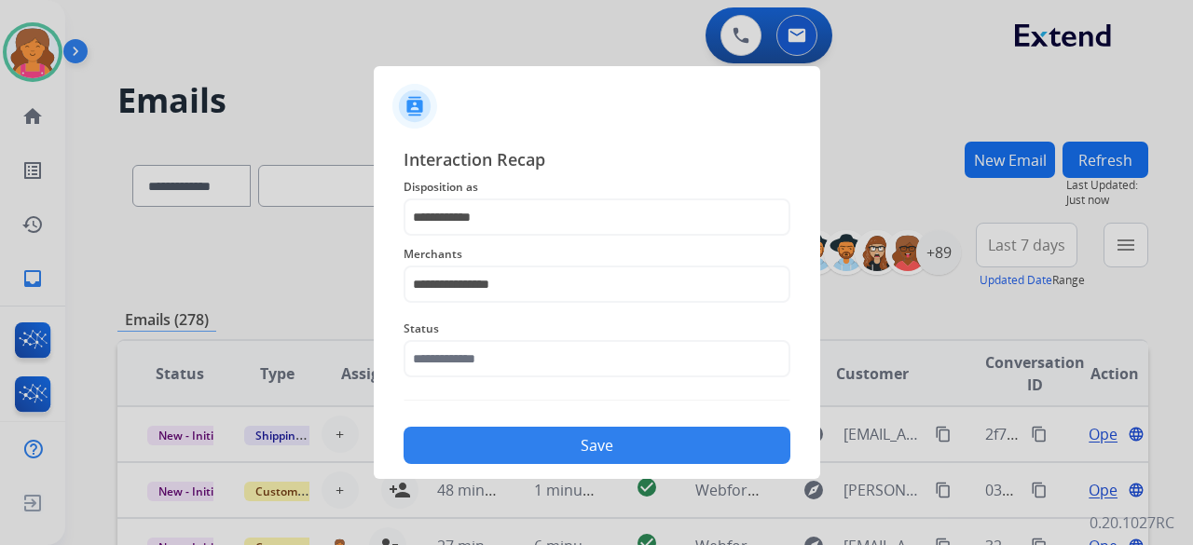
click at [473, 331] on span "Status" at bounding box center [596, 329] width 387 height 22
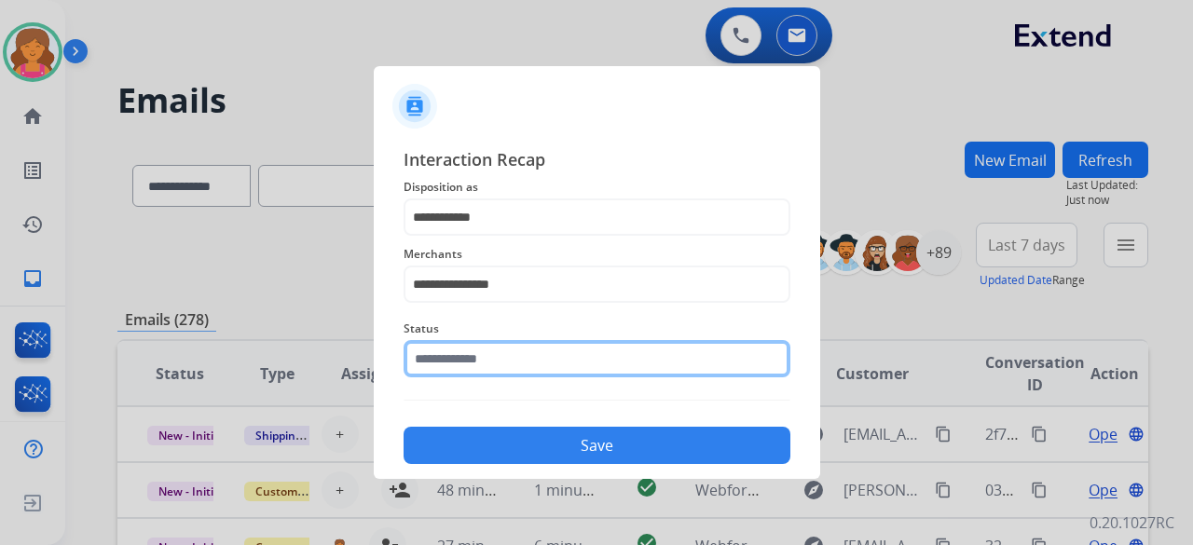
click at [470, 353] on input "text" at bounding box center [596, 358] width 387 height 37
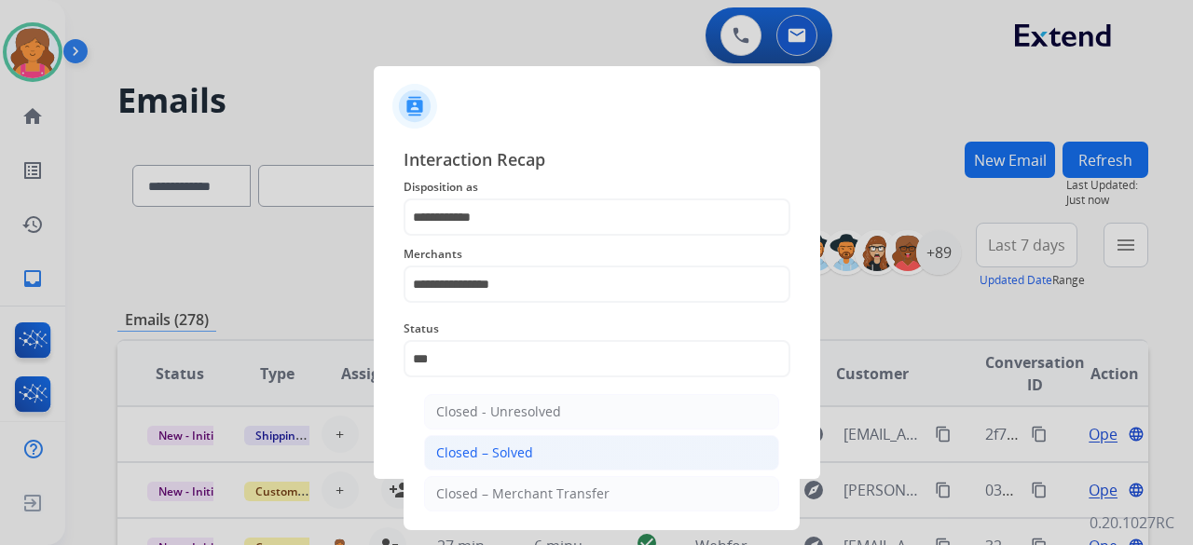
click at [463, 445] on div "Closed – Solved" at bounding box center [484, 453] width 97 height 19
type input "**********"
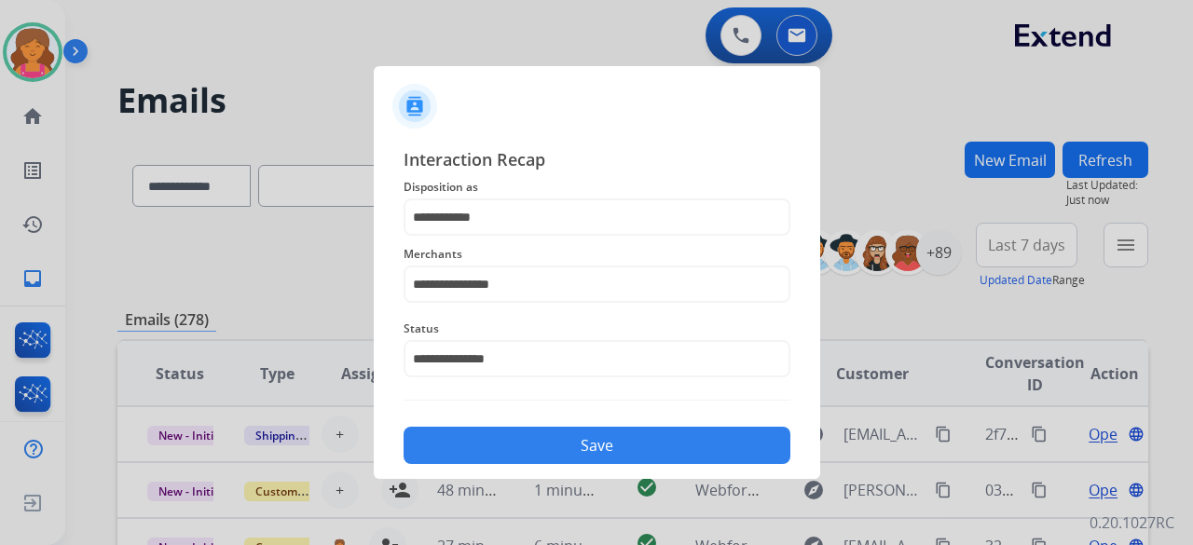
click at [463, 439] on button "Save" at bounding box center [596, 445] width 387 height 37
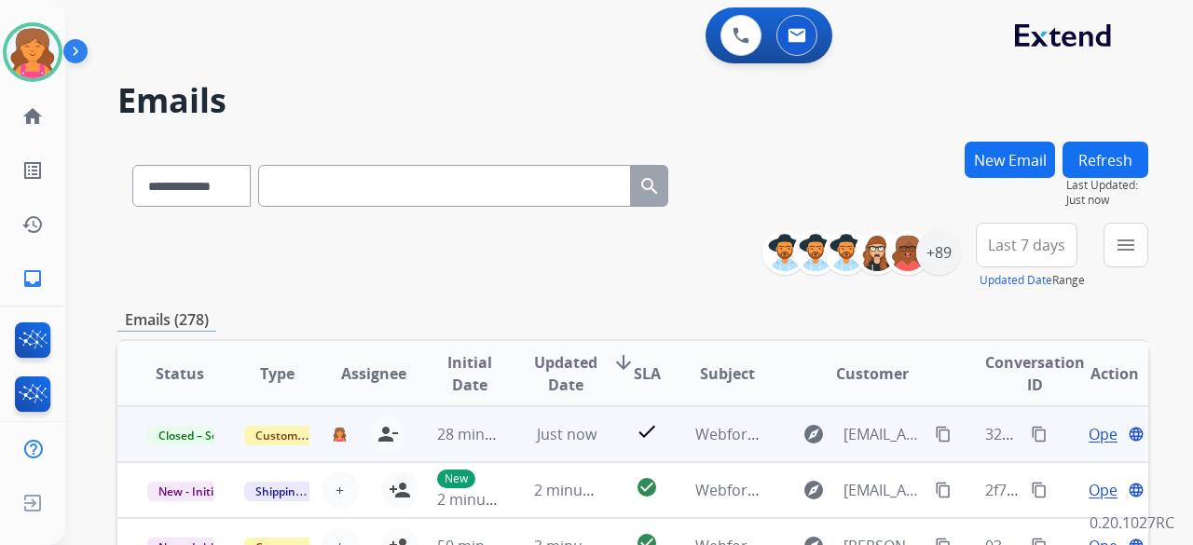
scroll to position [2, 0]
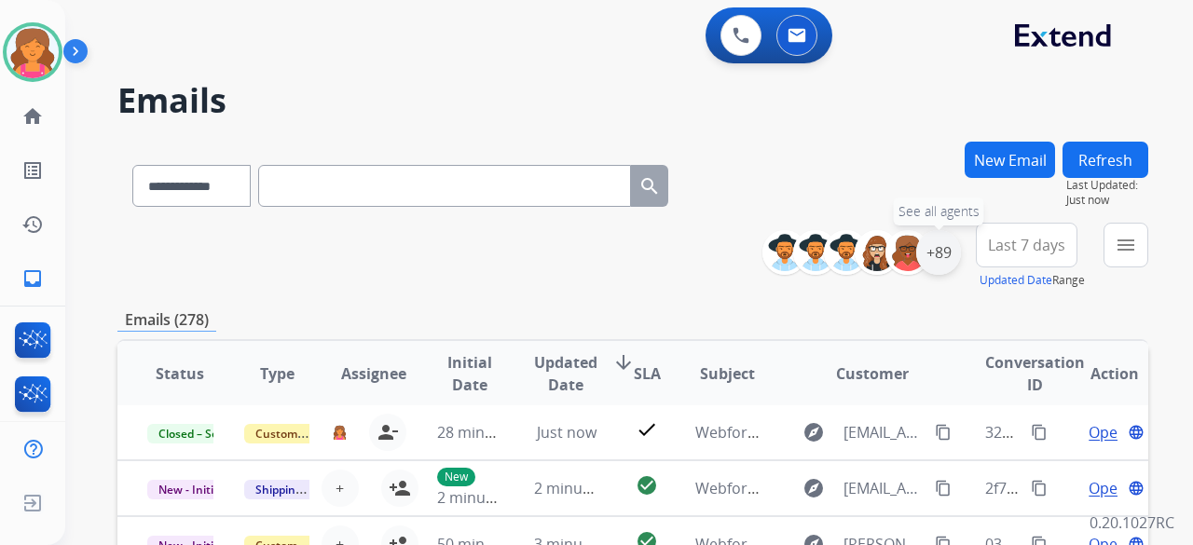
click at [943, 262] on div "+89" at bounding box center [938, 252] width 45 height 45
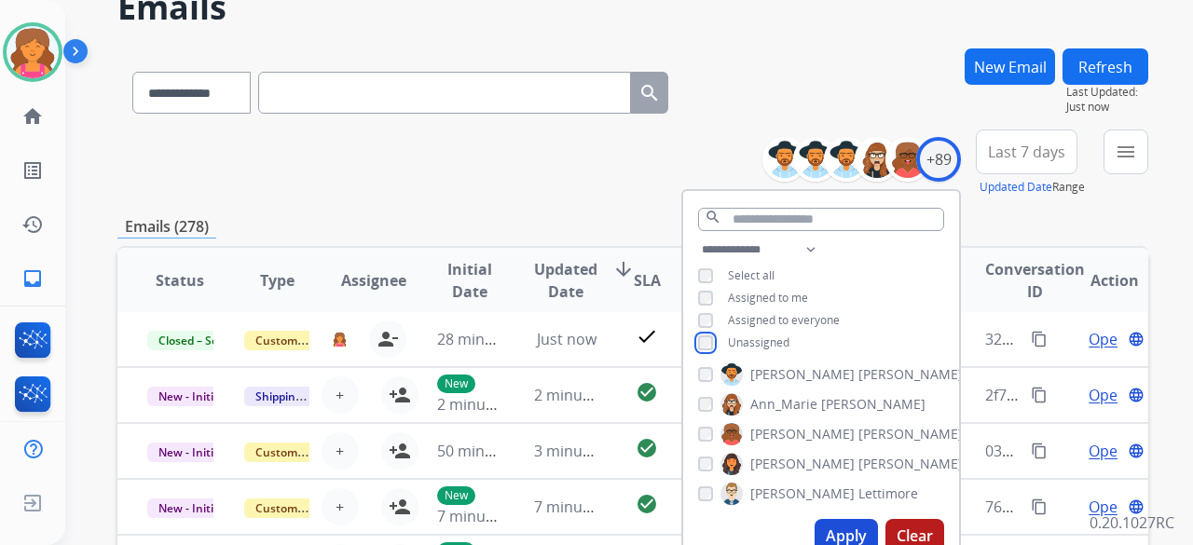
scroll to position [93, 0]
click at [829, 536] on button "Apply" at bounding box center [845, 536] width 63 height 34
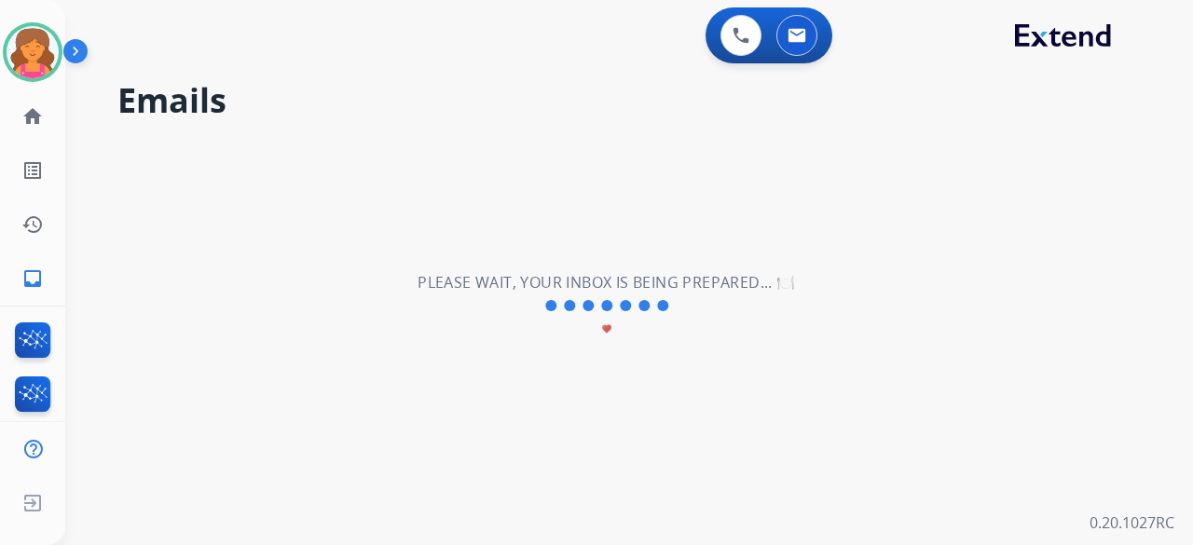
scroll to position [0, 0]
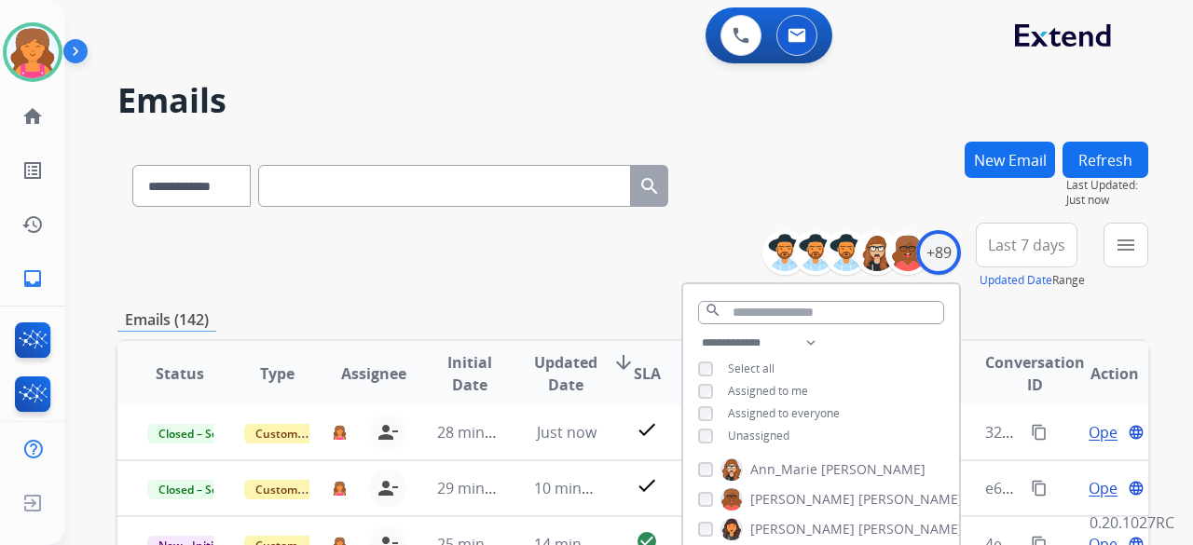
click at [1017, 241] on span "Last 7 days" at bounding box center [1026, 244] width 77 height 7
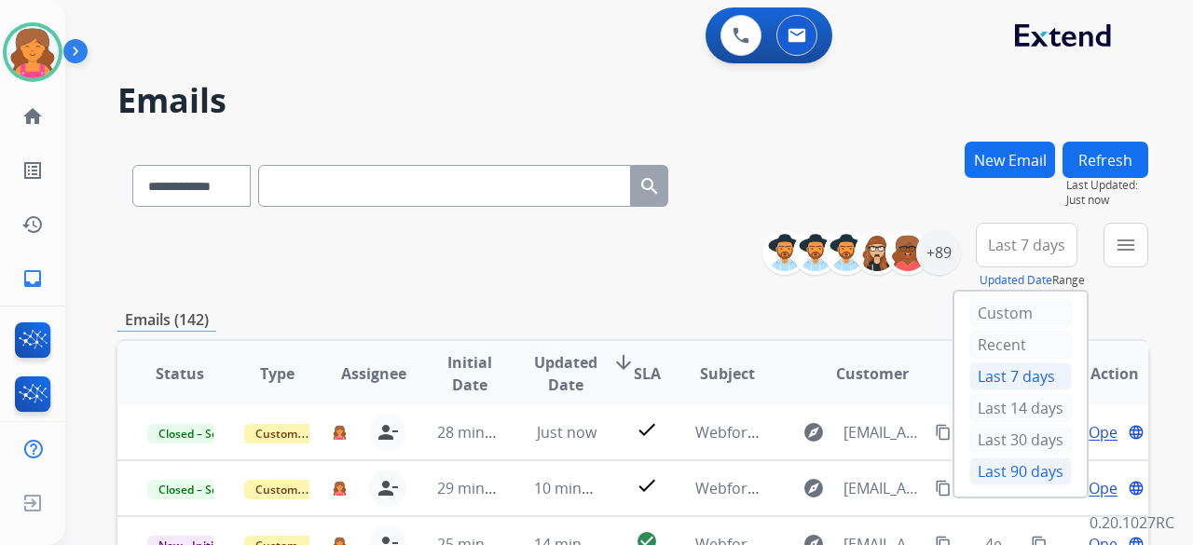
click at [994, 463] on div "Last 90 days" at bounding box center [1020, 471] width 102 height 28
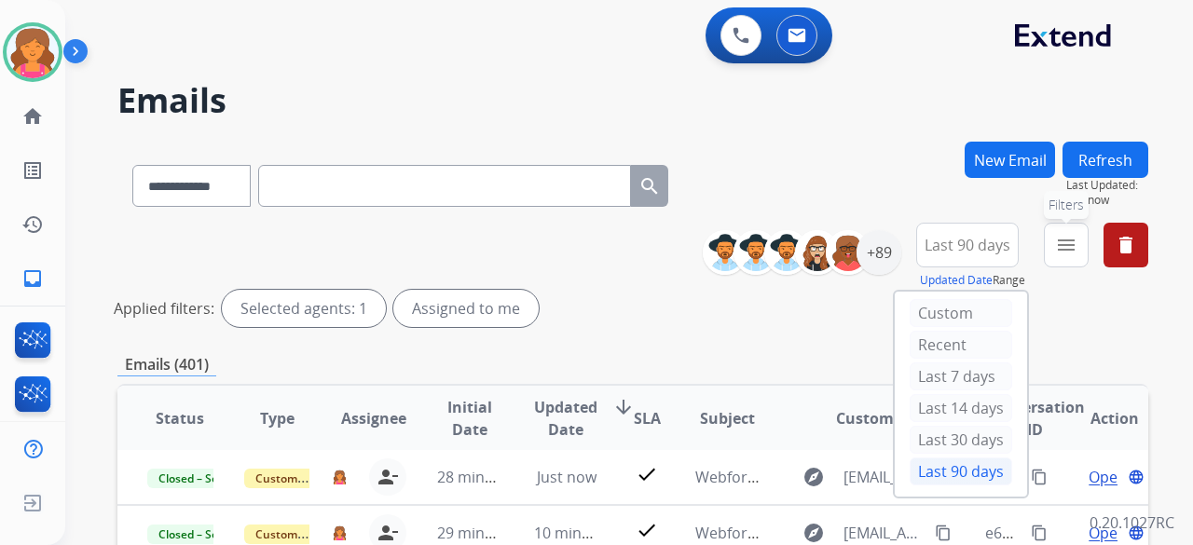
click at [1057, 241] on mat-icon "menu" at bounding box center [1066, 245] width 22 height 22
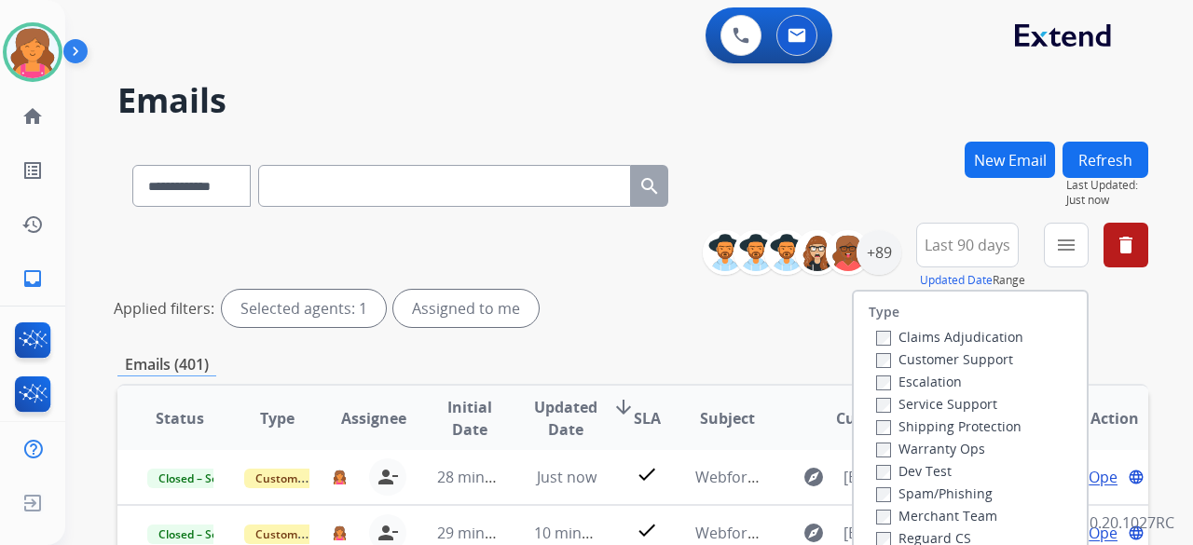
click at [985, 346] on label "Claims Adjudication" at bounding box center [949, 337] width 147 height 18
click at [982, 354] on label "Customer Support" at bounding box center [944, 359] width 137 height 18
click at [972, 335] on label "Claims Adjudication" at bounding box center [949, 337] width 147 height 18
click at [938, 422] on label "Shipping Protection" at bounding box center [948, 426] width 145 height 18
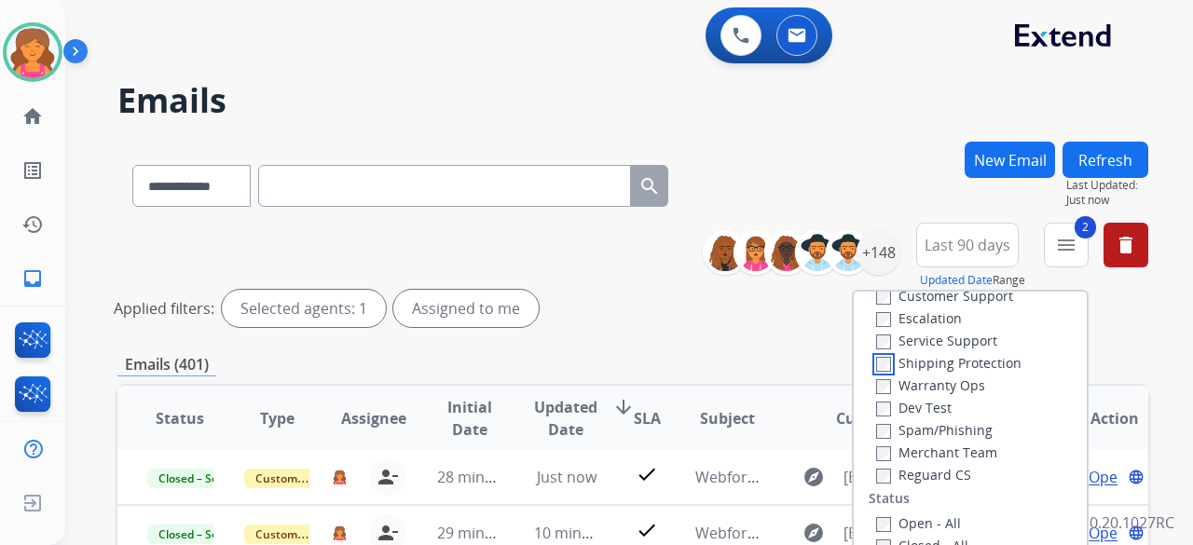
scroll to position [93, 0]
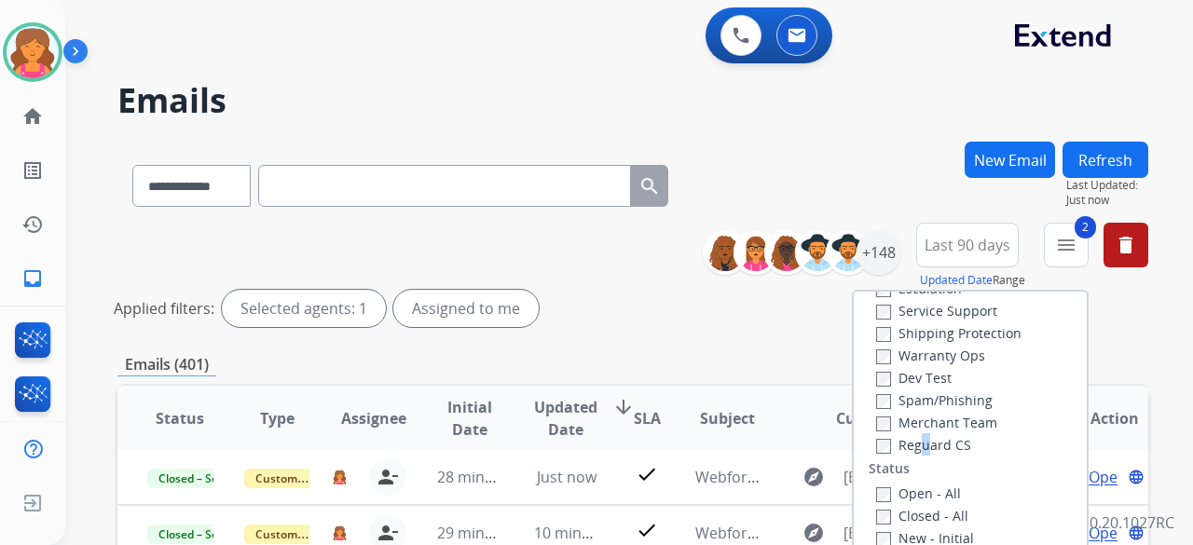
click at [906, 440] on div "Reguard CS" at bounding box center [949, 444] width 147 height 22
click at [868, 457] on div "Type Claims Adjudication Customer Support Escalation Service Support Shipping P…" at bounding box center [969, 452] width 233 height 321
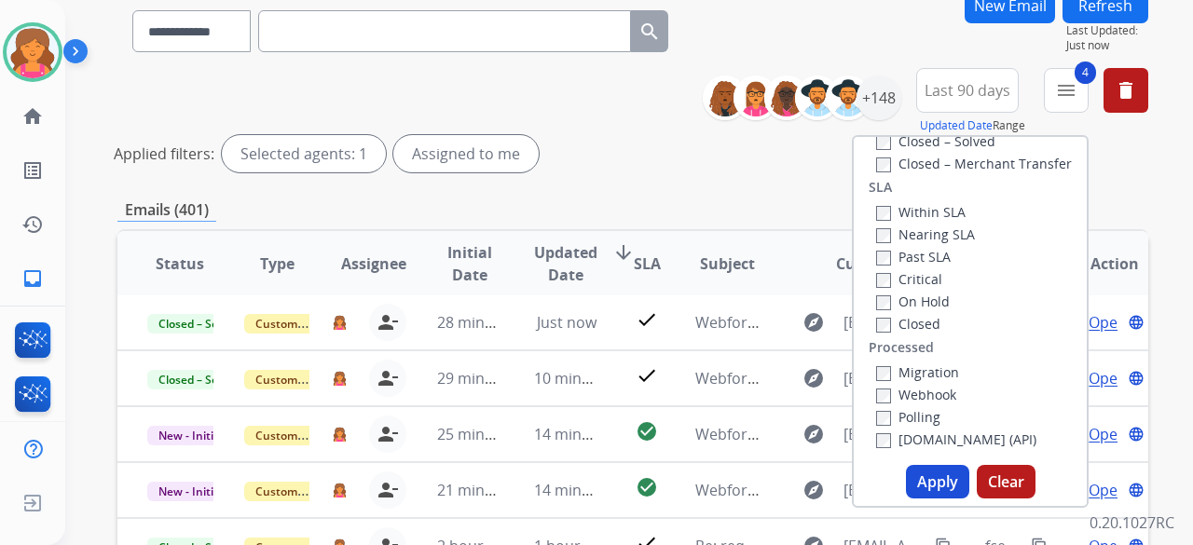
scroll to position [280, 0]
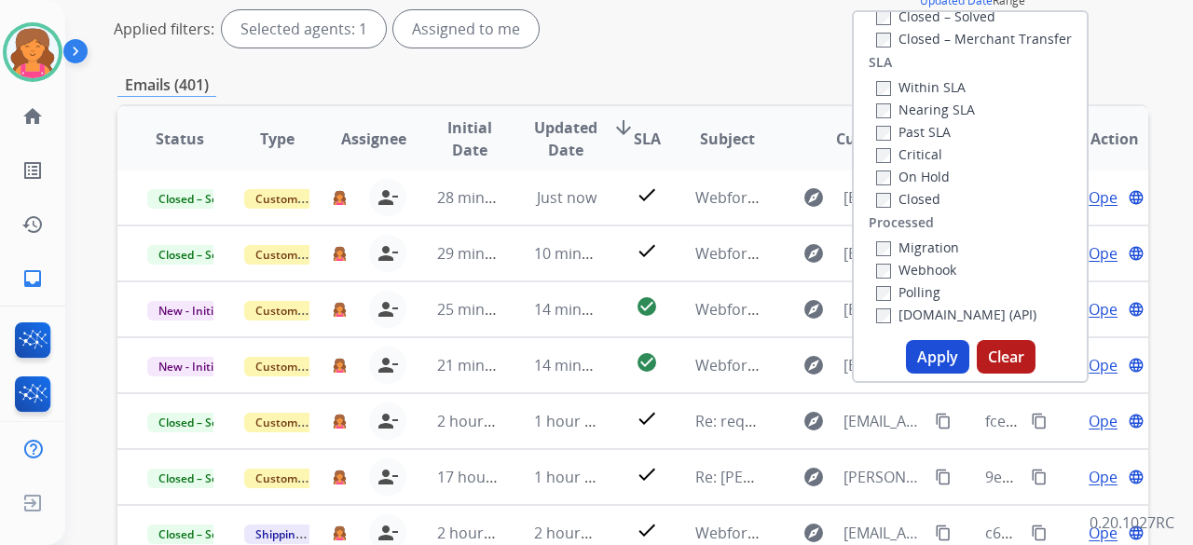
click at [911, 362] on button "Apply" at bounding box center [937, 357] width 63 height 34
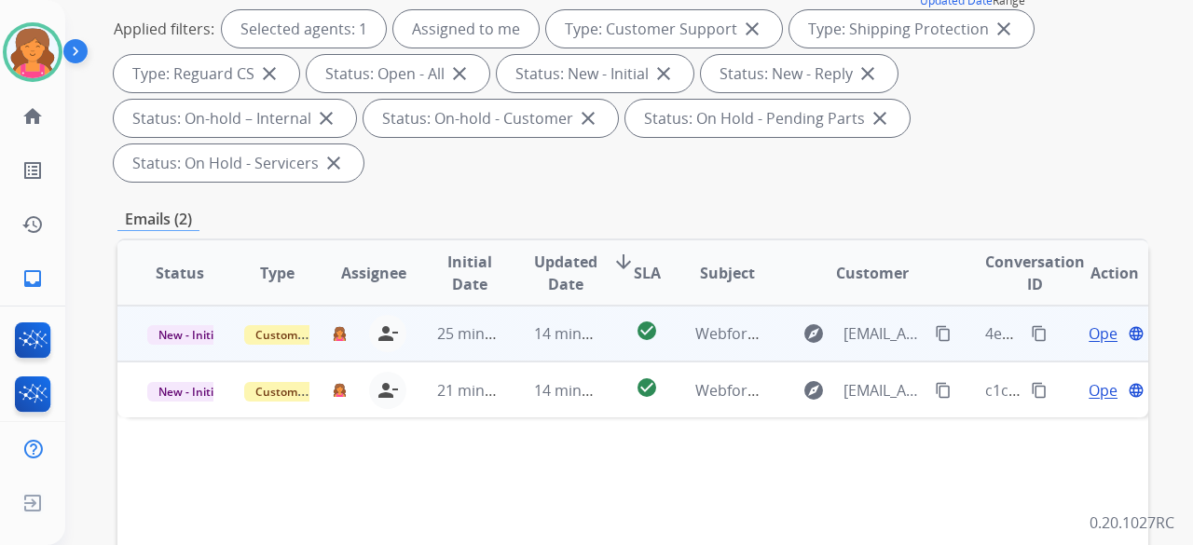
click at [1088, 322] on span "Open" at bounding box center [1107, 333] width 38 height 22
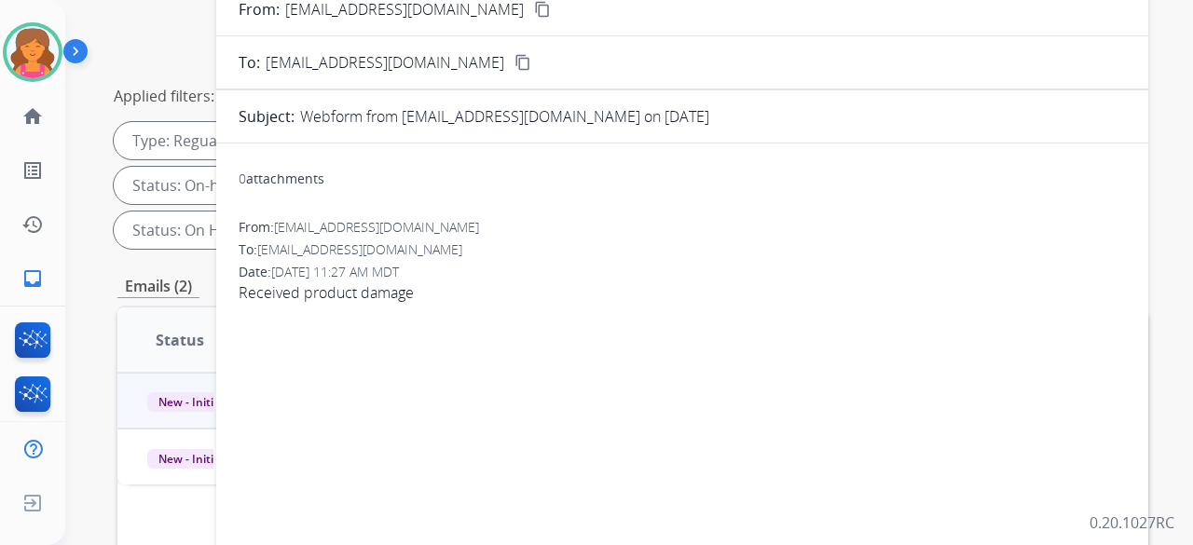
scroll to position [93, 0]
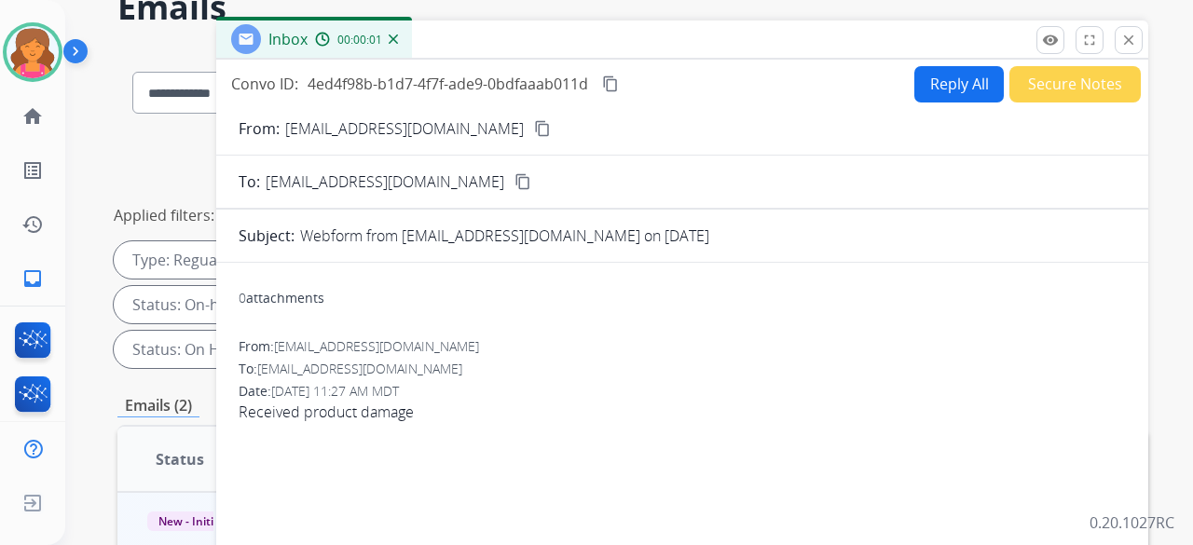
click at [534, 121] on mat-icon "content_copy" at bounding box center [542, 128] width 17 height 17
click at [944, 103] on form "From: [EMAIL_ADDRESS][DOMAIN_NAME] content_copy To: [EMAIL_ADDRESS][DOMAIN_NAME…" at bounding box center [682, 496] width 932 height 788
click at [944, 102] on form "From: [EMAIL_ADDRESS][DOMAIN_NAME] content_copy To: [EMAIL_ADDRESS][DOMAIN_NAME…" at bounding box center [682, 496] width 932 height 788
click at [943, 98] on button "Reply All" at bounding box center [958, 84] width 89 height 36
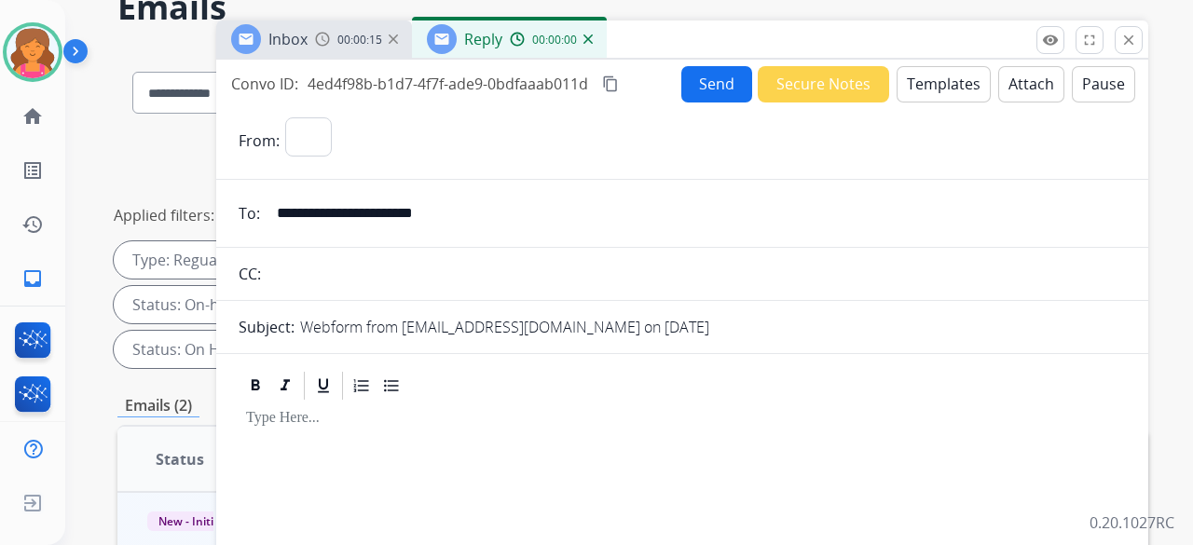
select select "**********"
click at [941, 98] on button "Templates" at bounding box center [943, 84] width 94 height 36
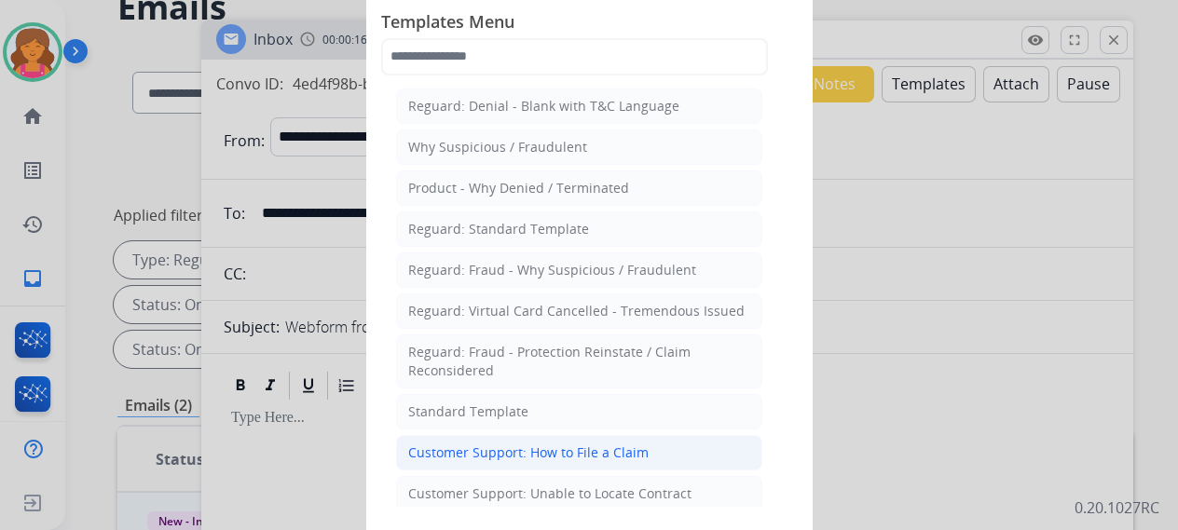
click at [623, 455] on div "Customer Support: How to File a Claim" at bounding box center [528, 453] width 240 height 19
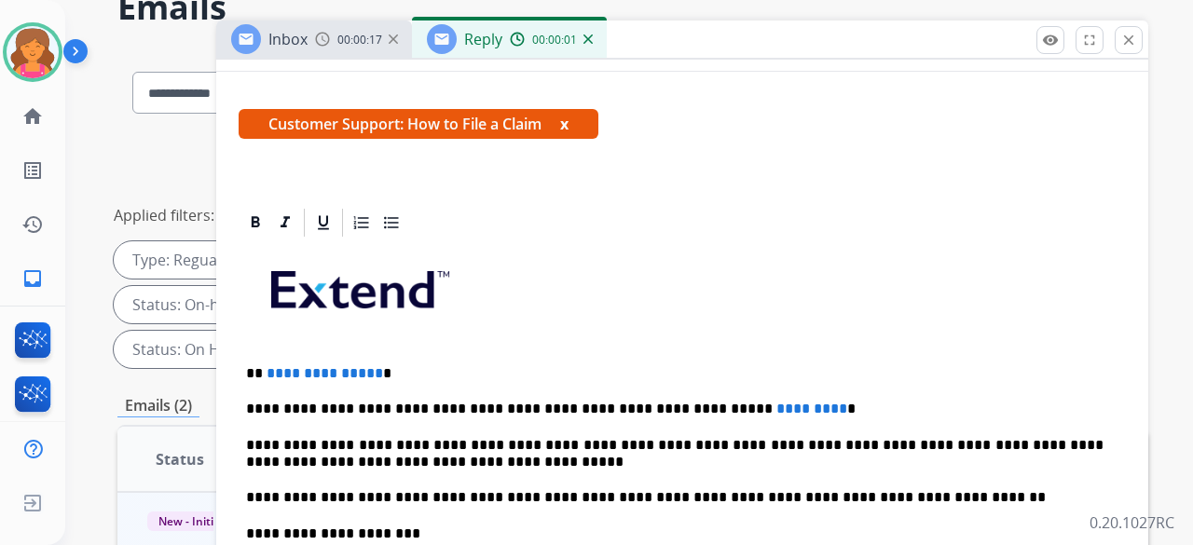
scroll to position [335, 0]
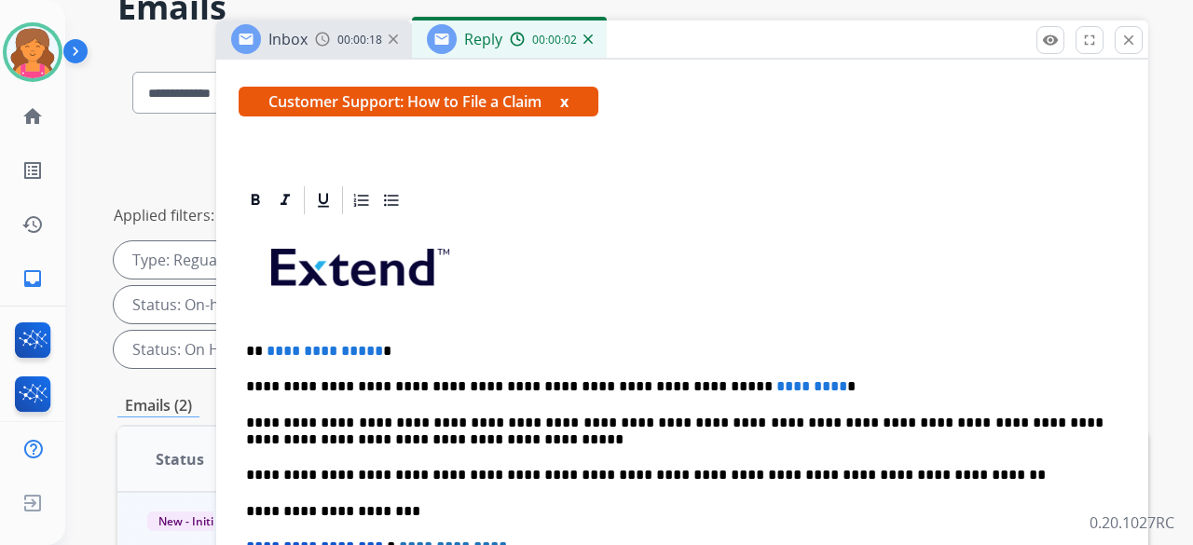
click at [371, 327] on div "**********" at bounding box center [682, 501] width 887 height 569
click at [372, 343] on p "**********" at bounding box center [674, 351] width 857 height 17
click at [776, 379] on span "*********" at bounding box center [811, 386] width 71 height 14
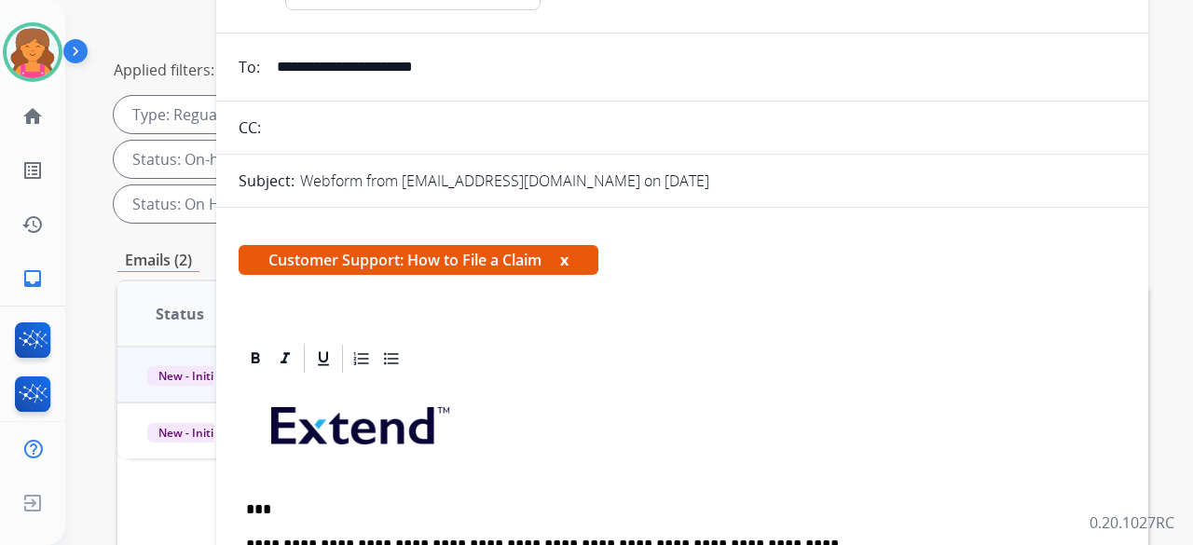
scroll to position [0, 0]
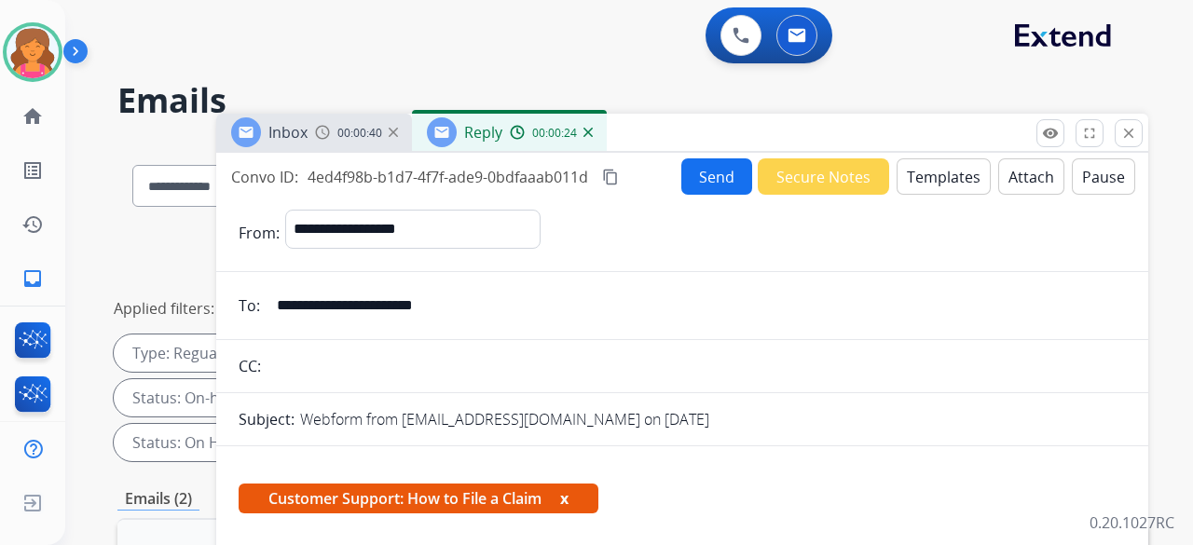
click at [605, 169] on mat-icon "content_copy" at bounding box center [610, 177] width 17 height 17
click at [688, 167] on button "Send" at bounding box center [716, 176] width 71 height 36
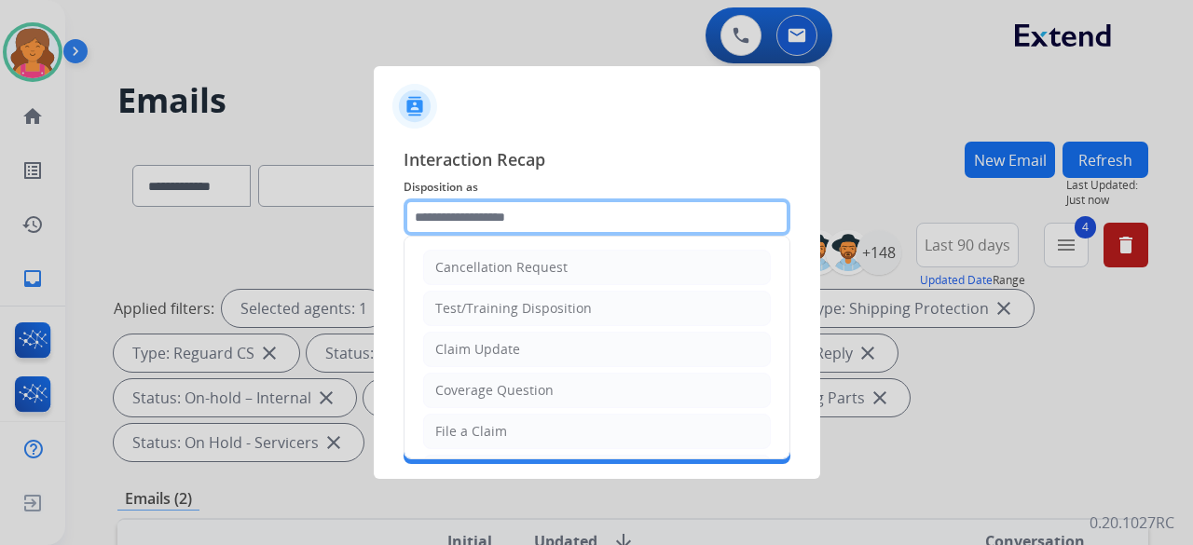
click at [591, 214] on input "text" at bounding box center [596, 216] width 387 height 37
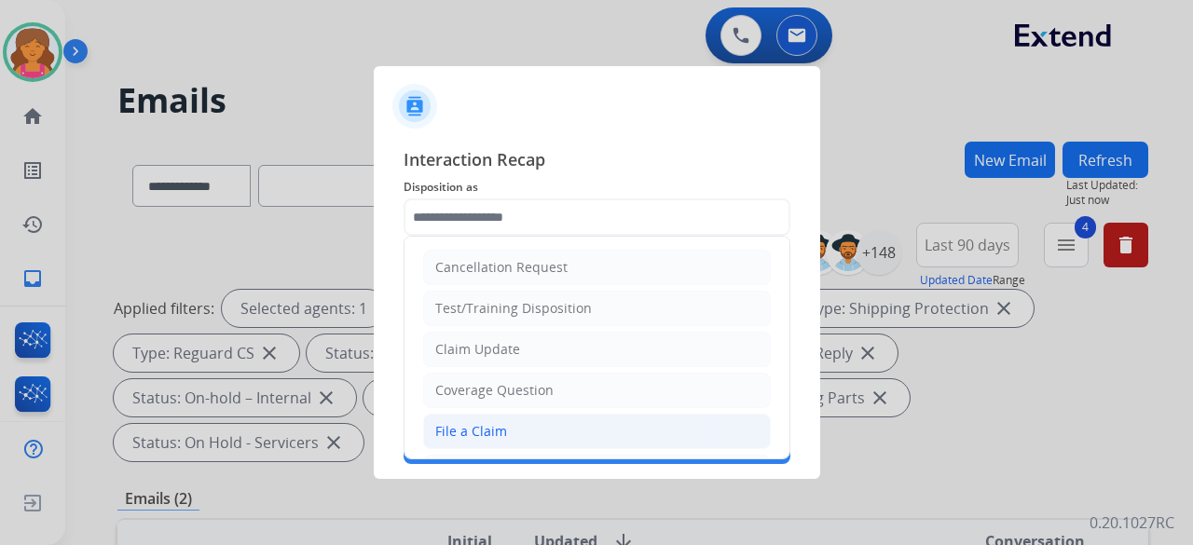
drag, startPoint x: 494, startPoint y: 413, endPoint x: 504, endPoint y: 375, distance: 39.6
click at [494, 414] on li "File a Claim" at bounding box center [597, 431] width 348 height 35
type input "**********"
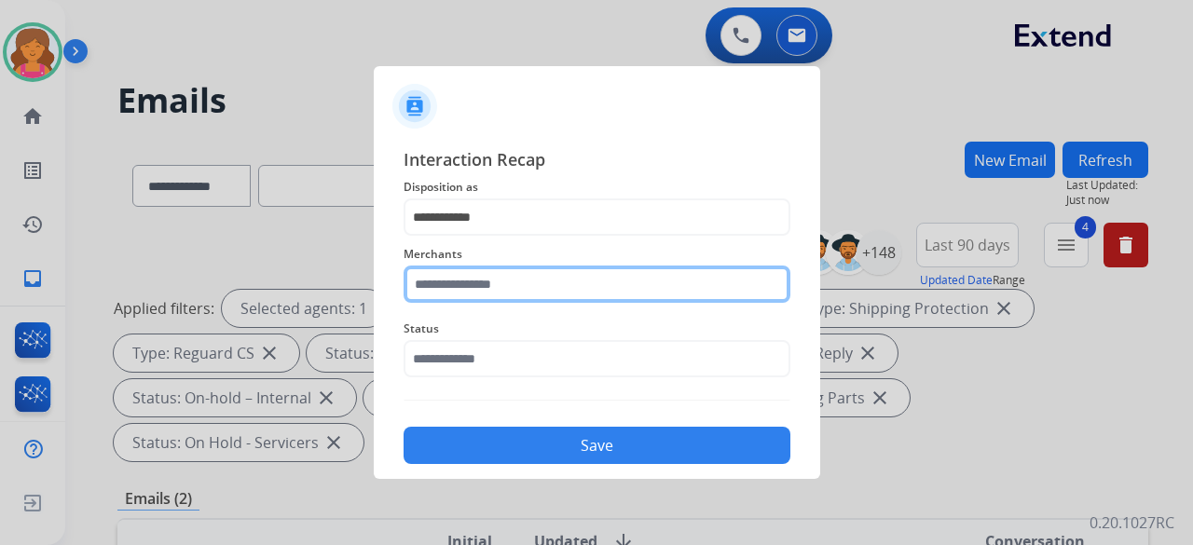
click at [523, 287] on input "text" at bounding box center [596, 284] width 387 height 37
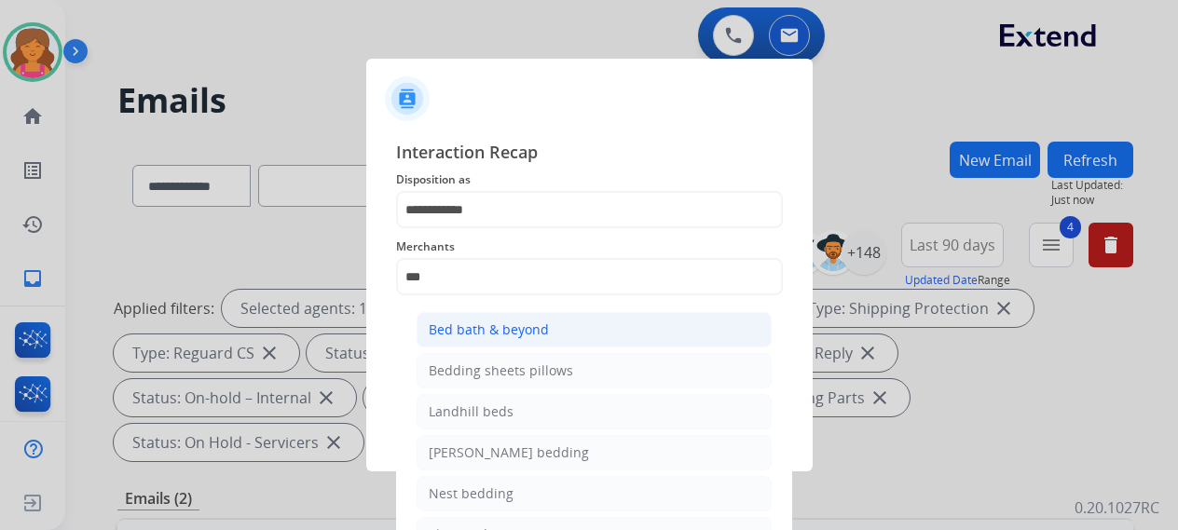
click at [529, 330] on div "Bed bath & beyond" at bounding box center [489, 330] width 120 height 19
type input "**********"
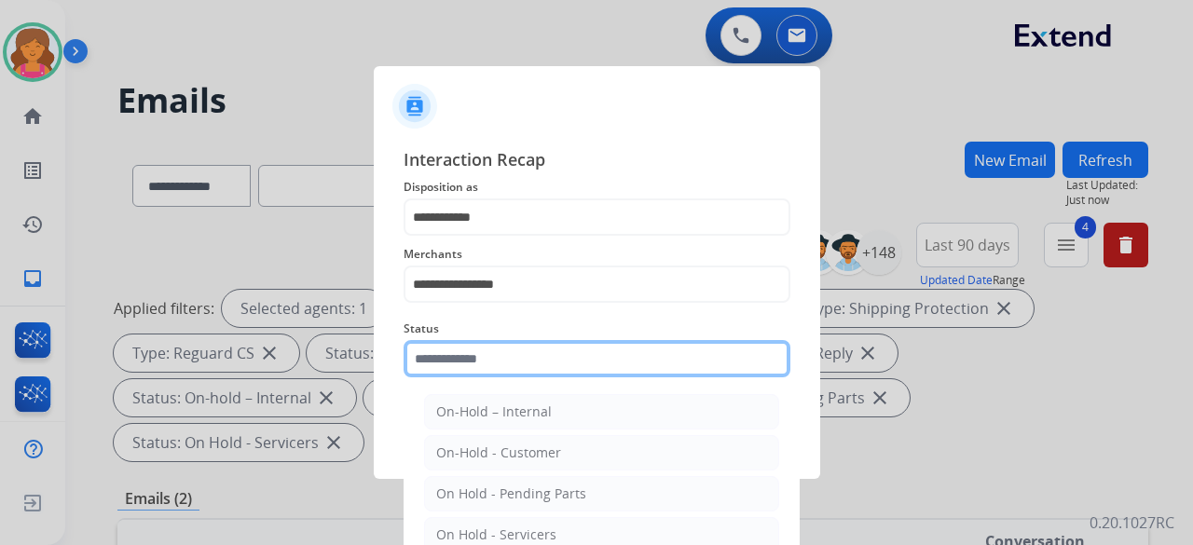
click at [524, 357] on input "text" at bounding box center [596, 358] width 387 height 37
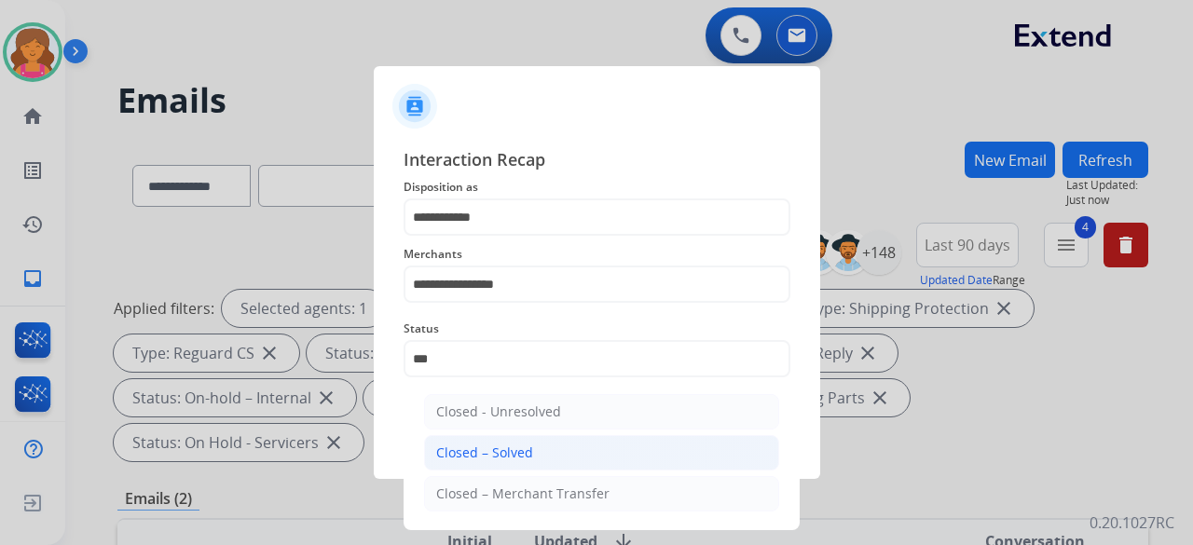
click at [517, 446] on div "Closed – Solved" at bounding box center [484, 453] width 97 height 19
type input "**********"
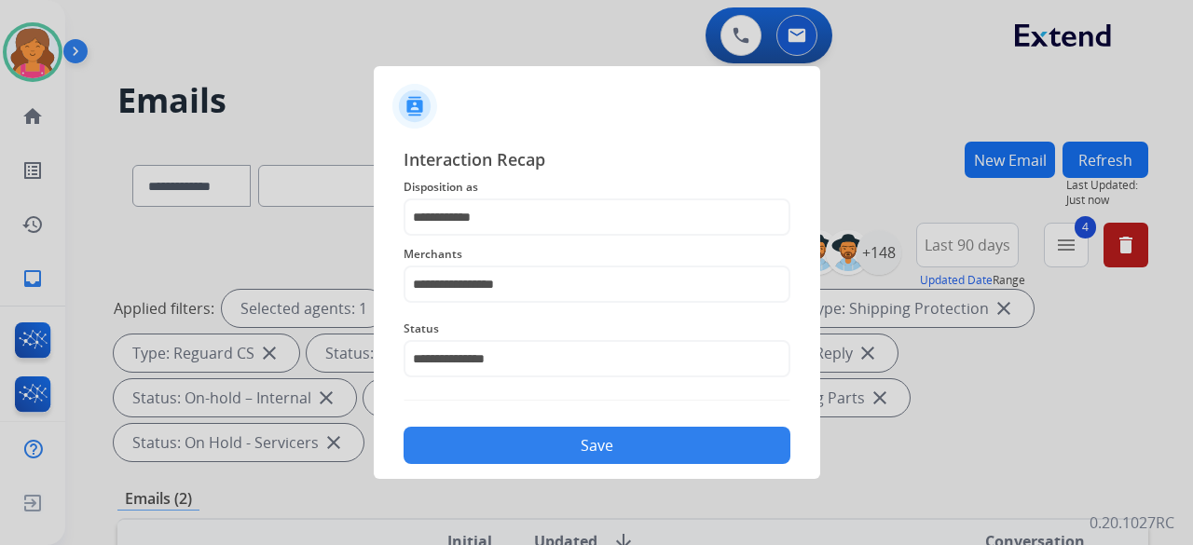
click at [517, 446] on button "Save" at bounding box center [596, 445] width 387 height 37
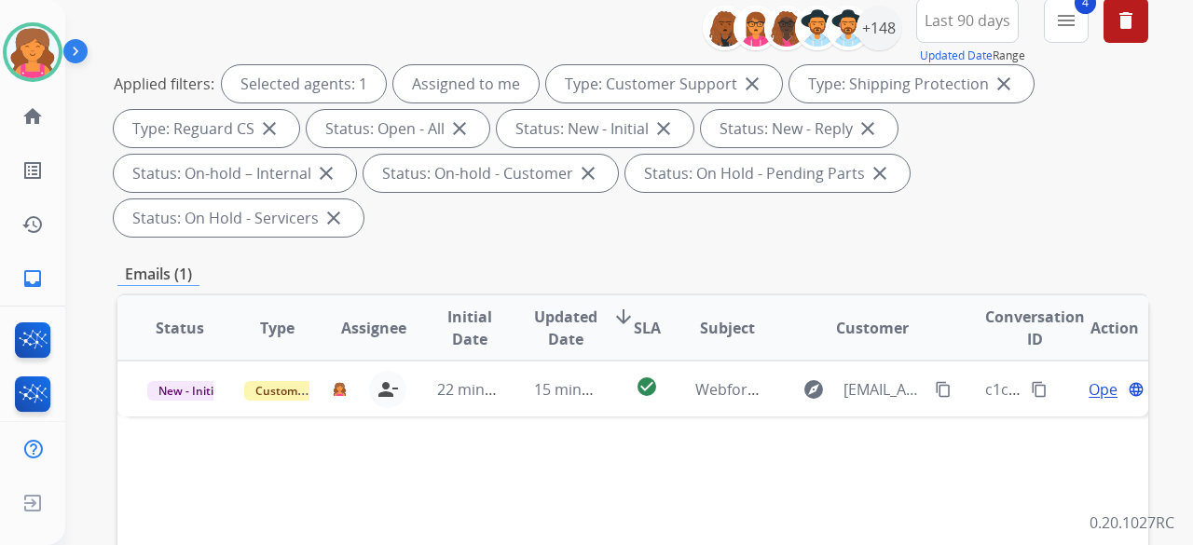
scroll to position [373, 0]
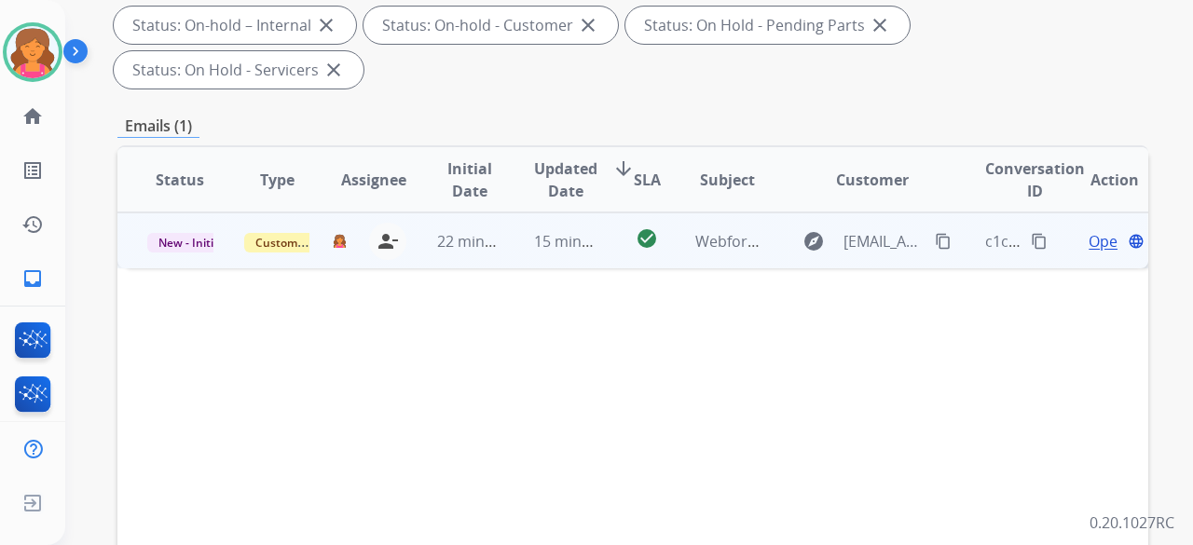
click at [1088, 230] on span "Open" at bounding box center [1107, 241] width 38 height 22
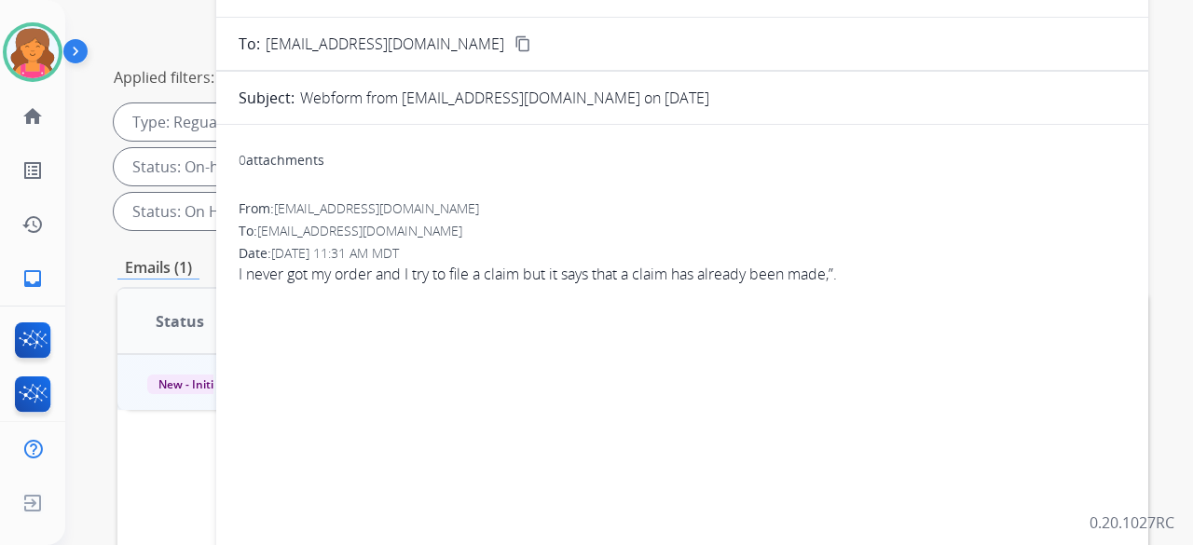
scroll to position [186, 0]
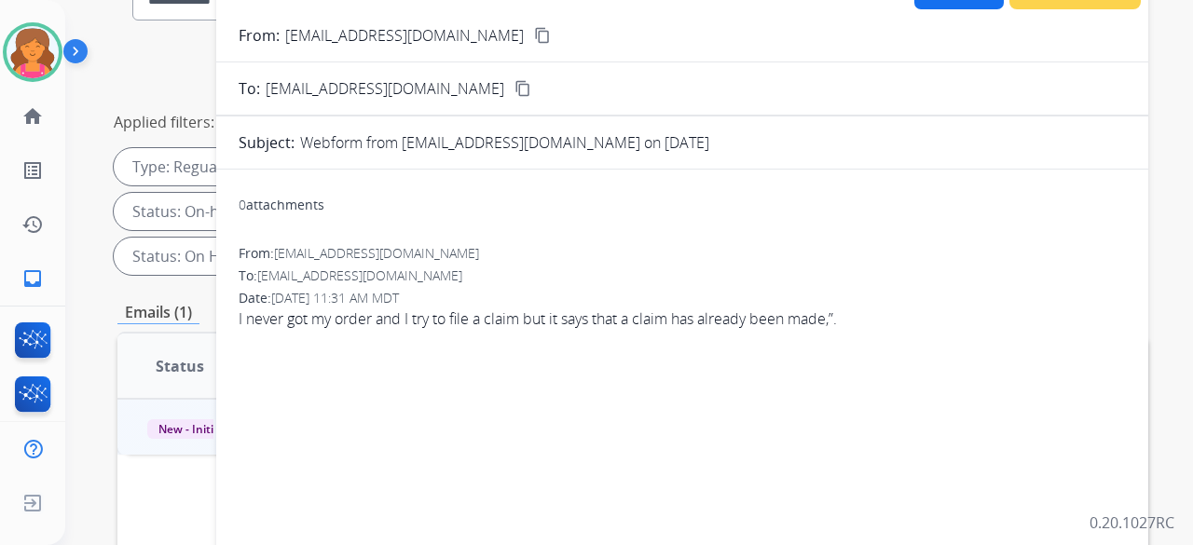
click at [534, 41] on mat-icon "content_copy" at bounding box center [542, 35] width 17 height 17
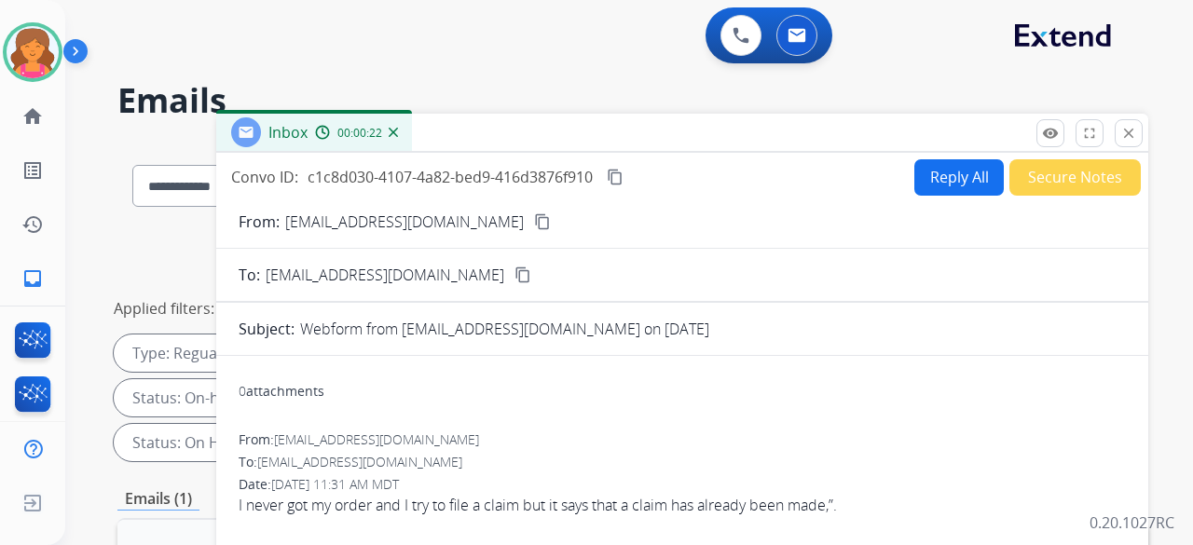
click at [928, 170] on button "Reply All" at bounding box center [958, 177] width 89 height 36
select select "**********"
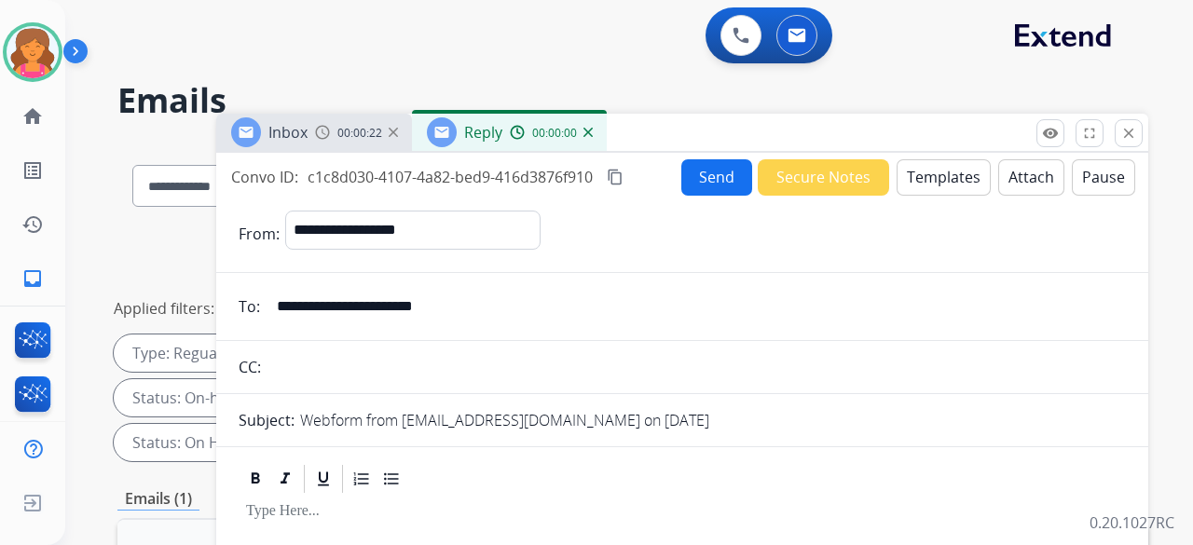
click at [928, 170] on button "Templates" at bounding box center [943, 177] width 94 height 36
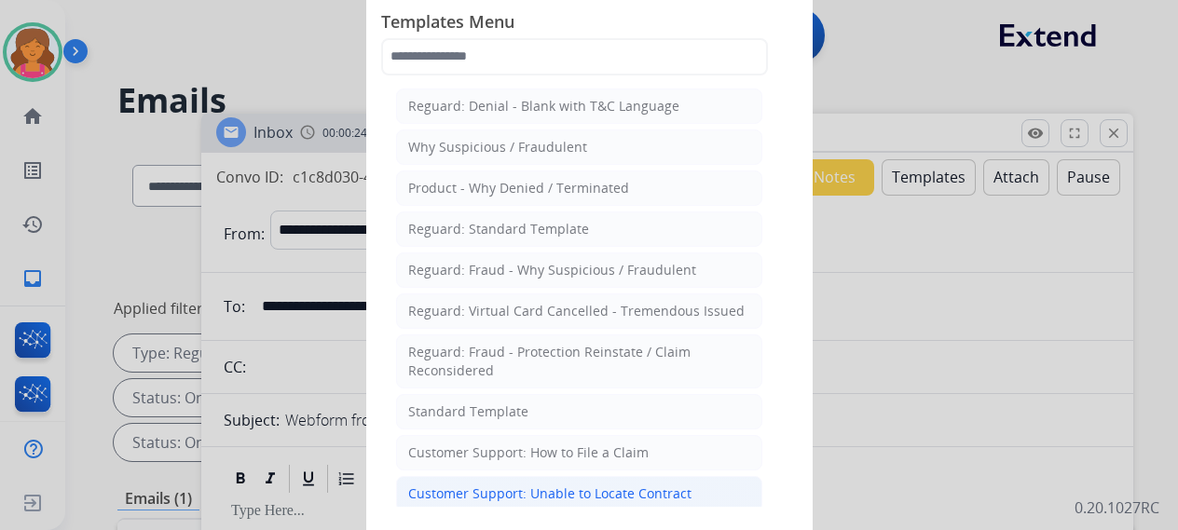
click at [555, 476] on li "Customer Support: Unable to Locate Contract" at bounding box center [579, 493] width 366 height 35
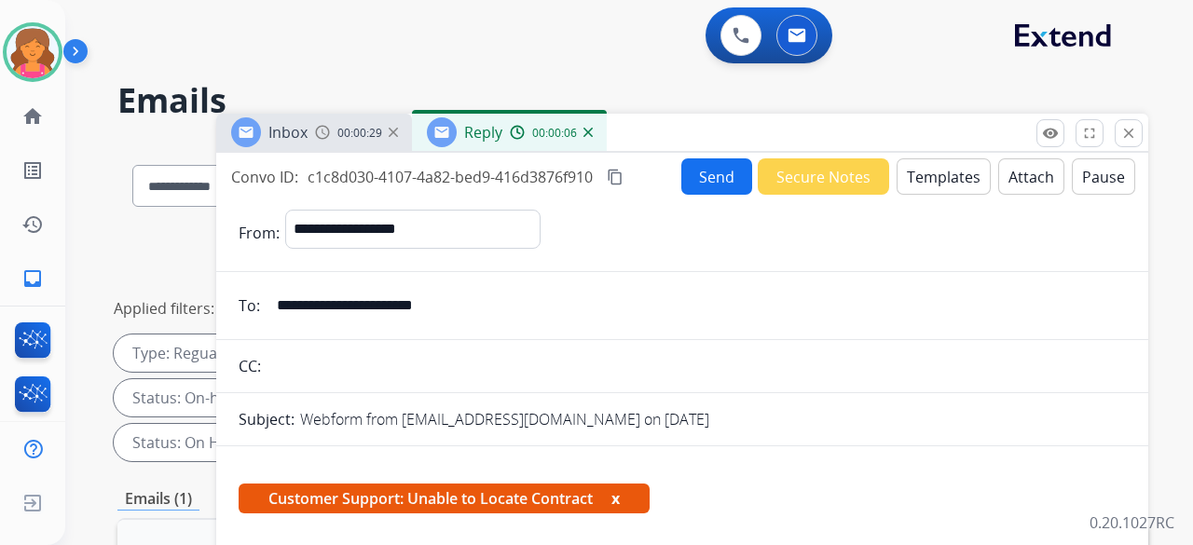
click at [914, 187] on button "Templates" at bounding box center [943, 176] width 94 height 36
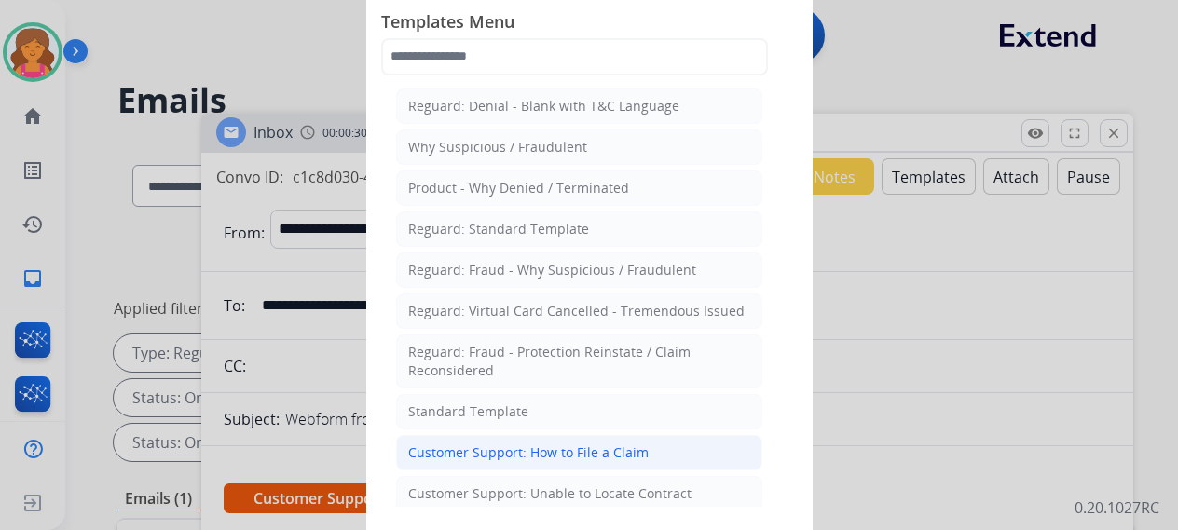
click at [534, 444] on div "Customer Support: How to File a Claim" at bounding box center [528, 453] width 240 height 19
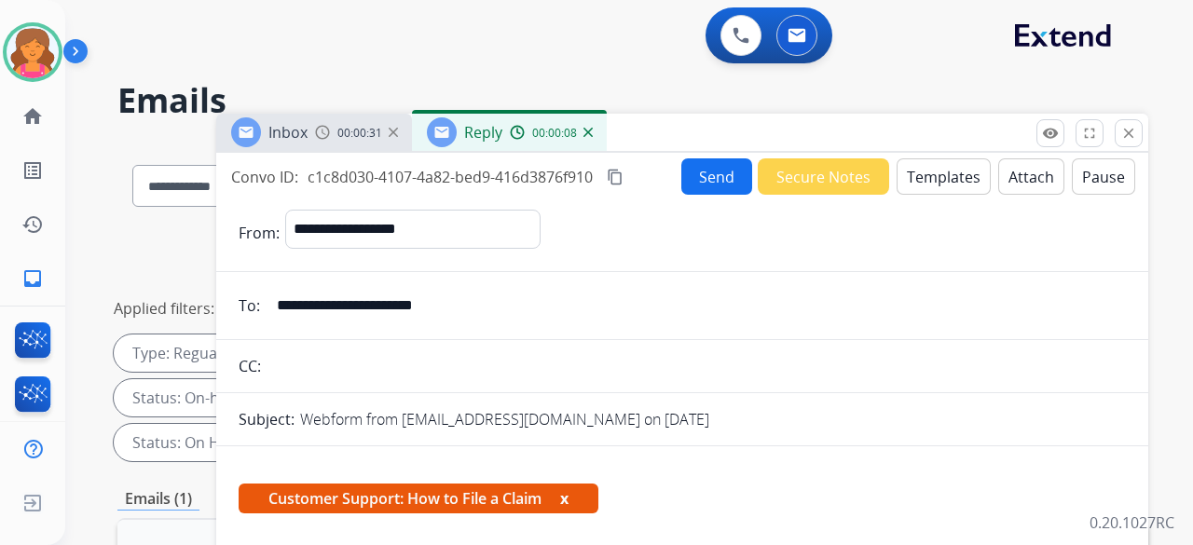
scroll to position [335, 0]
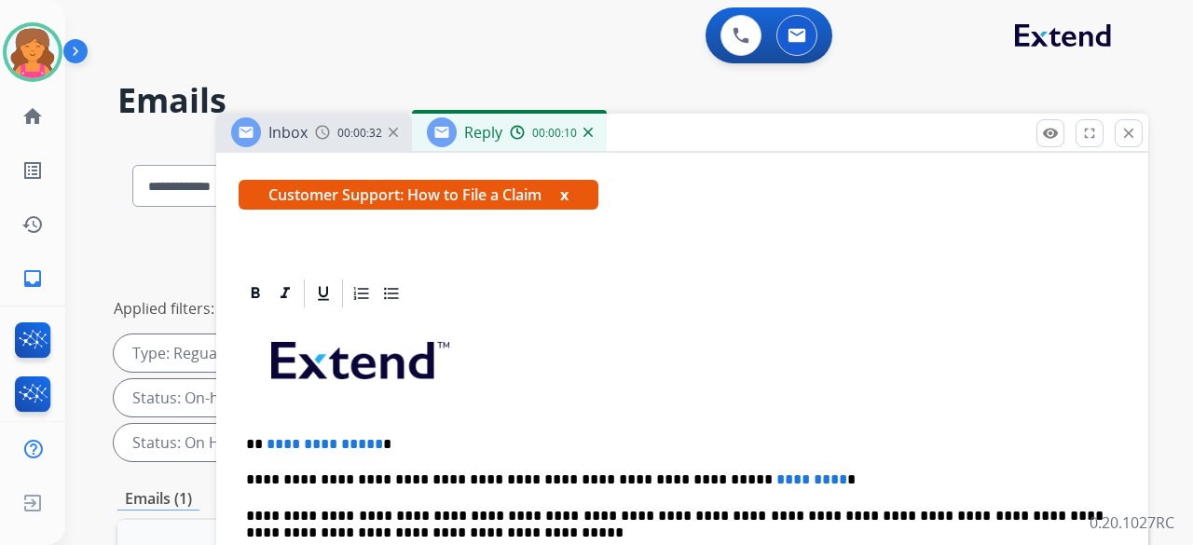
click at [367, 437] on span "**********" at bounding box center [324, 444] width 116 height 14
click at [373, 436] on p "**********" at bounding box center [674, 444] width 857 height 17
click at [776, 472] on span "*********" at bounding box center [811, 479] width 71 height 14
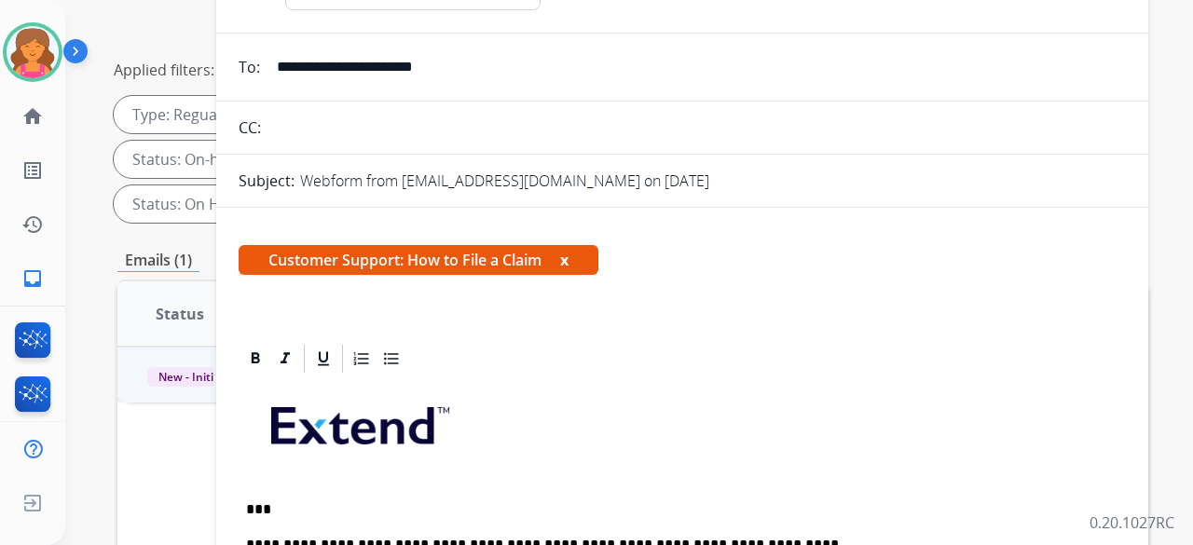
scroll to position [0, 0]
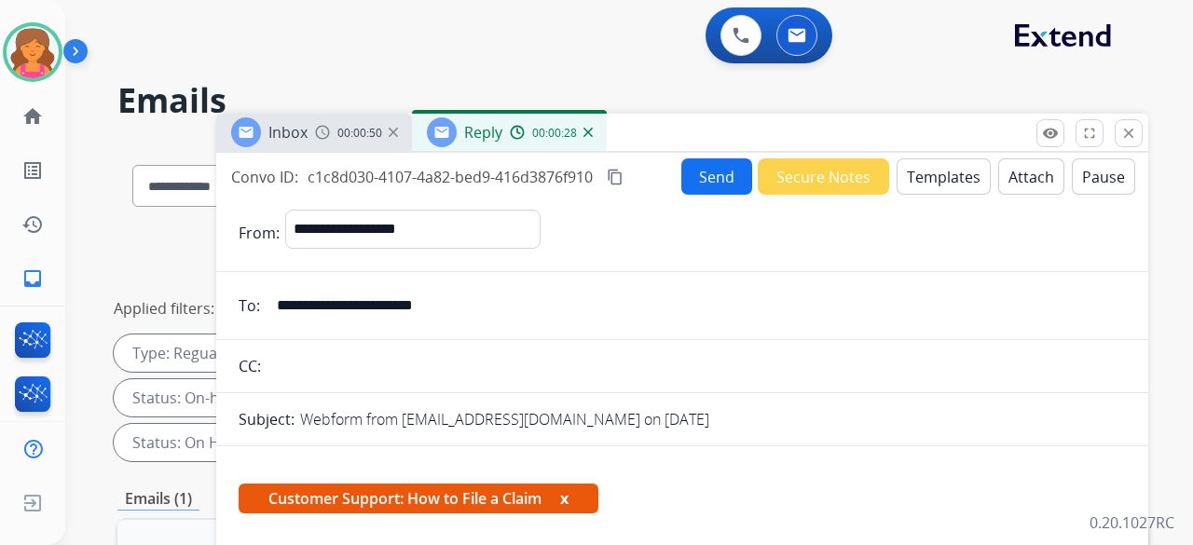
click at [611, 176] on mat-icon "content_copy" at bounding box center [615, 177] width 17 height 17
click at [706, 178] on button "Send" at bounding box center [716, 176] width 71 height 36
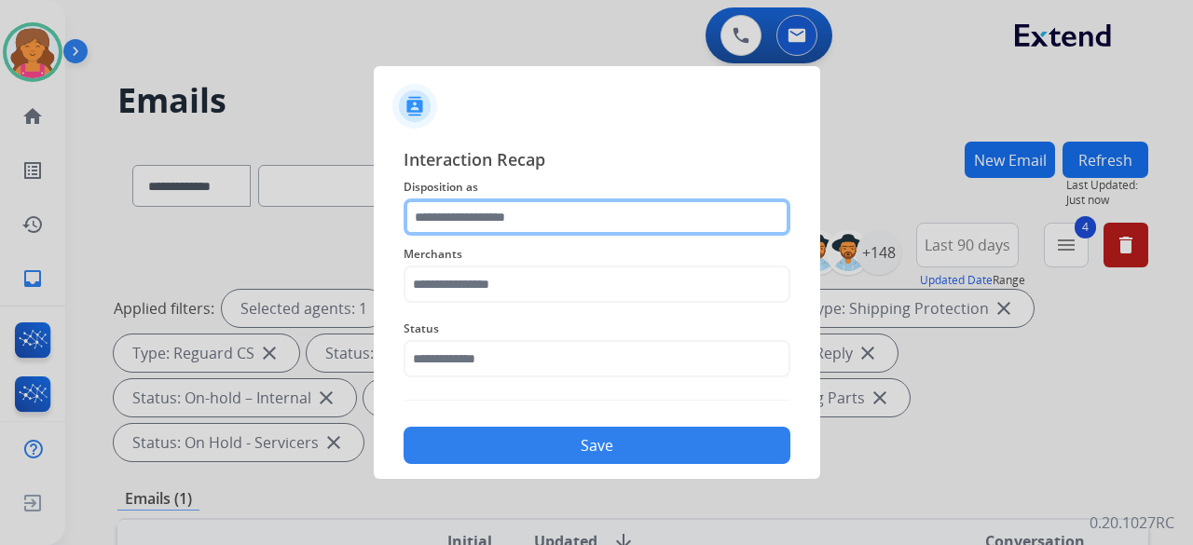
click at [512, 215] on input "text" at bounding box center [596, 216] width 387 height 37
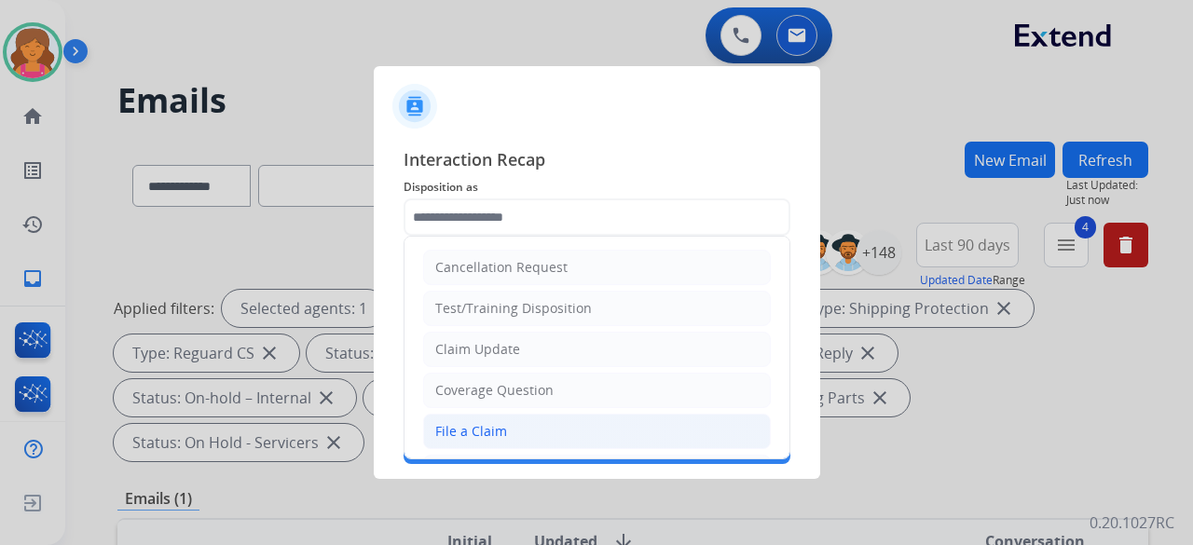
click at [478, 424] on div "File a Claim" at bounding box center [471, 431] width 72 height 19
type input "**********"
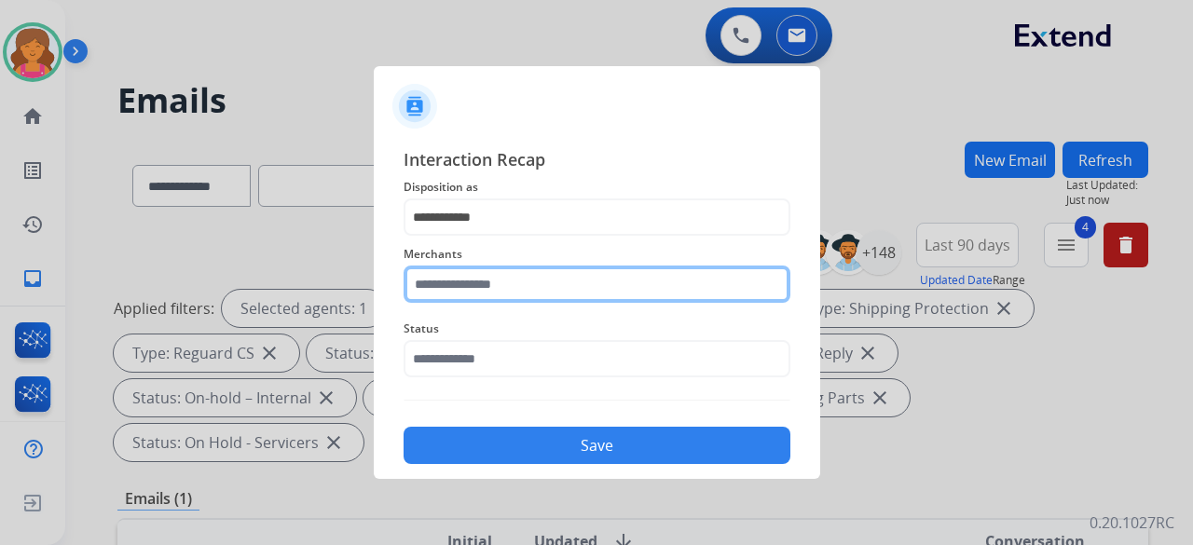
click at [479, 297] on div "Merchants" at bounding box center [596, 273] width 387 height 75
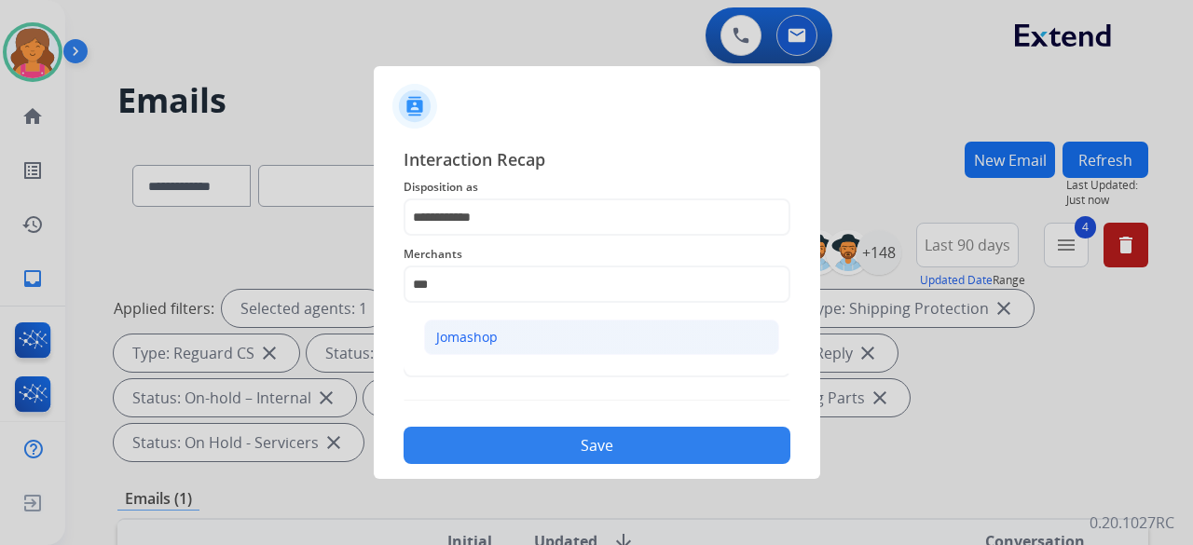
click at [447, 337] on div "Jomashop" at bounding box center [466, 337] width 61 height 19
type input "********"
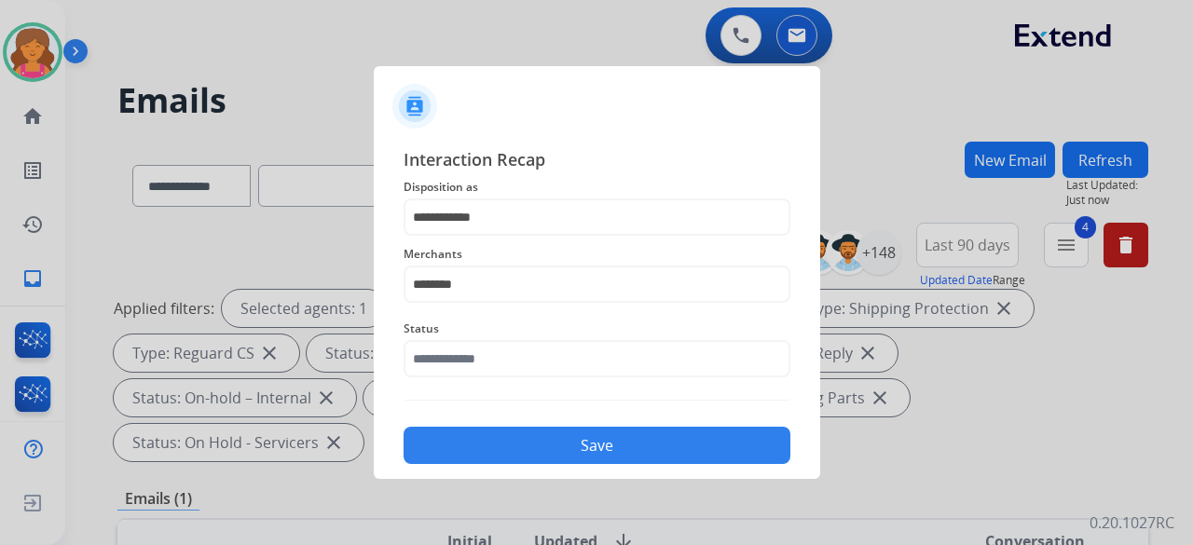
click at [440, 383] on div "Status" at bounding box center [596, 347] width 387 height 75
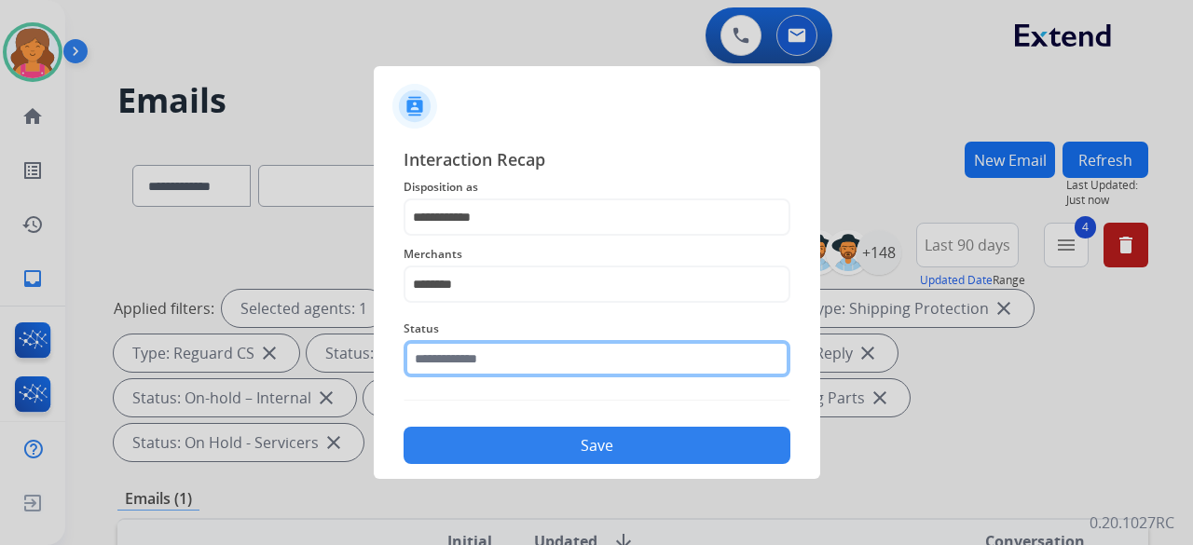
click at [444, 367] on input "text" at bounding box center [596, 358] width 387 height 37
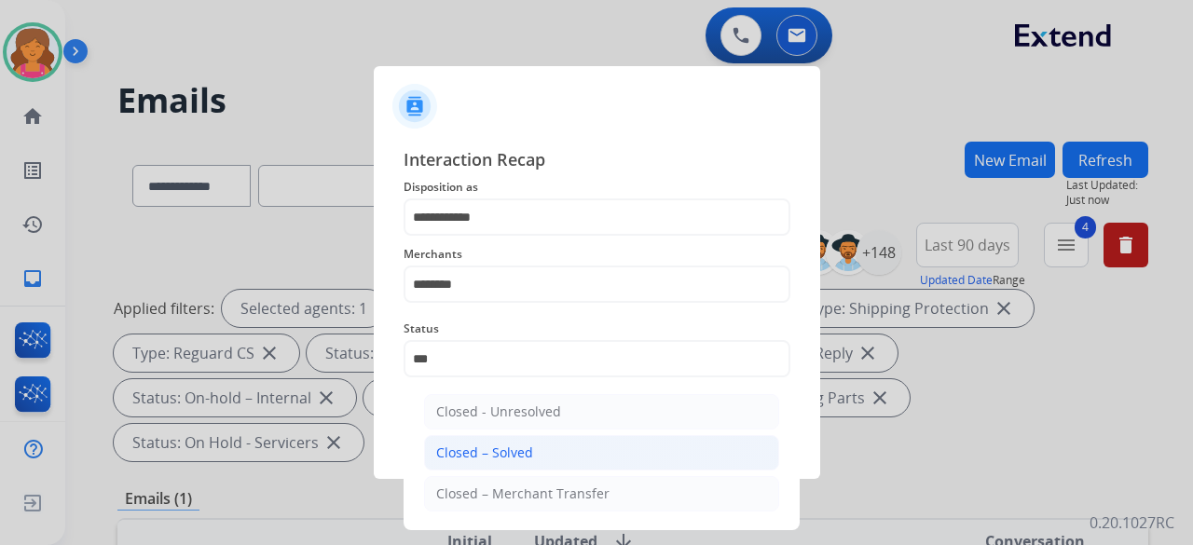
click at [483, 459] on div "Closed – Solved" at bounding box center [484, 453] width 97 height 19
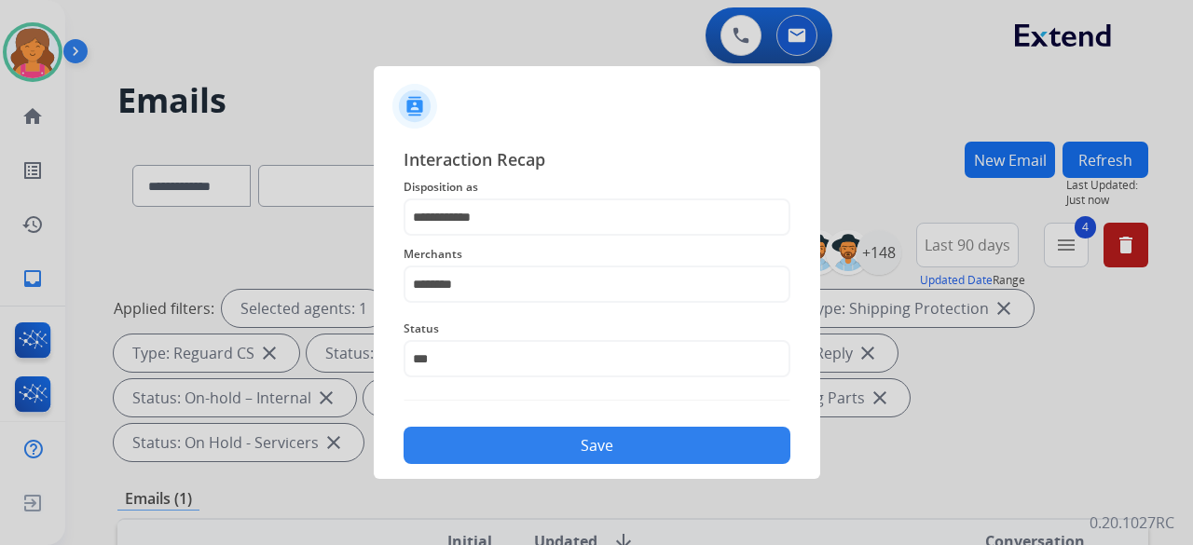
type input "**********"
click at [483, 461] on button "Save" at bounding box center [596, 445] width 387 height 37
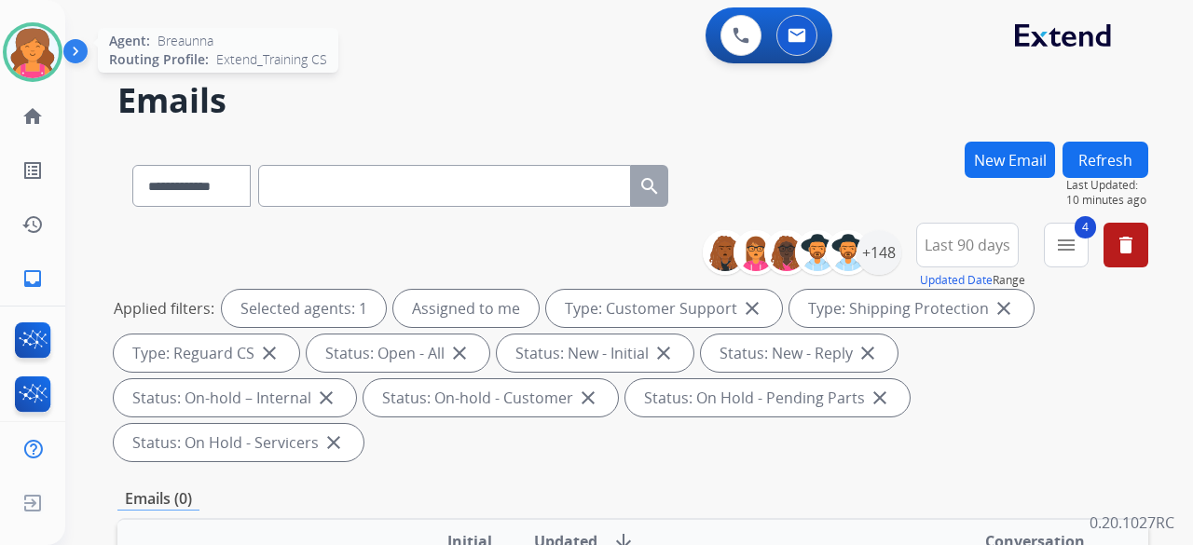
click at [21, 62] on img at bounding box center [33, 52] width 52 height 52
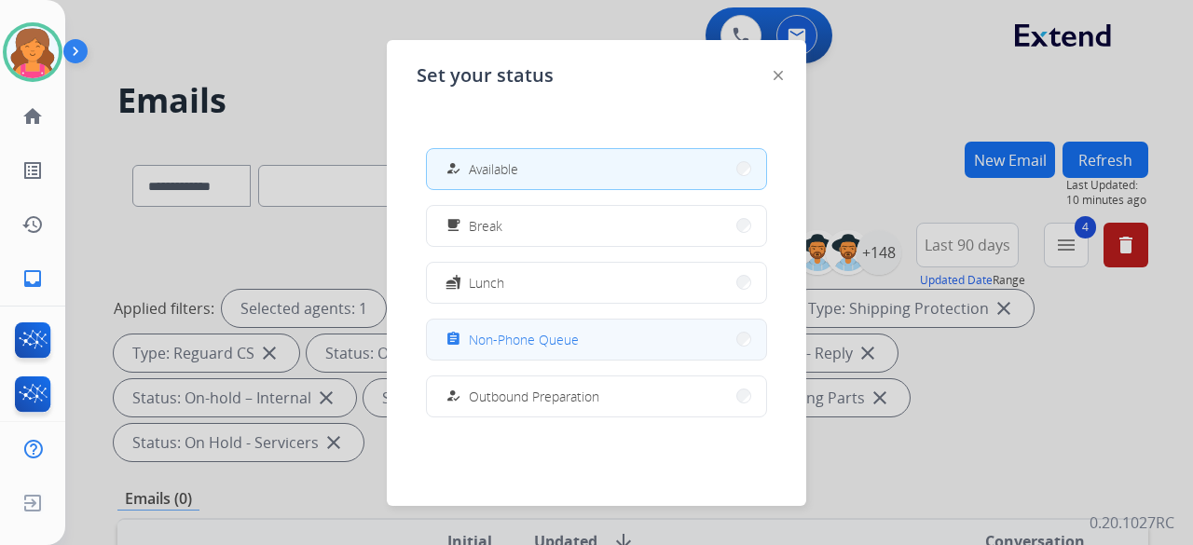
click at [641, 329] on button "assignment Non-Phone Queue" at bounding box center [596, 340] width 339 height 40
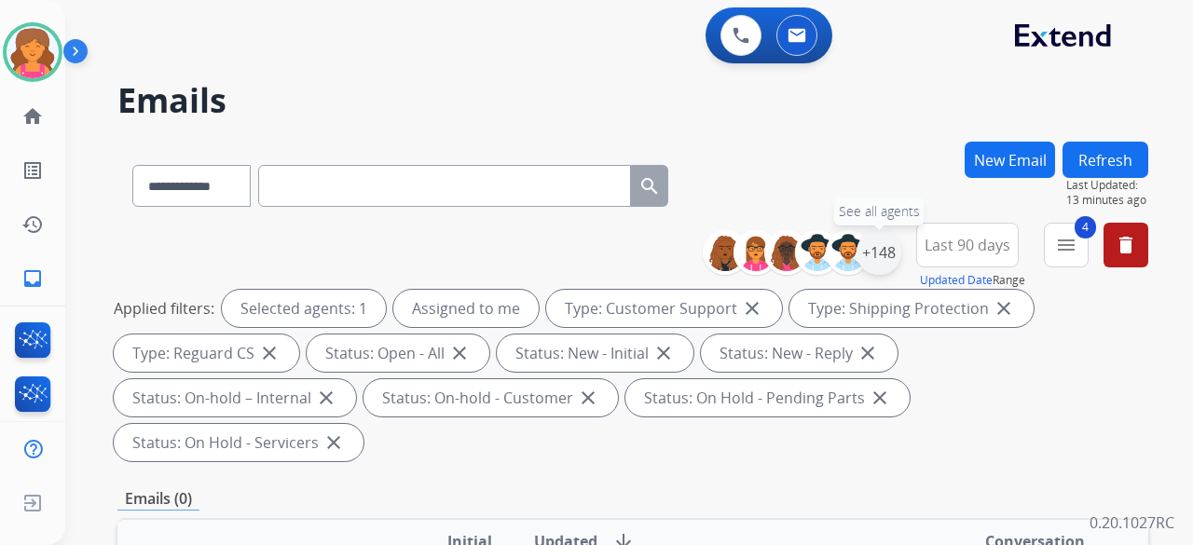
click at [868, 247] on div "+148" at bounding box center [878, 252] width 45 height 45
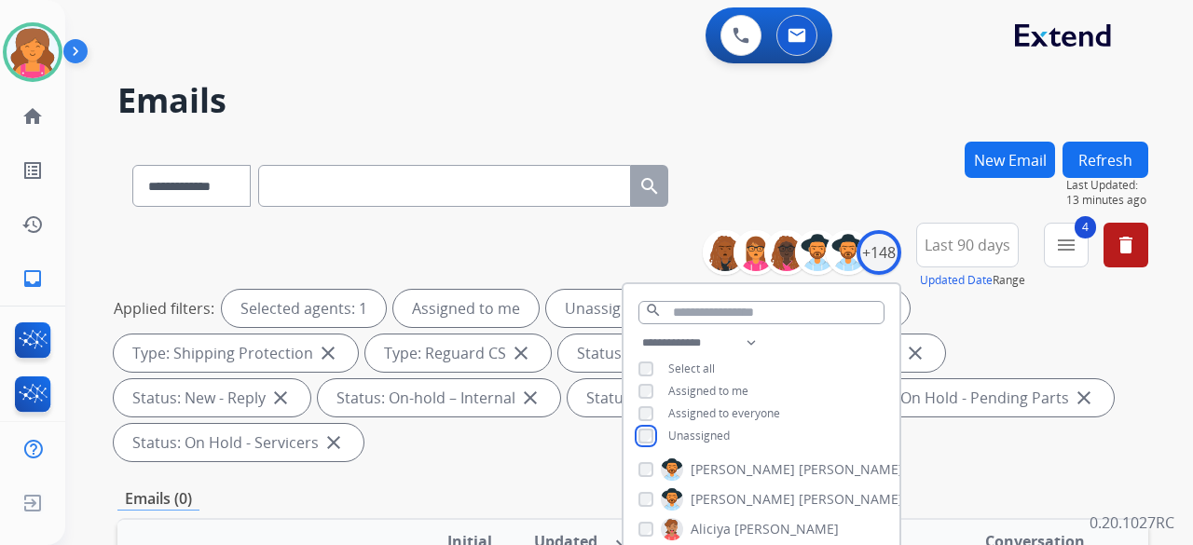
scroll to position [373, 0]
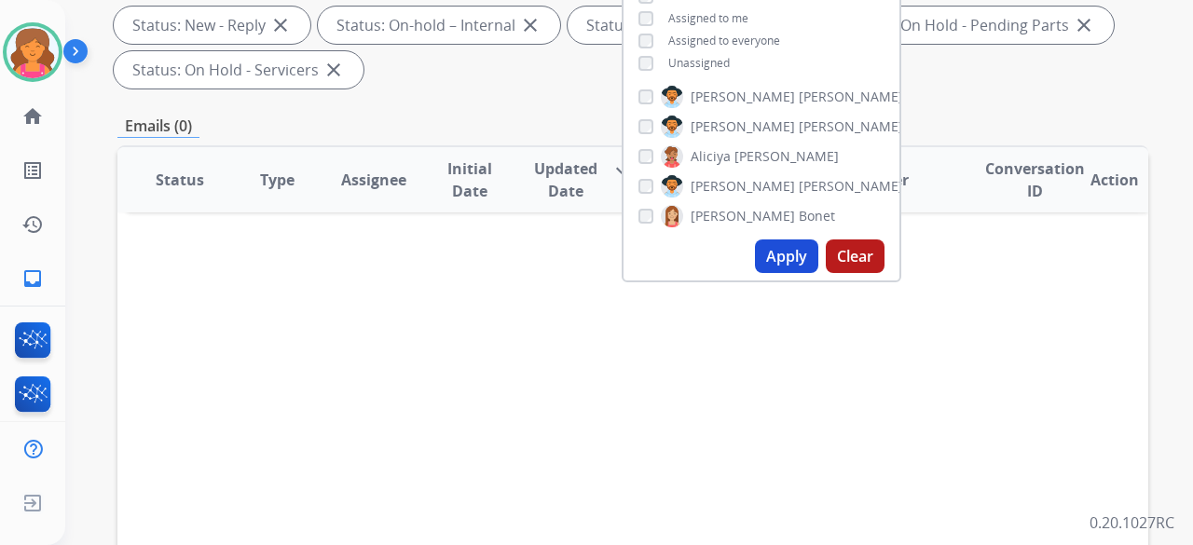
click at [801, 251] on button "Apply" at bounding box center [786, 256] width 63 height 34
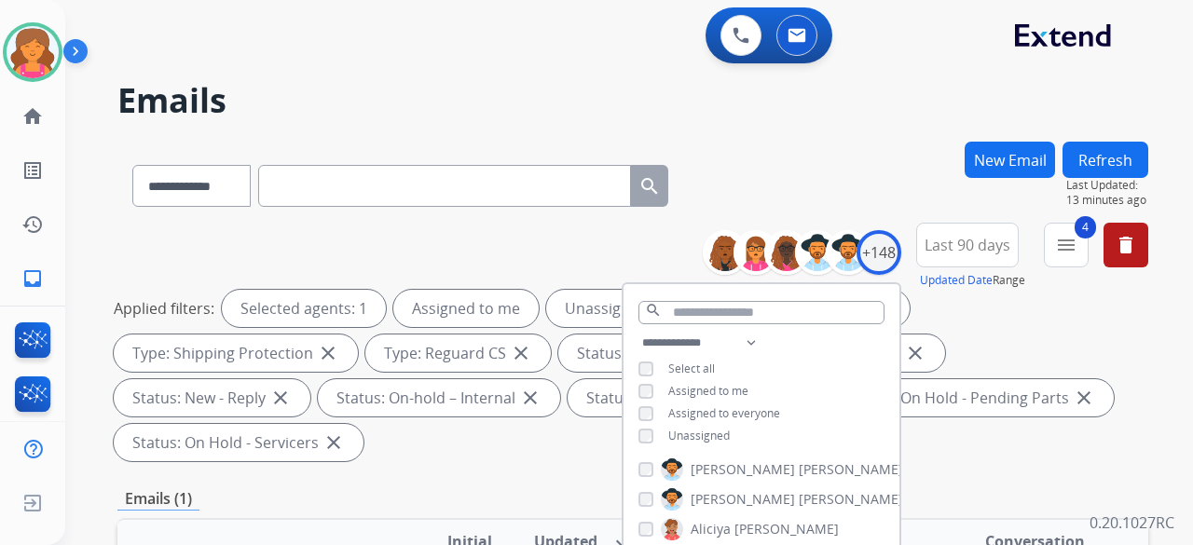
click at [472, 458] on div "Applied filters: Selected agents: 1 Assigned to me Unassigned Type: Customer Su…" at bounding box center [629, 375] width 1031 height 171
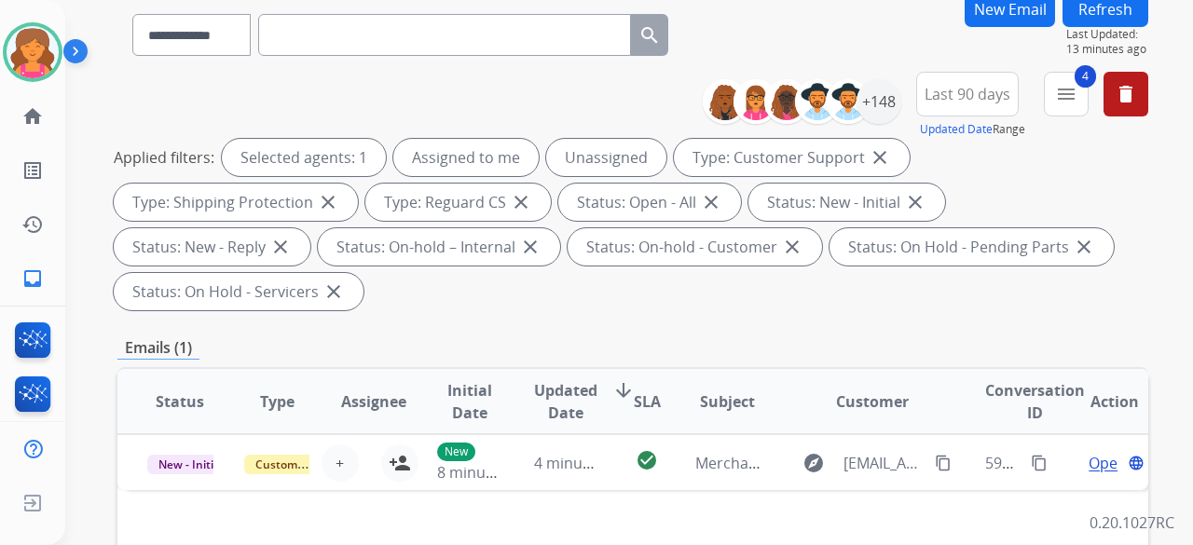
scroll to position [373, 0]
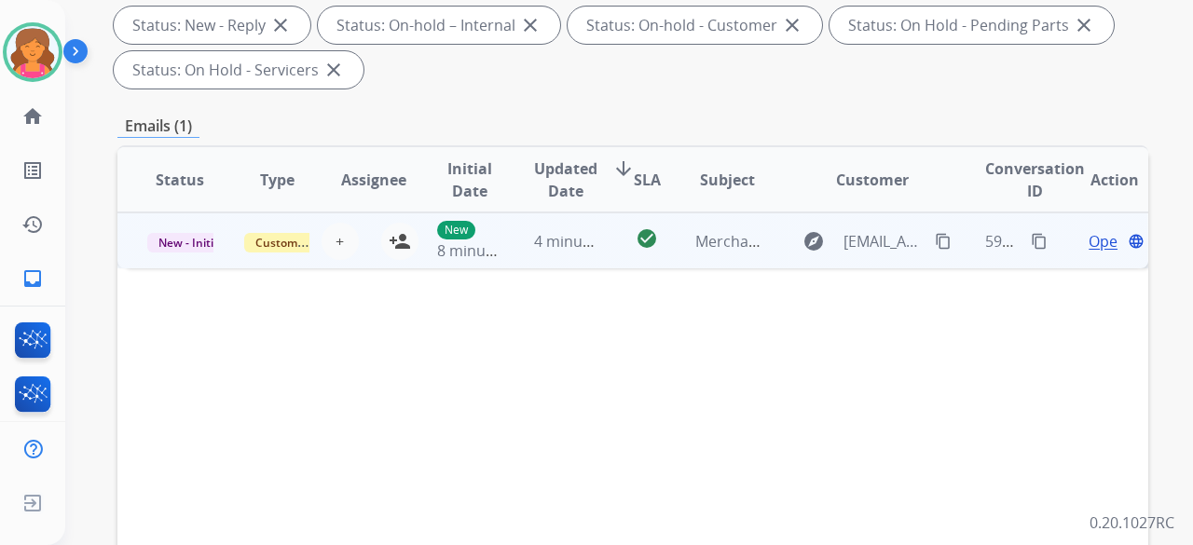
click at [1091, 250] on span "Open" at bounding box center [1107, 241] width 38 height 22
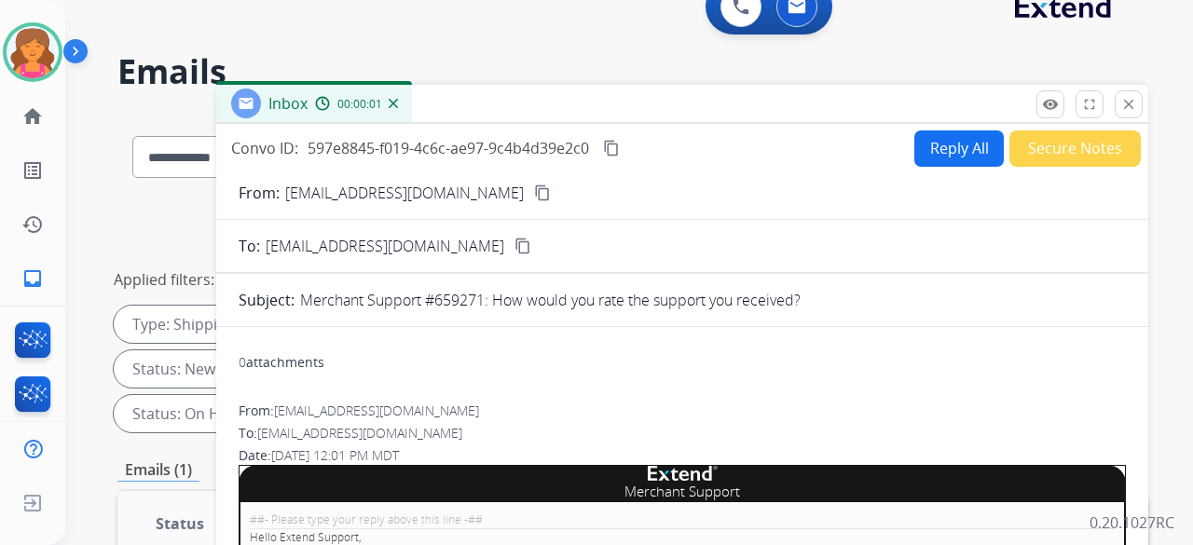
scroll to position [0, 0]
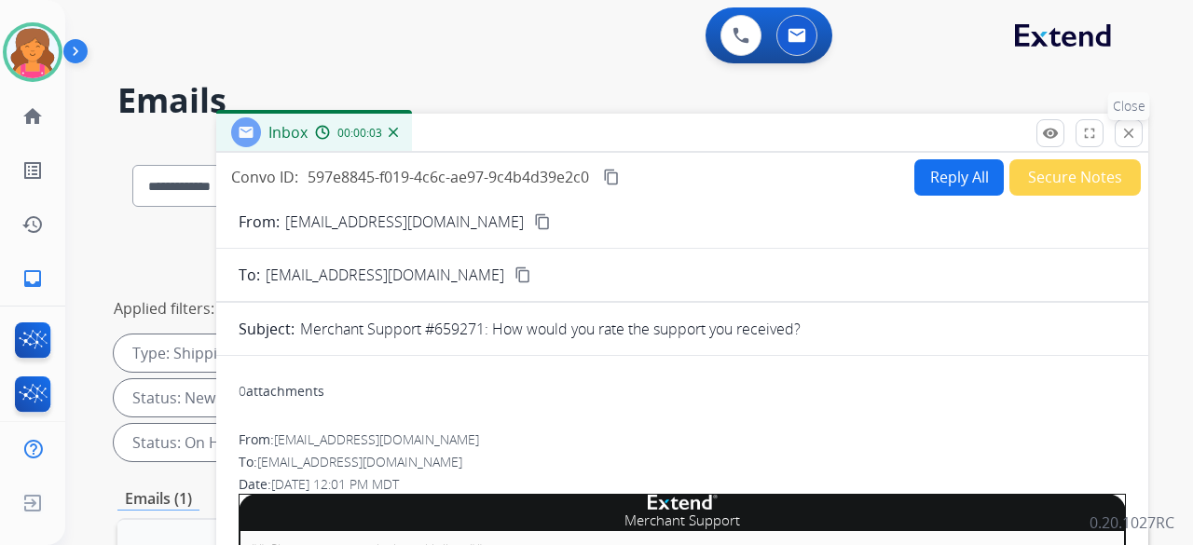
click at [1133, 134] on mat-icon "close" at bounding box center [1128, 133] width 17 height 17
